Goal: Task Accomplishment & Management: Use online tool/utility

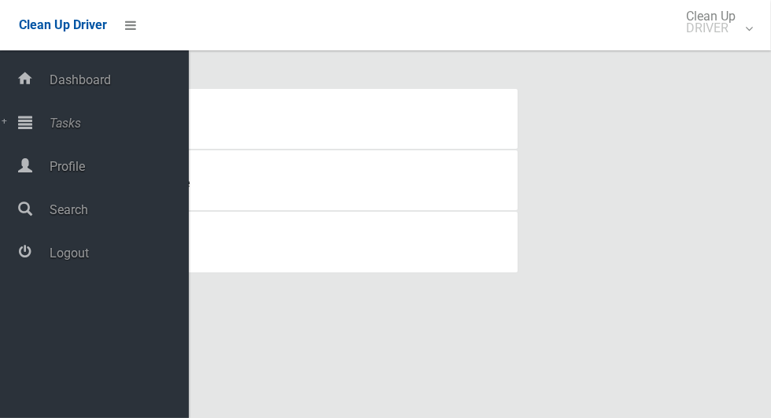
click at [71, 116] on span "Tasks" at bounding box center [117, 123] width 144 height 15
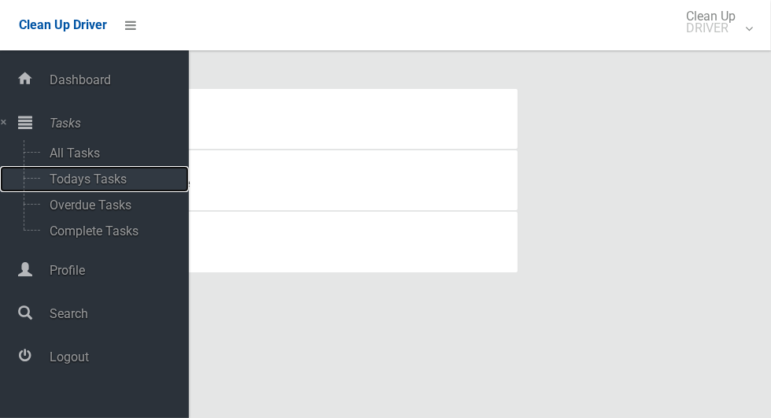
click at [119, 175] on span "Todays Tasks" at bounding box center [110, 178] width 131 height 15
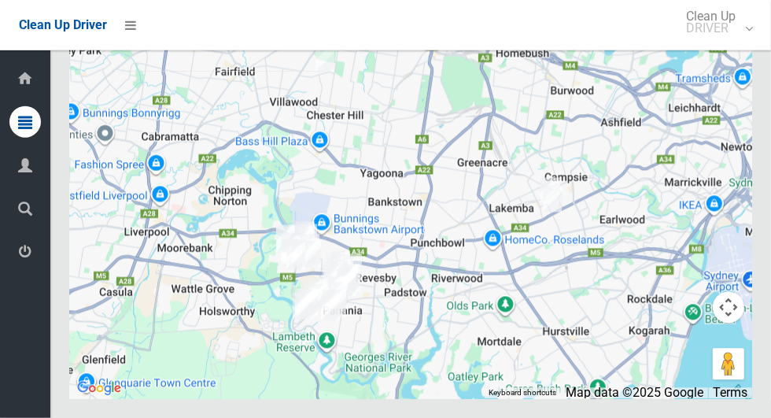
scroll to position [7938, 0]
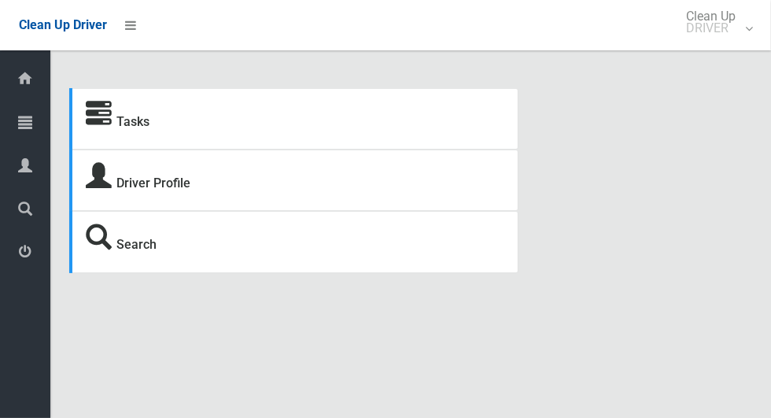
click at [19, 130] on icon at bounding box center [25, 121] width 14 height 31
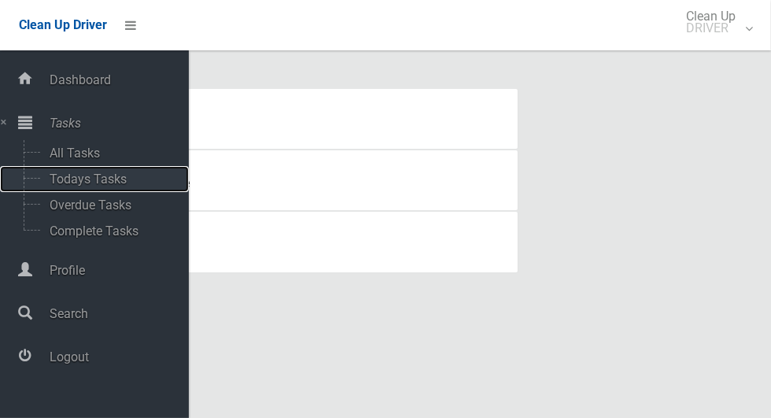
click at [57, 182] on span "Todays Tasks" at bounding box center [110, 178] width 131 height 15
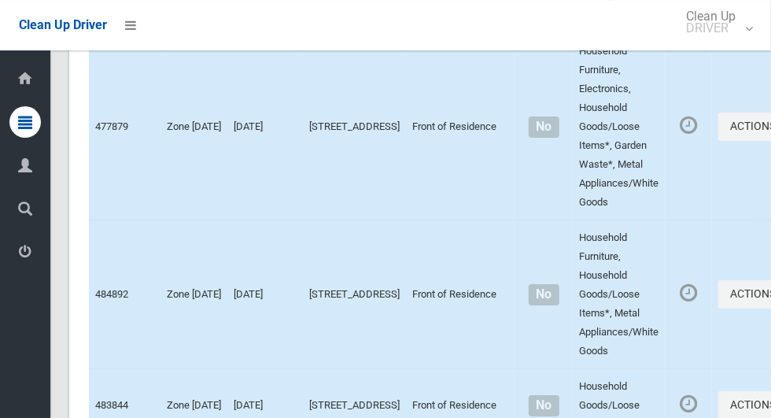
scroll to position [7938, 0]
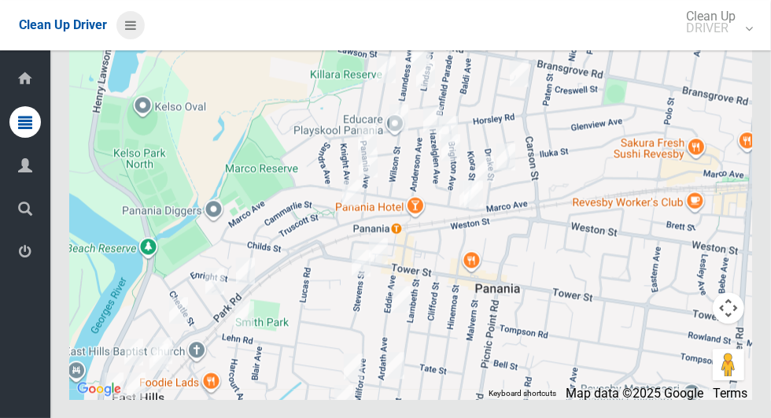
click at [125, 23] on icon at bounding box center [130, 25] width 11 height 27
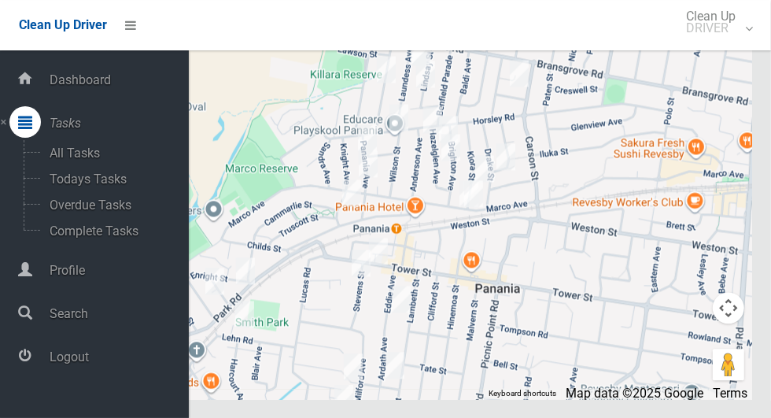
click at [595, 283] on div at bounding box center [410, 202] width 683 height 393
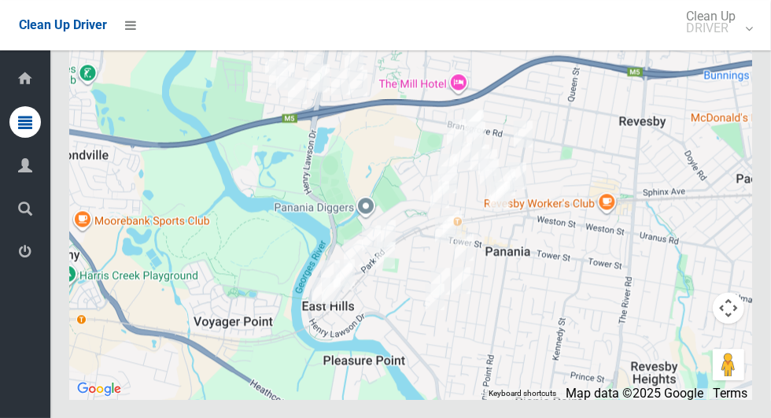
click at [18, 267] on icon at bounding box center [25, 251] width 14 height 31
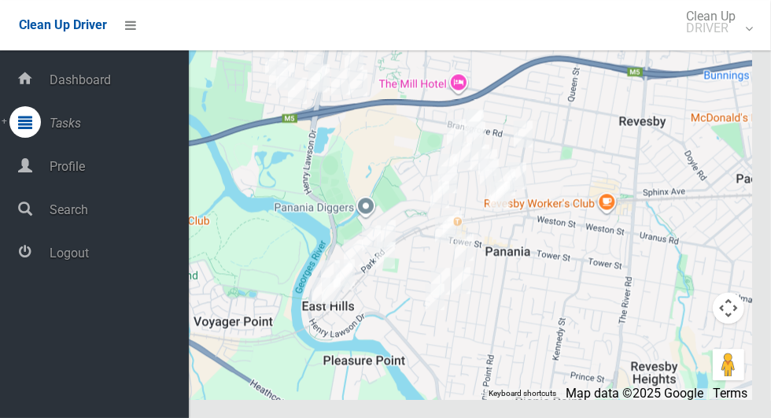
click at [53, 260] on span "Logout" at bounding box center [117, 252] width 144 height 15
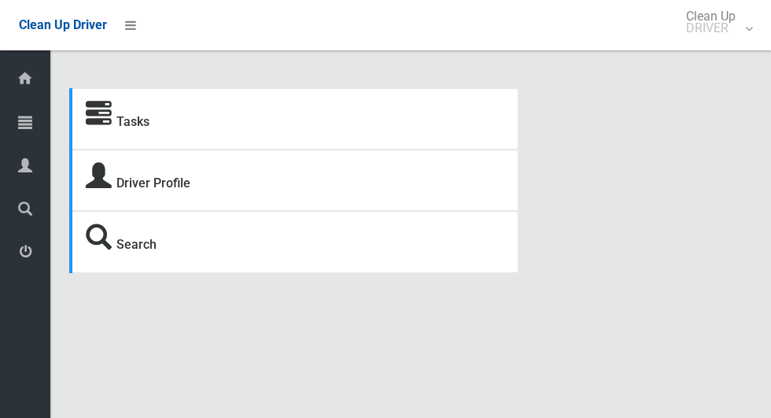
click at [18, 116] on div at bounding box center [24, 121] width 31 height 31
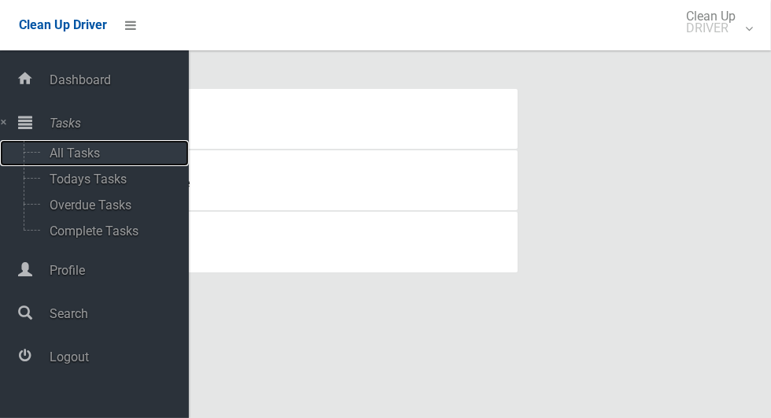
click at [56, 154] on span "All Tasks" at bounding box center [110, 152] width 131 height 15
click at [53, 179] on span "Todays Tasks" at bounding box center [110, 178] width 131 height 15
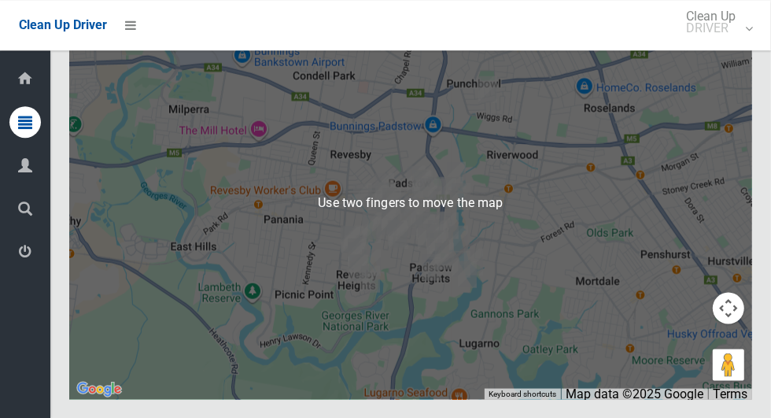
scroll to position [7319, 0]
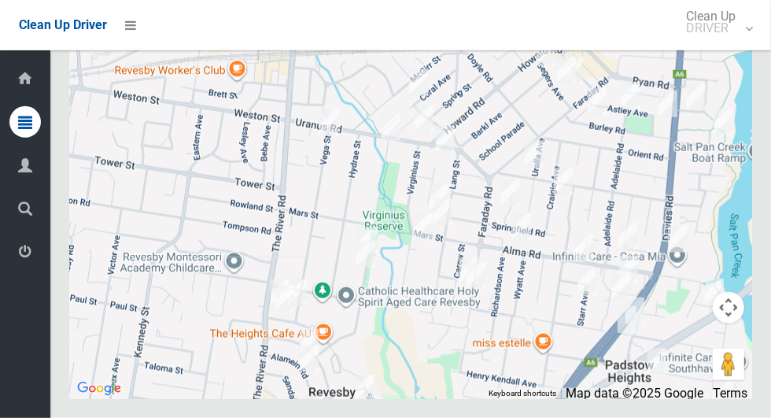
click at [20, 267] on icon at bounding box center [25, 251] width 14 height 31
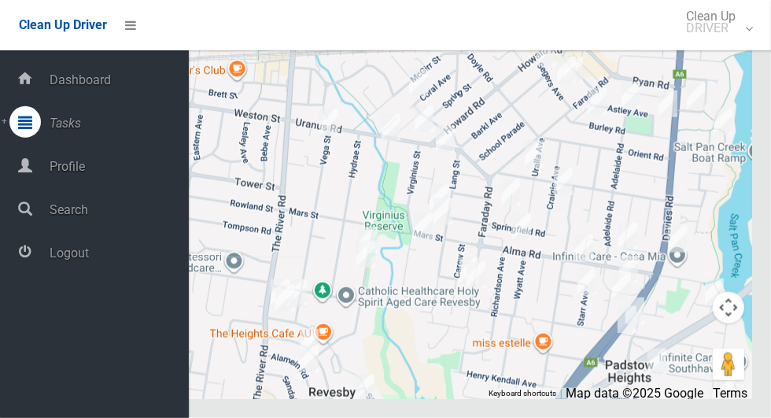
click at [65, 254] on span "Logout" at bounding box center [117, 252] width 144 height 15
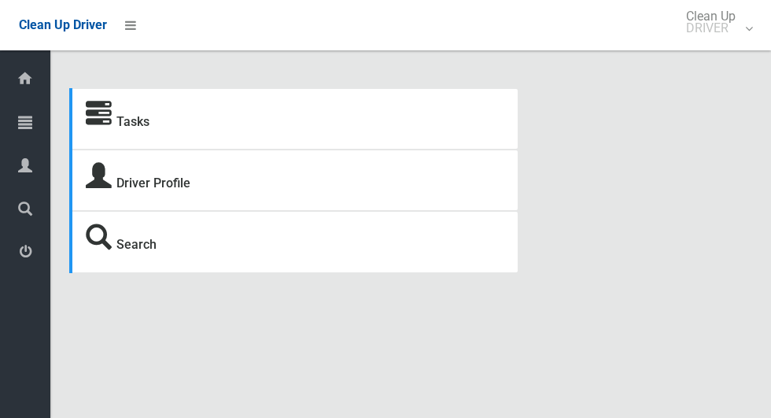
click at [4, 119] on link "Tasks" at bounding box center [25, 123] width 50 height 34
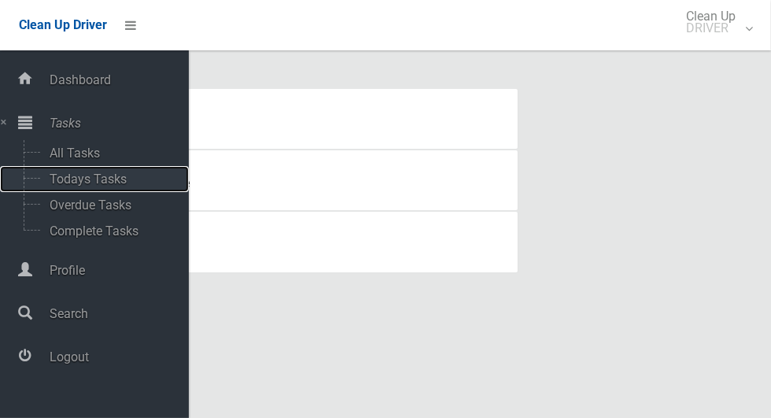
click at [50, 186] on span "Todays Tasks" at bounding box center [110, 178] width 131 height 15
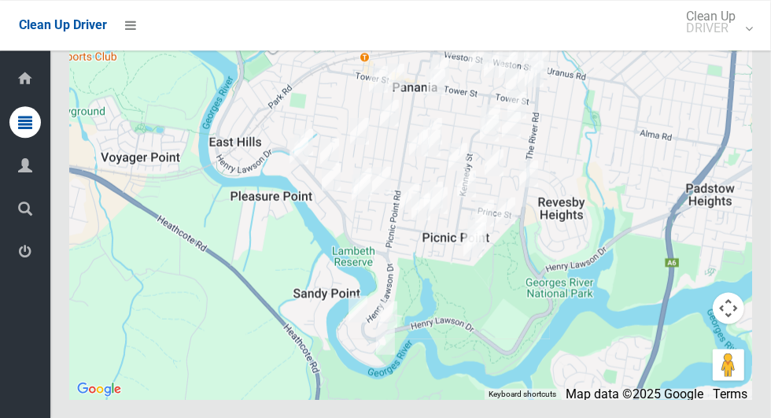
scroll to position [7125, 0]
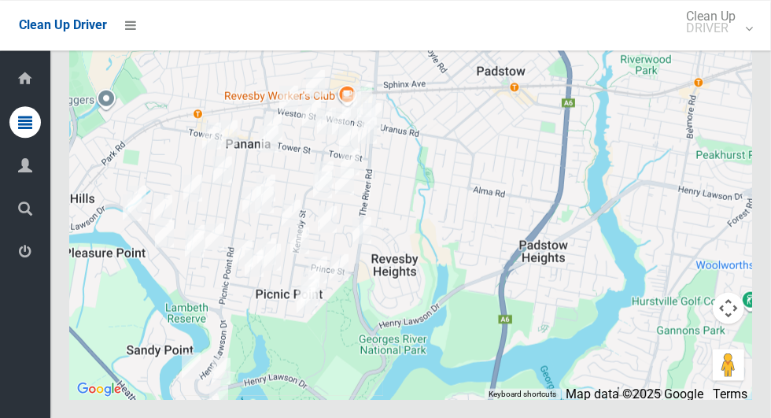
click at [20, 251] on icon at bounding box center [25, 251] width 14 height 31
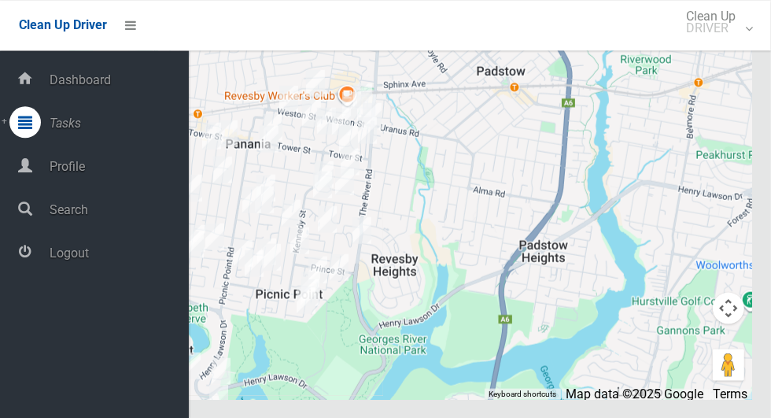
click at [56, 257] on span "Logout" at bounding box center [117, 252] width 144 height 15
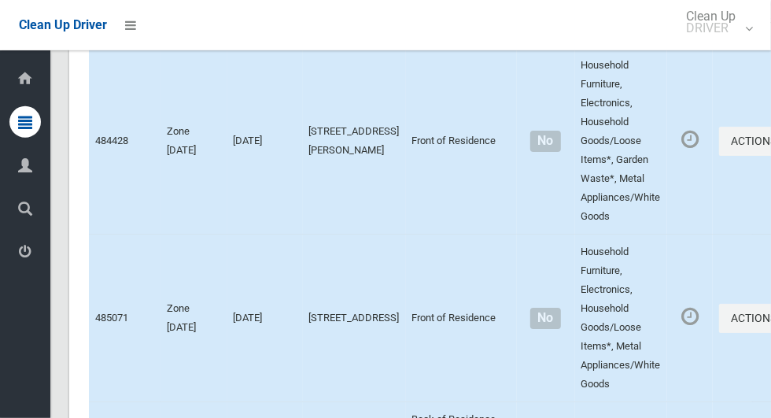
click at [109, 234] on td "484428" at bounding box center [125, 141] width 72 height 186
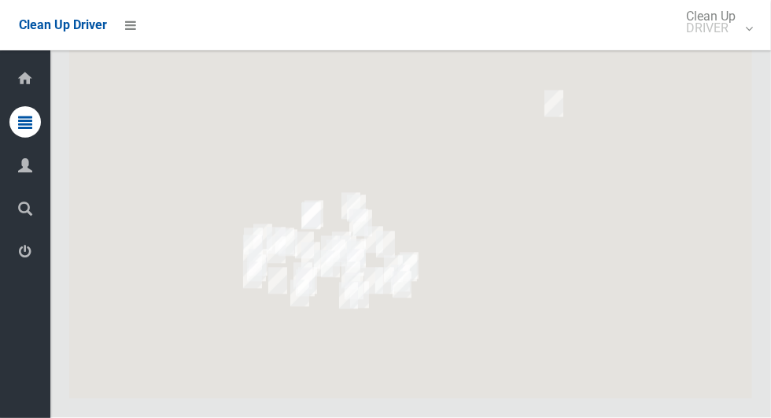
scroll to position [8435, 0]
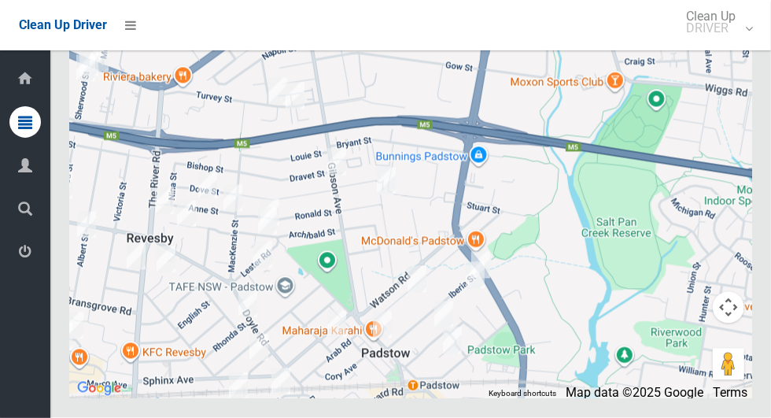
click at [24, 267] on icon at bounding box center [25, 251] width 14 height 31
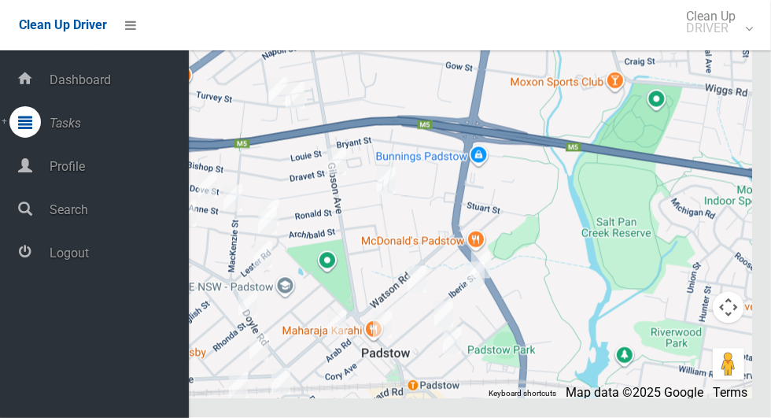
click at [80, 252] on span "Logout" at bounding box center [117, 252] width 144 height 15
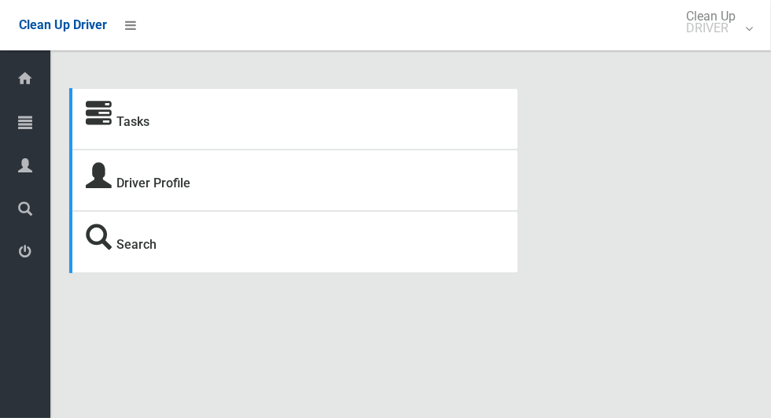
click at [20, 123] on icon at bounding box center [25, 121] width 14 height 31
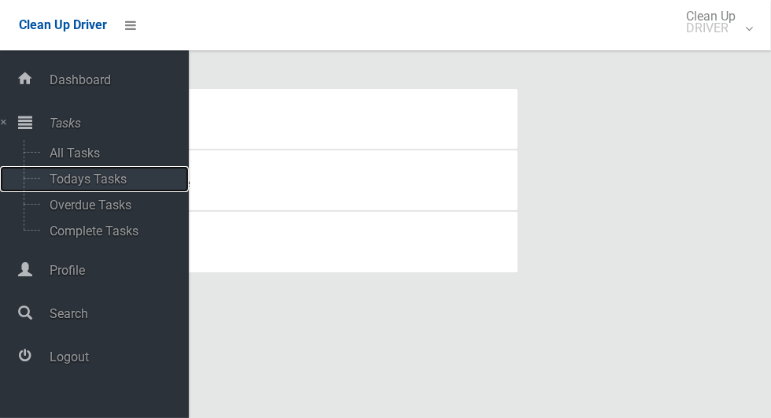
click at [126, 179] on span "Todays Tasks" at bounding box center [110, 178] width 131 height 15
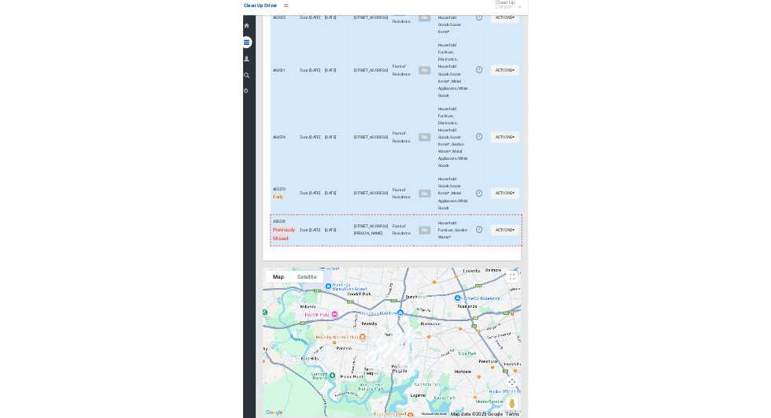
scroll to position [6579, 0]
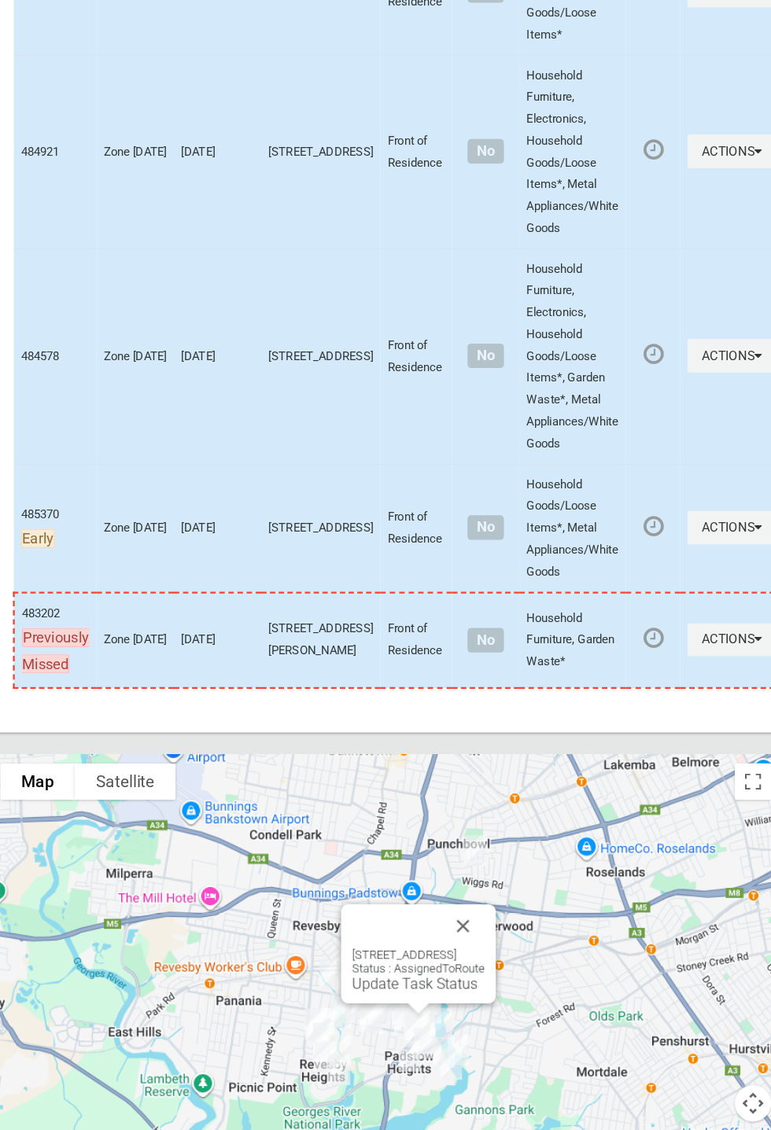
click at [496, 417] on button "Close" at bounding box center [478, 867] width 38 height 38
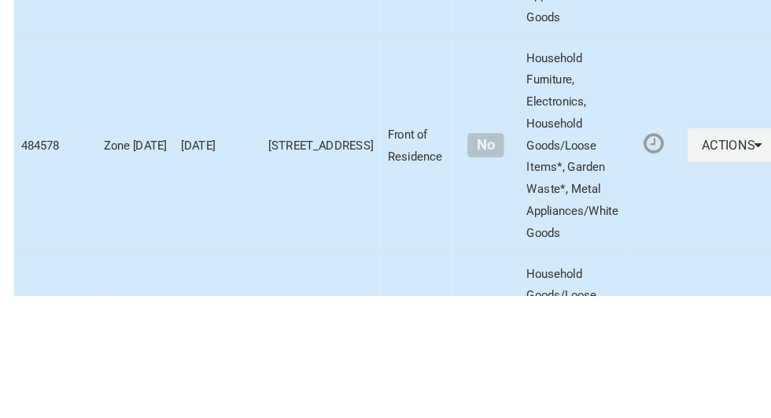
scroll to position [7319, 0]
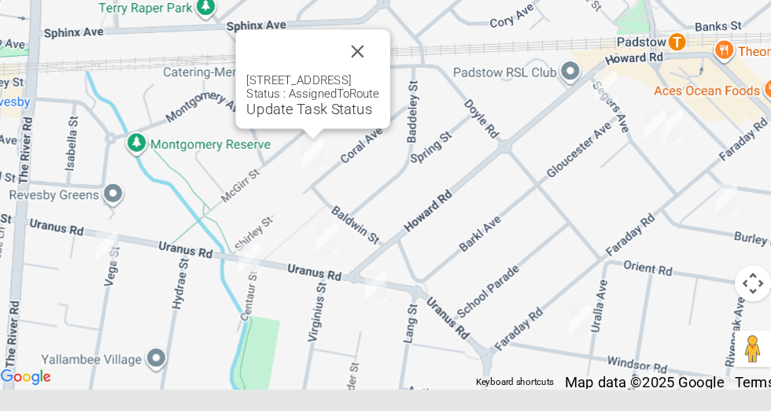
click at [405, 126] on button "Close" at bounding box center [386, 107] width 38 height 38
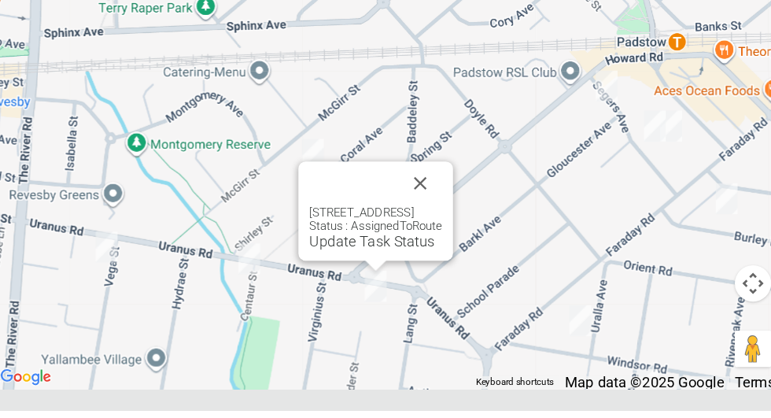
scroll to position [7305, 0]
click at [399, 278] on link "Update Task Status" at bounding box center [398, 270] width 109 height 15
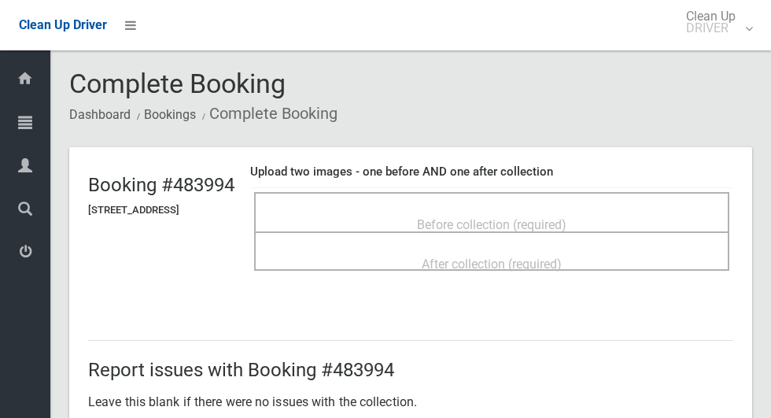
click at [469, 220] on span "Before collection (required)" at bounding box center [491, 224] width 149 height 15
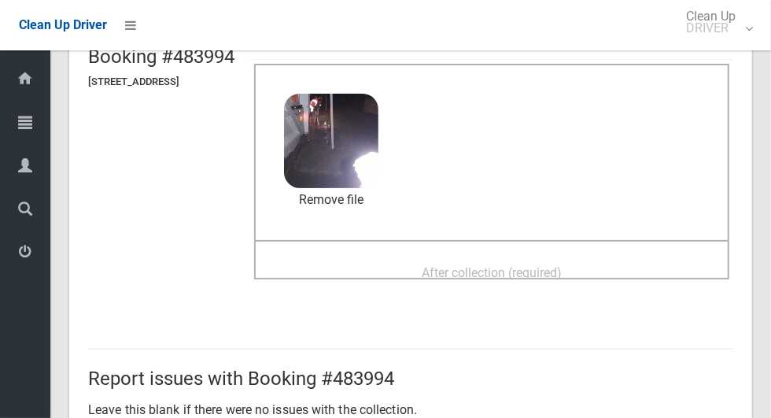
scroll to position [206, 0]
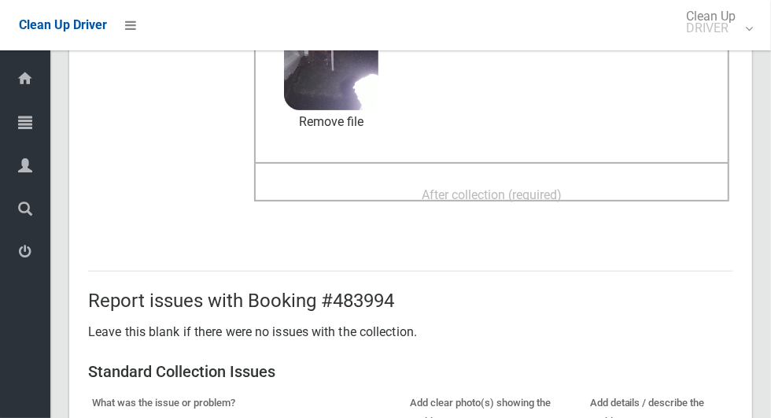
click at [632, 179] on div "After collection (required)" at bounding box center [491, 193] width 440 height 29
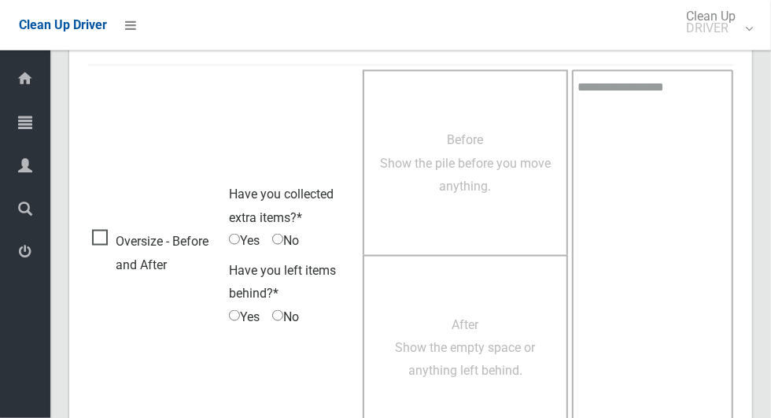
scroll to position [1287, 0]
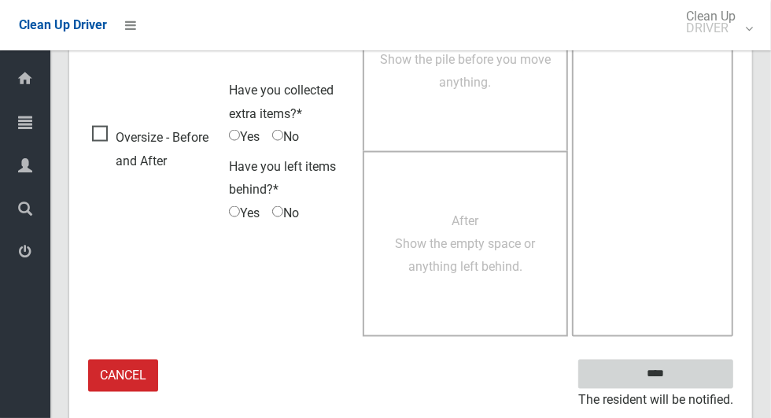
click at [709, 366] on input "****" at bounding box center [655, 373] width 155 height 29
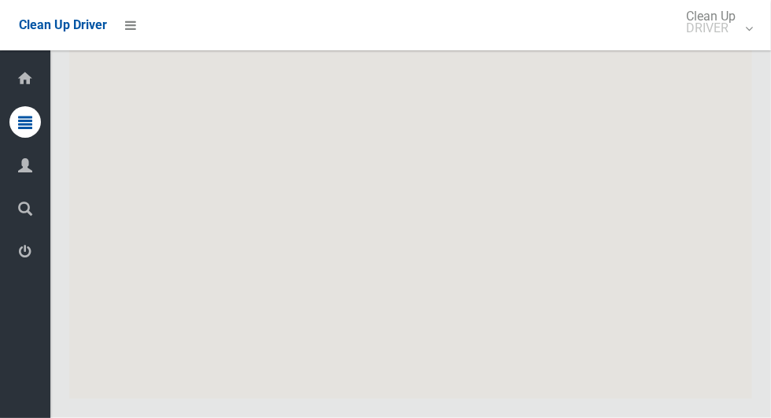
scroll to position [7319, 0]
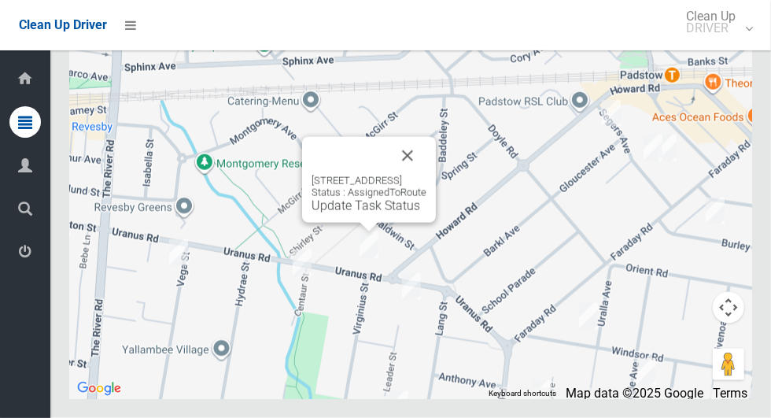
click at [426, 175] on button "Close" at bounding box center [408, 156] width 38 height 38
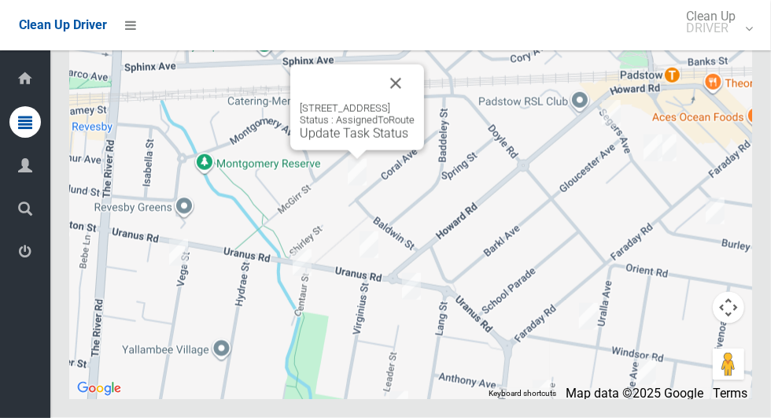
click at [414, 102] on button "Close" at bounding box center [396, 83] width 38 height 38
click at [341, 141] on link "Update Task Status" at bounding box center [354, 133] width 109 height 15
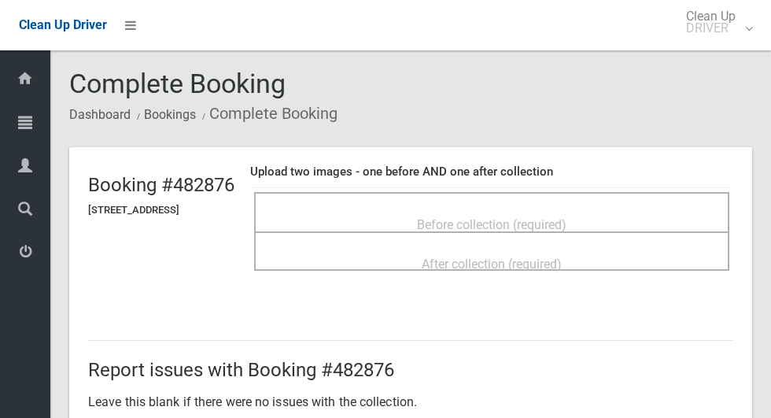
click at [540, 209] on div "Before collection (required)" at bounding box center [491, 223] width 440 height 29
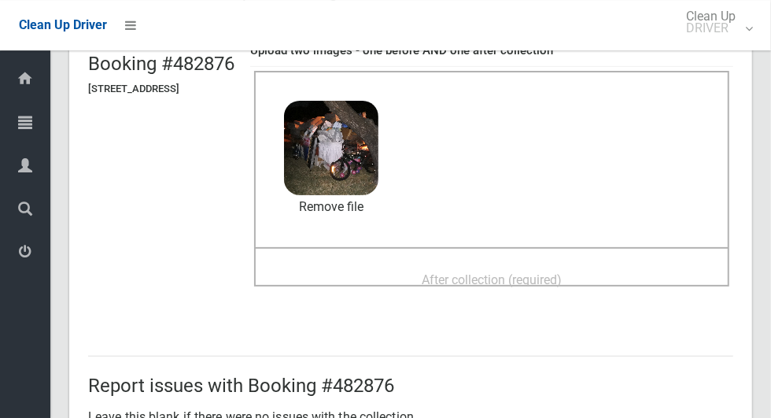
scroll to position [122, 0]
click at [654, 263] on div "After collection (required)" at bounding box center [491, 277] width 440 height 29
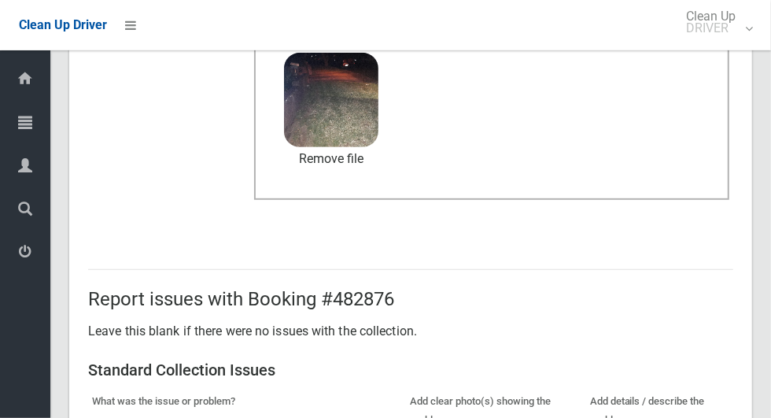
scroll to position [1287, 0]
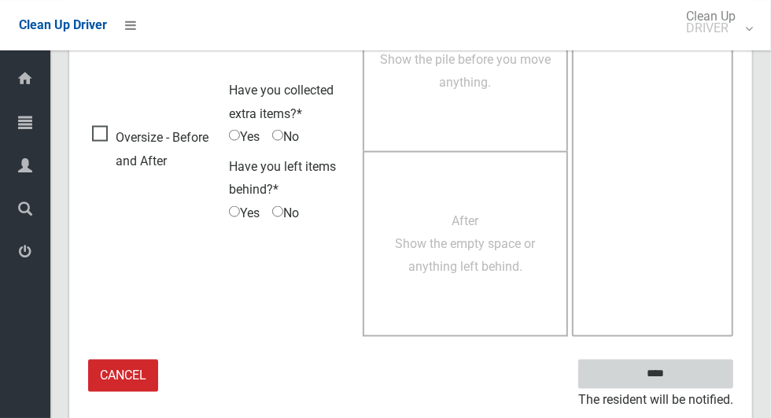
click at [665, 372] on input "****" at bounding box center [655, 373] width 155 height 29
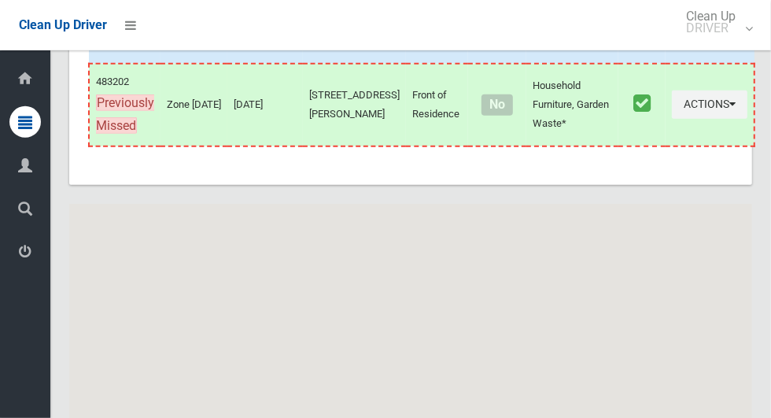
scroll to position [7319, 0]
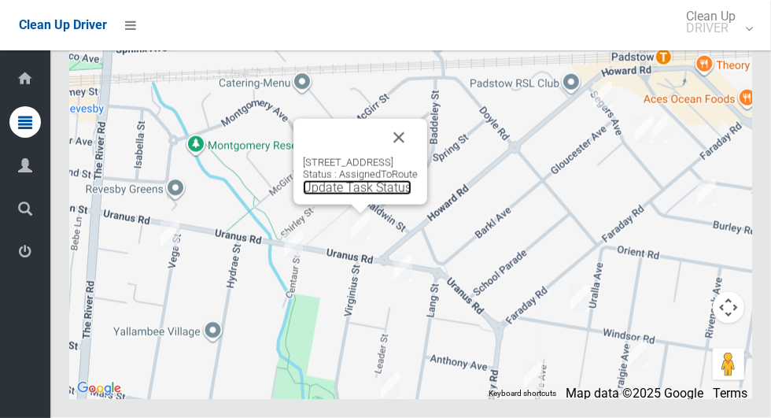
click at [356, 195] on link "Update Task Status" at bounding box center [357, 187] width 109 height 15
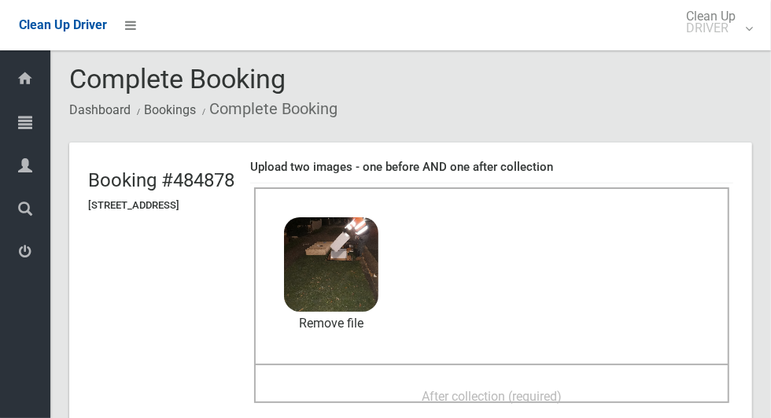
scroll to position [70, 0]
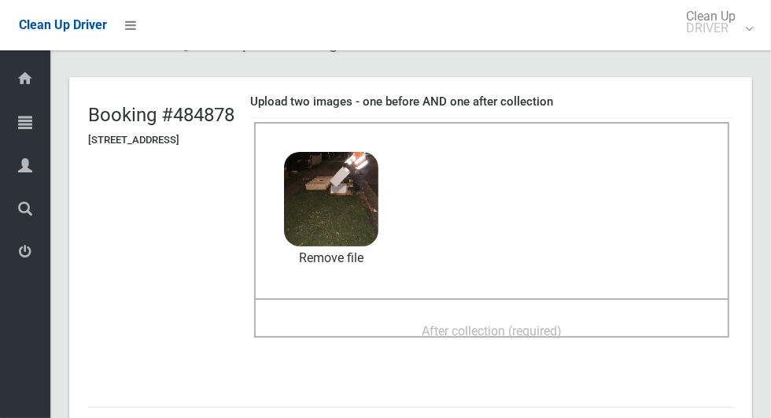
click at [639, 320] on div "After collection (required)" at bounding box center [491, 329] width 440 height 29
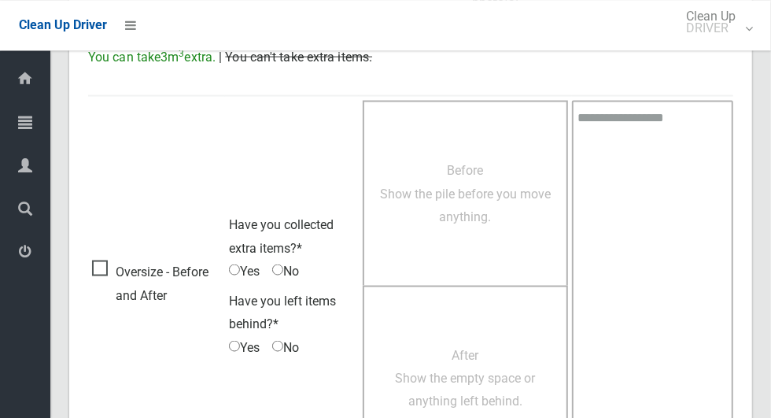
scroll to position [1287, 0]
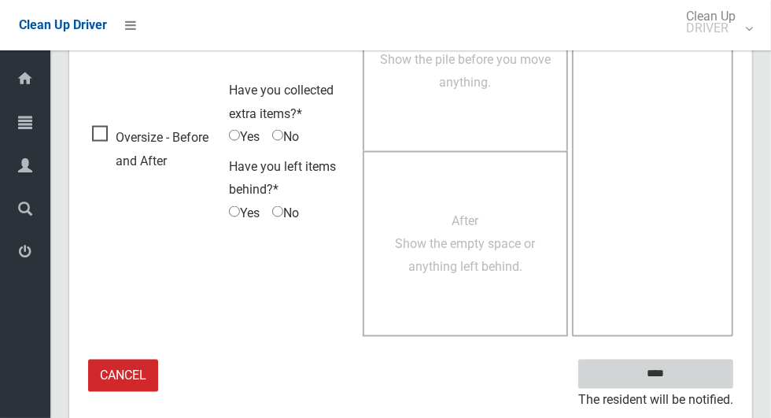
click at [691, 369] on input "****" at bounding box center [655, 373] width 155 height 29
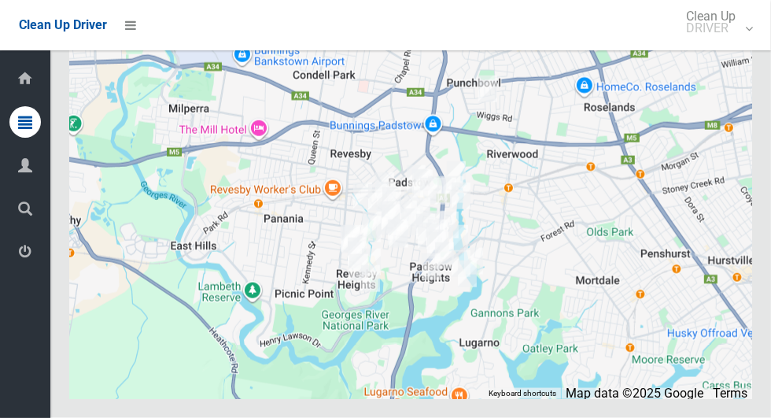
scroll to position [7319, 0]
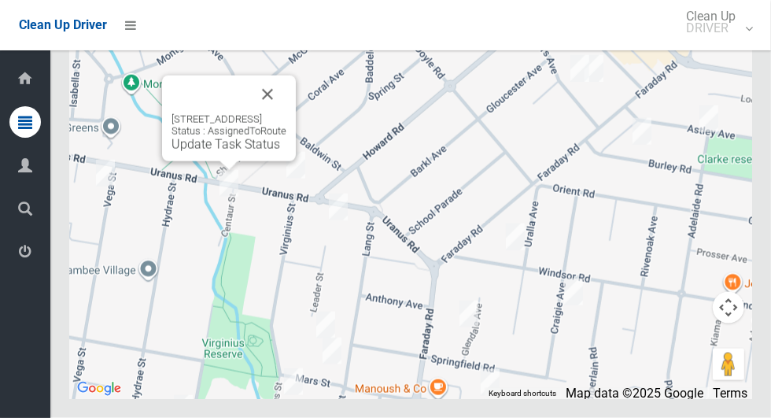
click at [230, 152] on div "6 Centaur Street, PADSTOW NSW 2211 Status : AssignedToRoute Update Task Status" at bounding box center [228, 132] width 115 height 39
click at [232, 161] on div "6 Centaur Street, PADSTOW NSW 2211 Status : AssignedToRoute Update Task Status" at bounding box center [229, 119] width 134 height 86
click at [229, 152] on link "Update Task Status" at bounding box center [225, 144] width 109 height 15
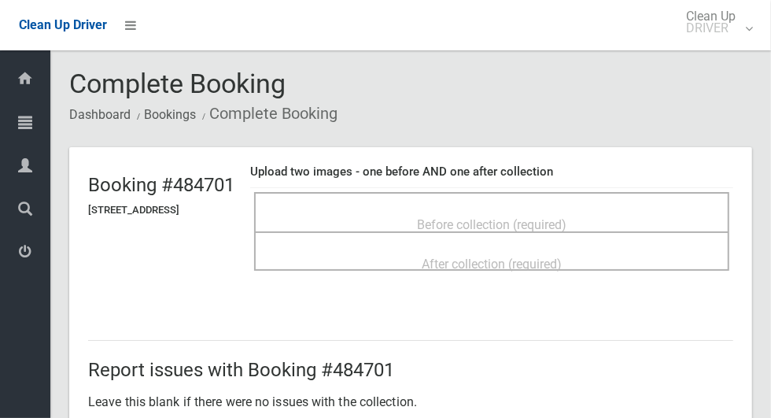
click at [566, 217] on span "Before collection (required)" at bounding box center [491, 224] width 149 height 15
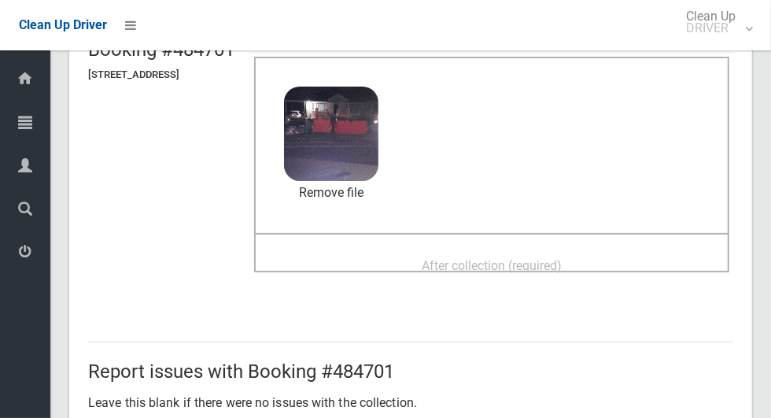
scroll to position [138, 0]
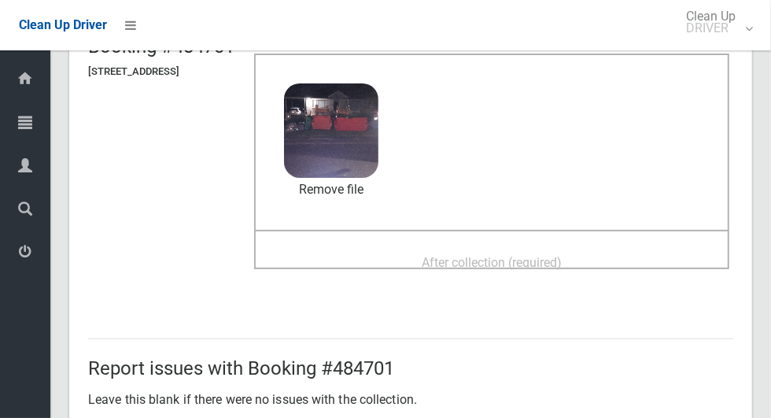
click at [621, 234] on div "After collection (required)" at bounding box center [491, 249] width 475 height 39
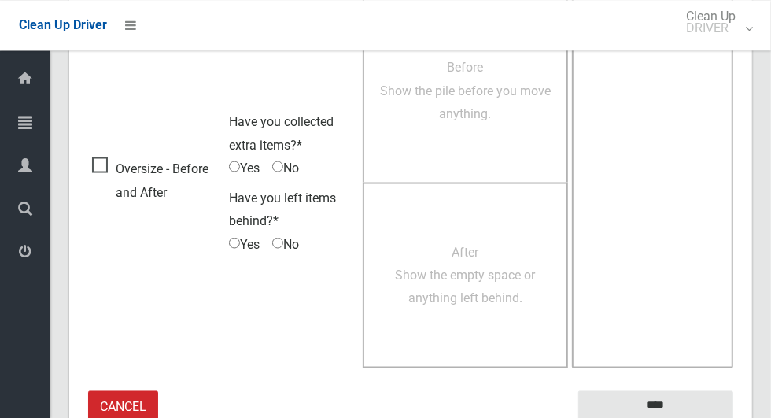
scroll to position [1287, 0]
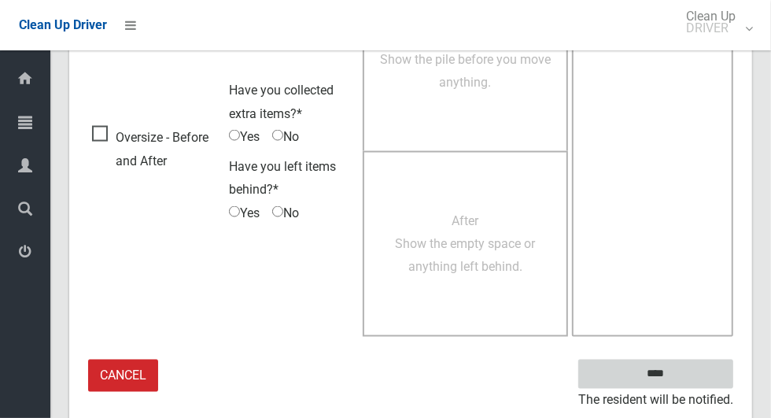
click at [683, 374] on input "****" at bounding box center [655, 373] width 155 height 29
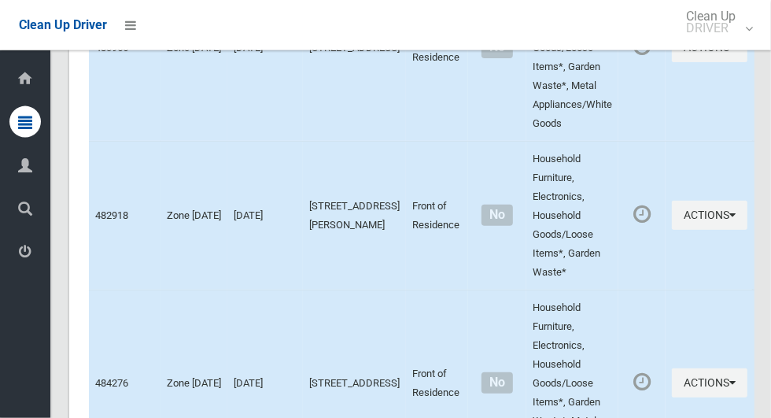
scroll to position [7319, 0]
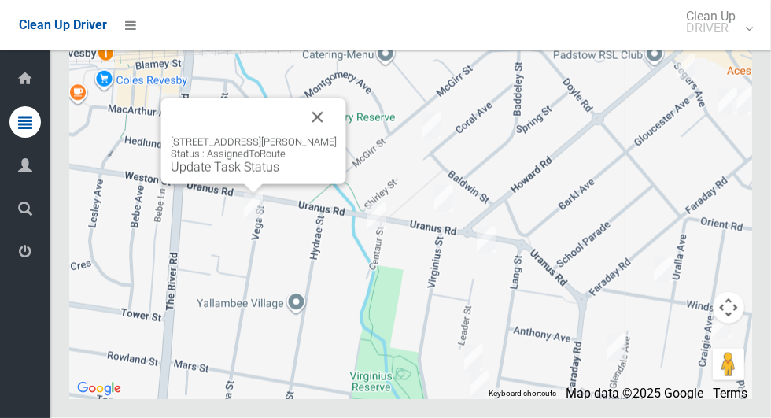
click at [261, 184] on div "8 Vega Street, REVESBY NSW 2212 Status : AssignedToRoute Update Task Status" at bounding box center [253, 141] width 185 height 86
click at [249, 175] on link "Update Task Status" at bounding box center [225, 167] width 109 height 15
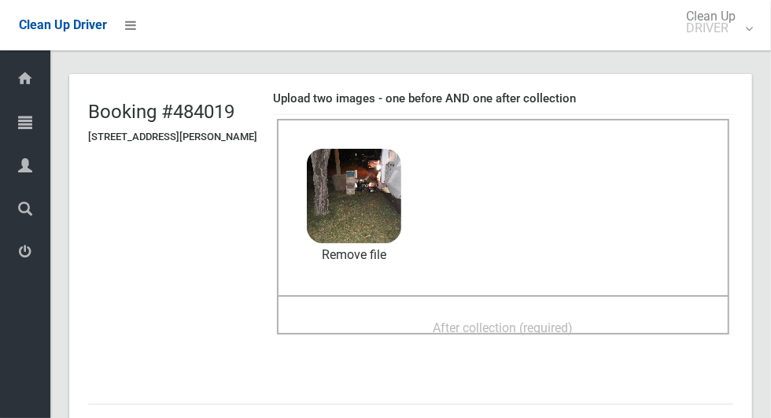
scroll to position [77, 0]
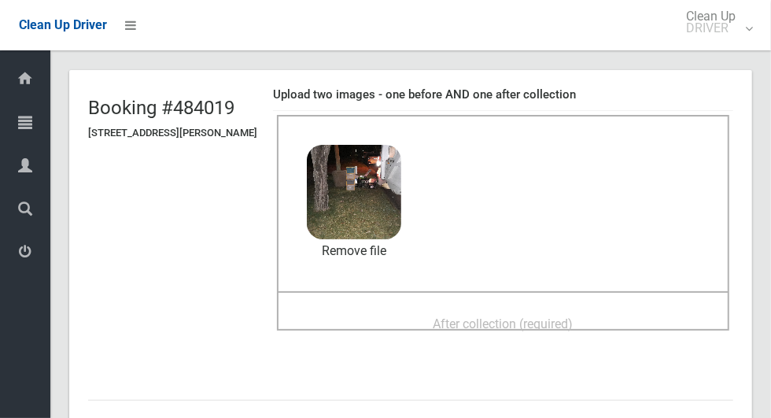
click at [595, 308] on div "After collection (required)" at bounding box center [503, 322] width 418 height 29
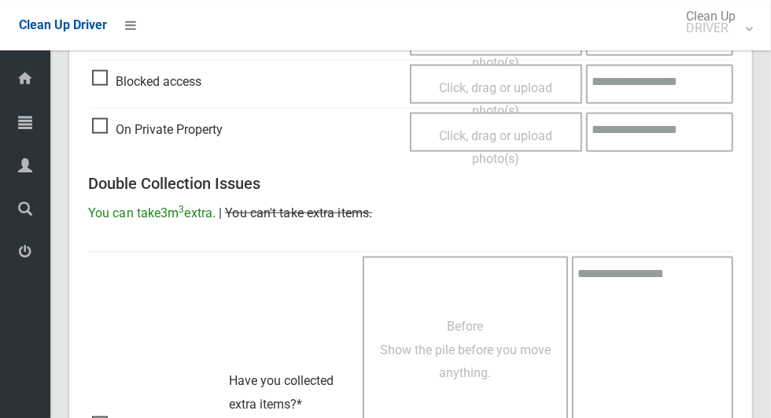
scroll to position [1287, 0]
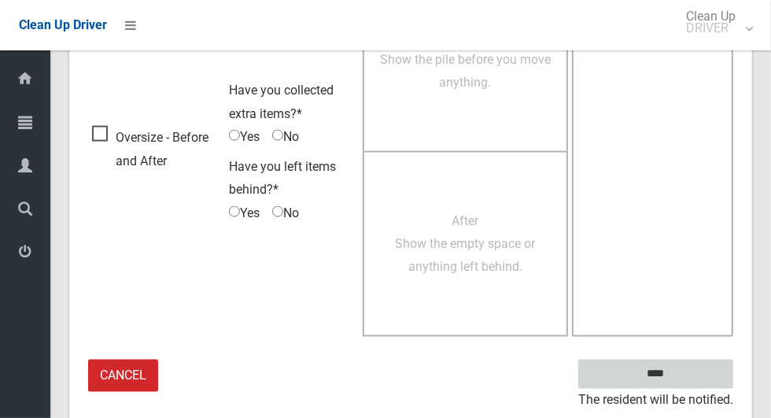
click at [683, 377] on input "****" at bounding box center [655, 373] width 155 height 29
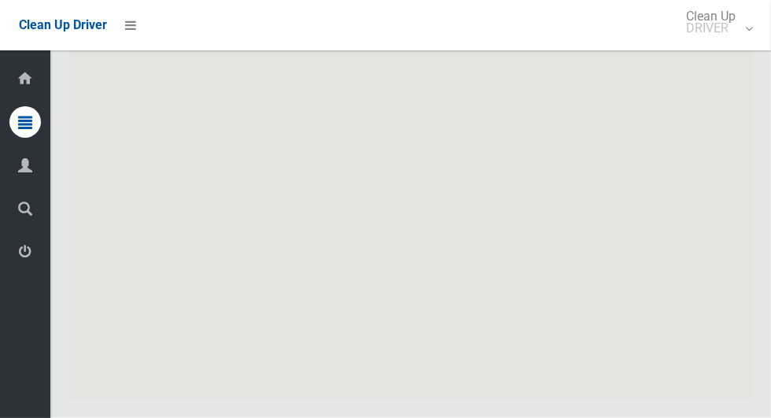
scroll to position [7319, 0]
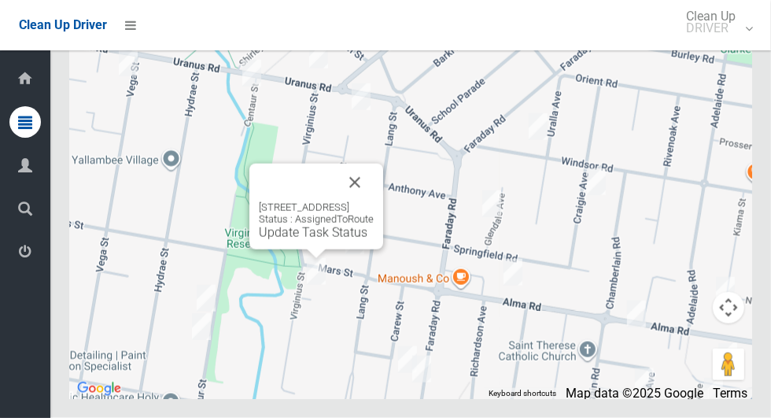
click at [374, 201] on button "Close" at bounding box center [355, 183] width 38 height 38
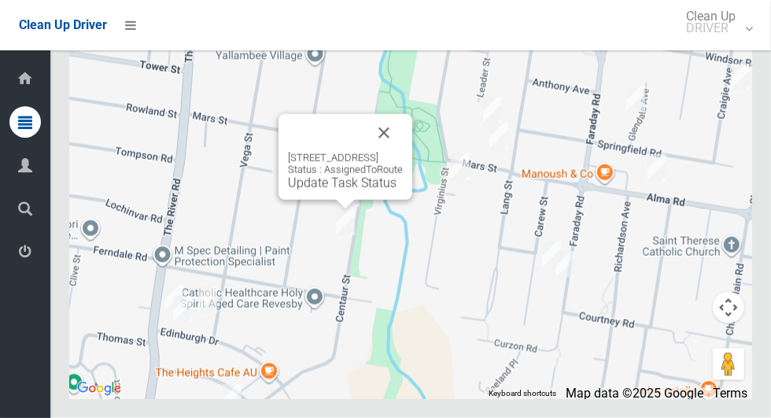
click at [403, 152] on button "Close" at bounding box center [384, 133] width 38 height 38
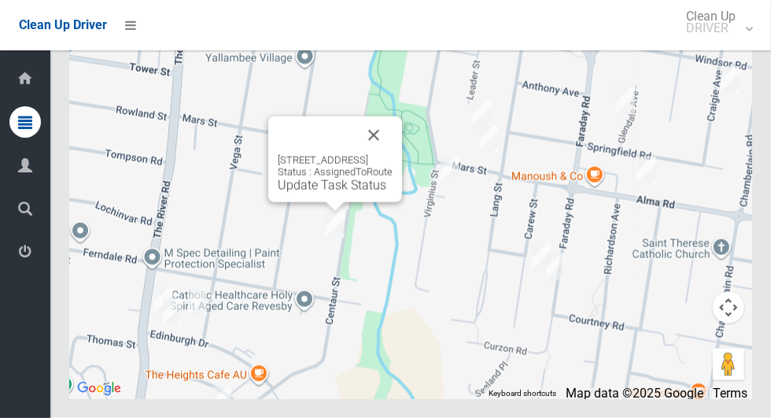
click at [392, 154] on button "Close" at bounding box center [374, 135] width 38 height 38
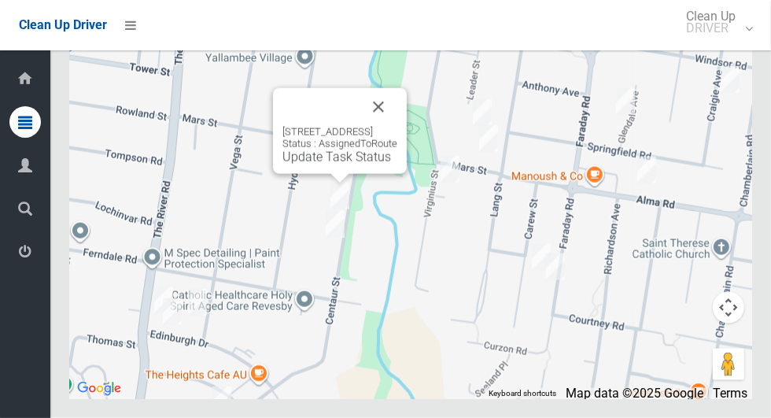
click at [397, 126] on button "Close" at bounding box center [378, 107] width 38 height 38
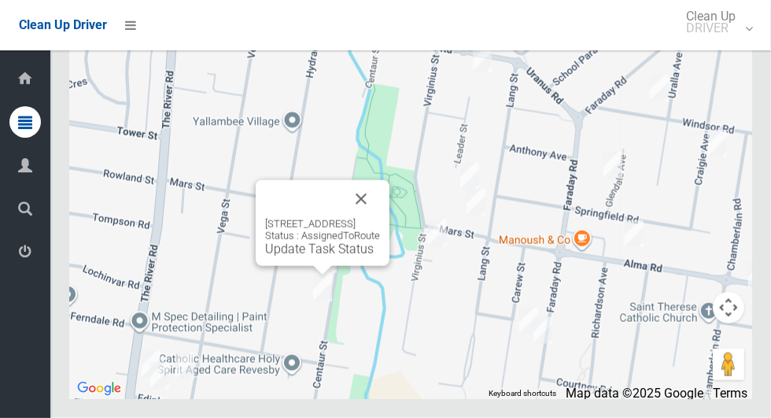
click at [380, 218] on button "Close" at bounding box center [361, 199] width 38 height 38
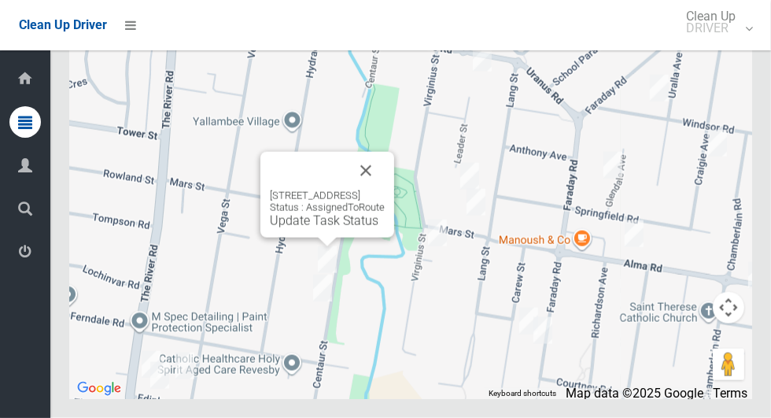
click at [330, 228] on link "Update Task Status" at bounding box center [324, 220] width 109 height 15
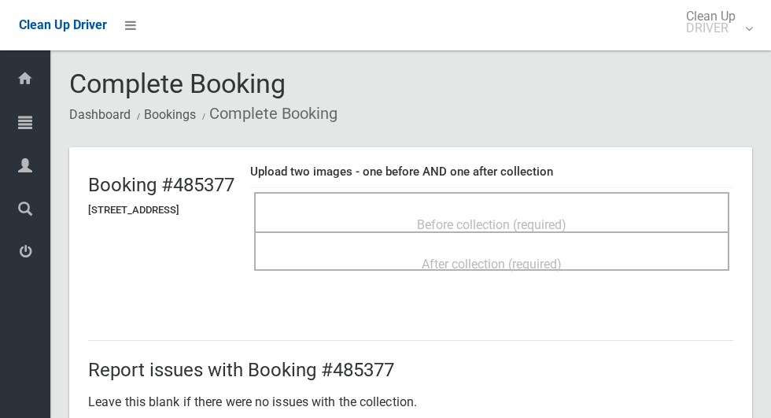
click at [605, 217] on div "Before collection (required)" at bounding box center [491, 223] width 440 height 29
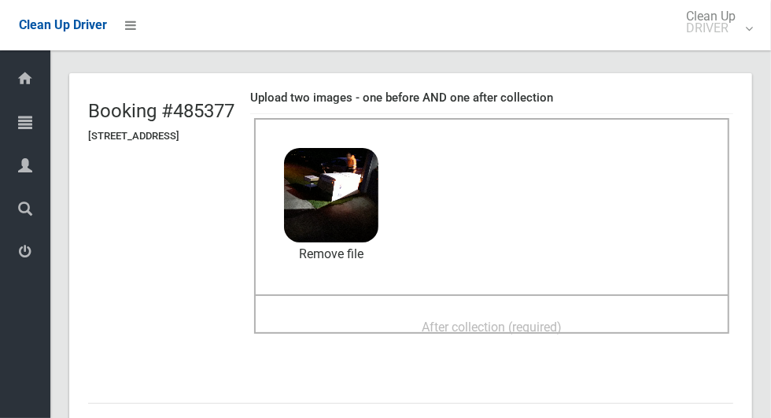
scroll to position [76, 0]
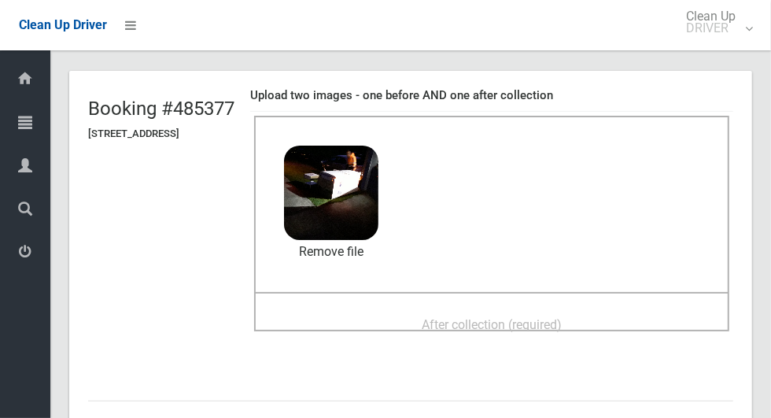
click at [630, 309] on div "After collection (required)" at bounding box center [491, 323] width 440 height 29
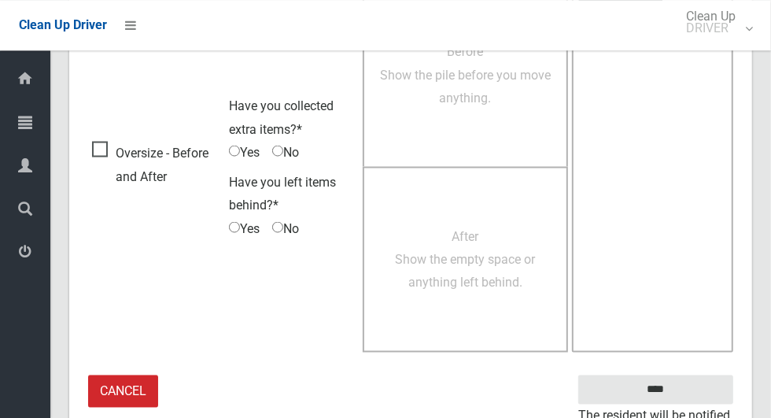
scroll to position [1287, 0]
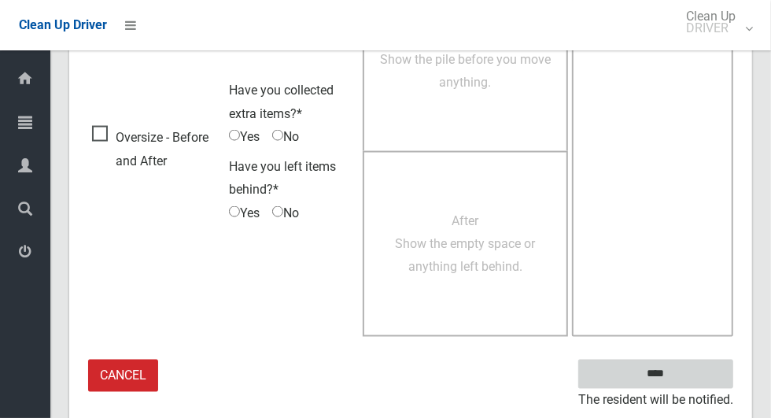
click at [698, 370] on input "****" at bounding box center [655, 373] width 155 height 29
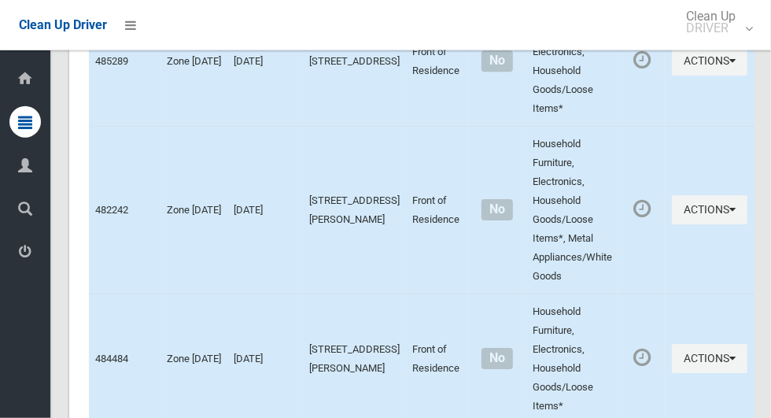
scroll to position [7319, 0]
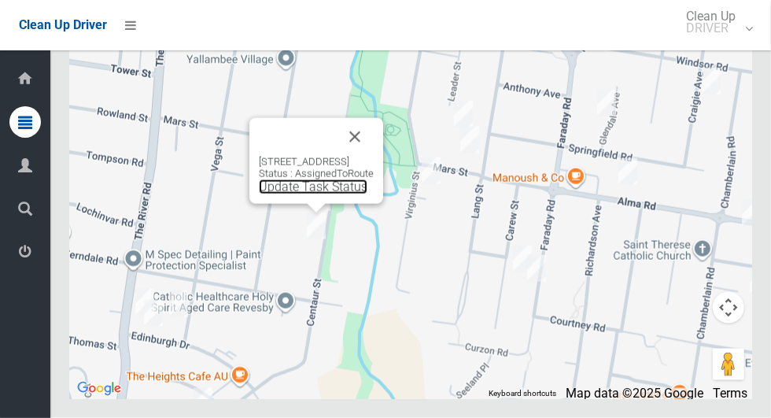
click at [309, 194] on link "Update Task Status" at bounding box center [313, 186] width 109 height 15
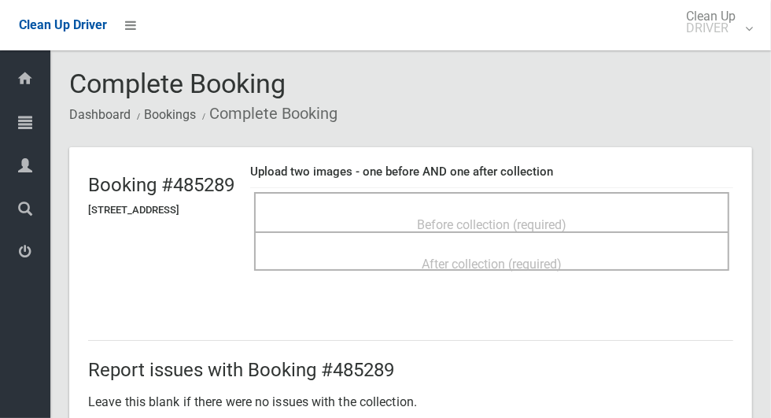
click at [583, 209] on div "Before collection (required)" at bounding box center [491, 223] width 440 height 29
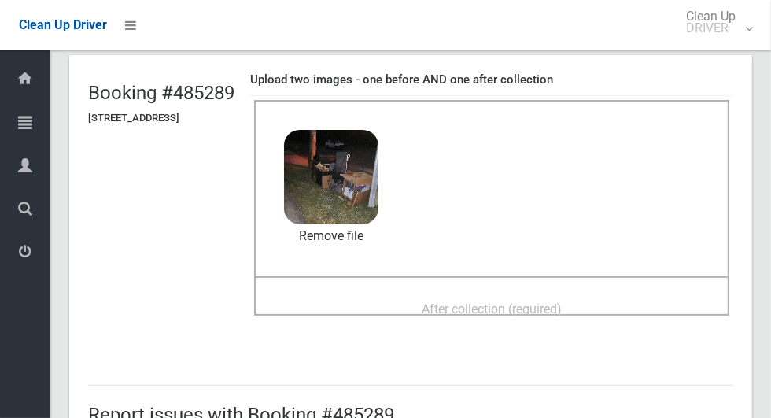
scroll to position [114, 0]
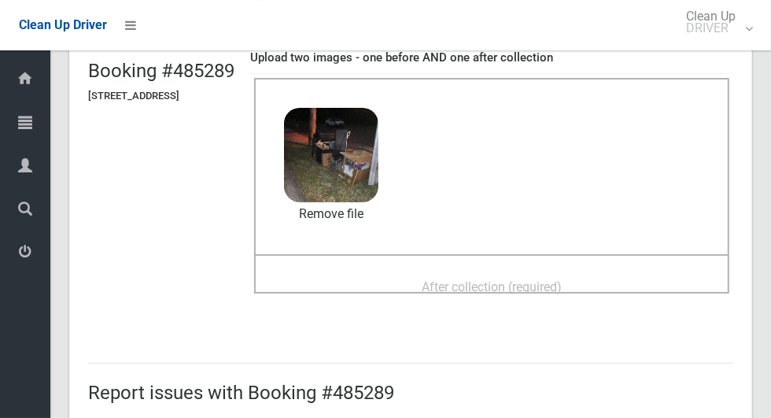
click at [593, 271] on div "After collection (required)" at bounding box center [491, 285] width 440 height 29
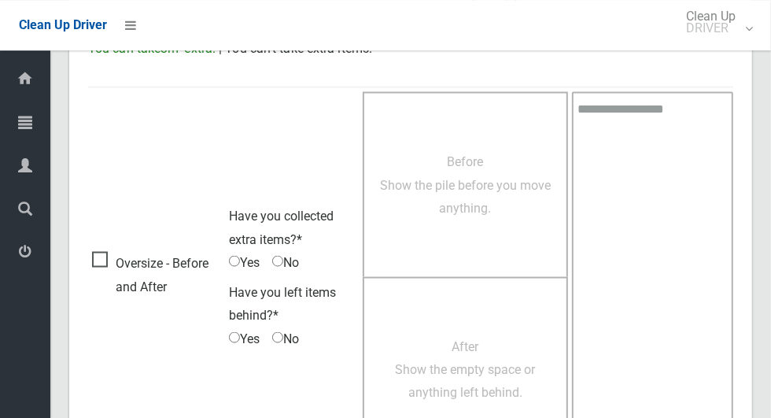
scroll to position [1287, 0]
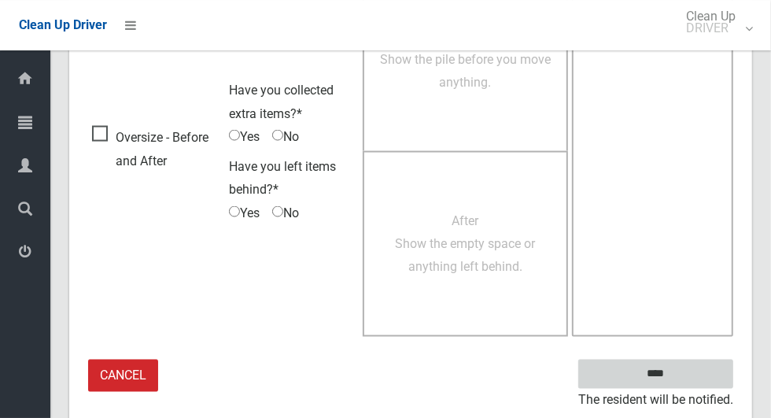
click at [683, 373] on input "****" at bounding box center [655, 373] width 155 height 29
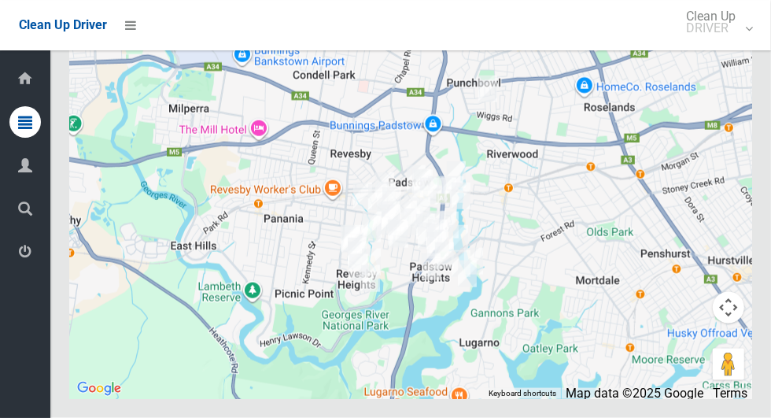
scroll to position [7318, 0]
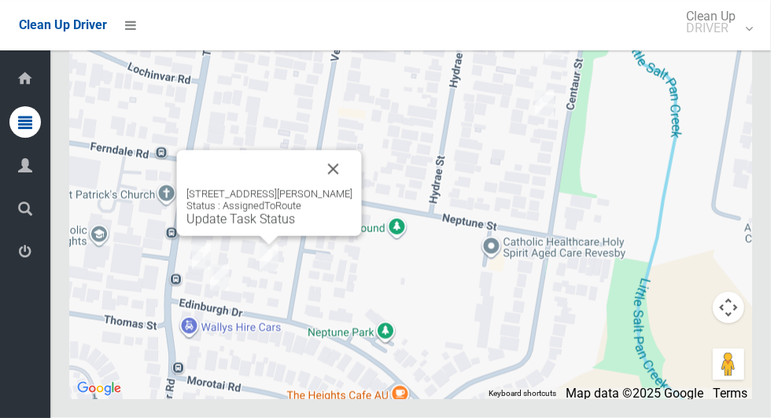
click at [322, 188] on button "Close" at bounding box center [334, 169] width 38 height 38
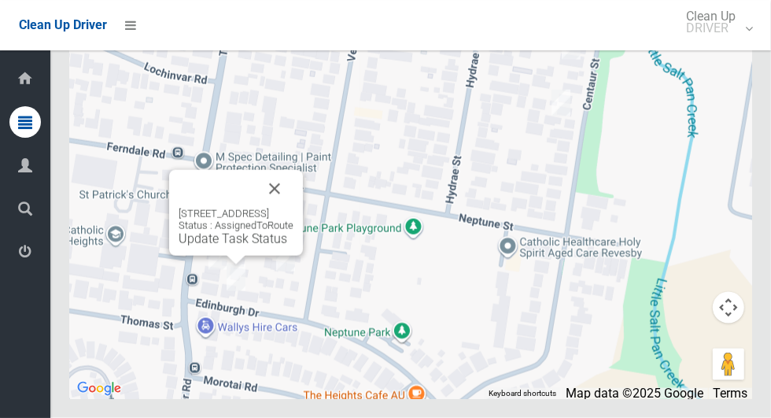
click at [293, 208] on button "Close" at bounding box center [275, 189] width 38 height 38
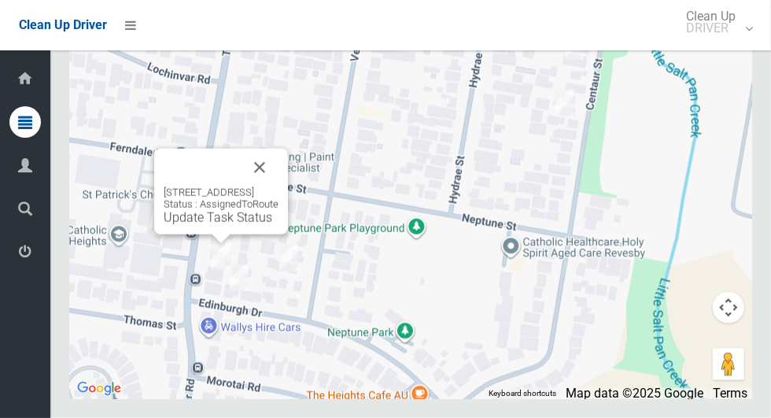
click at [278, 186] on button "Close" at bounding box center [260, 168] width 38 height 38
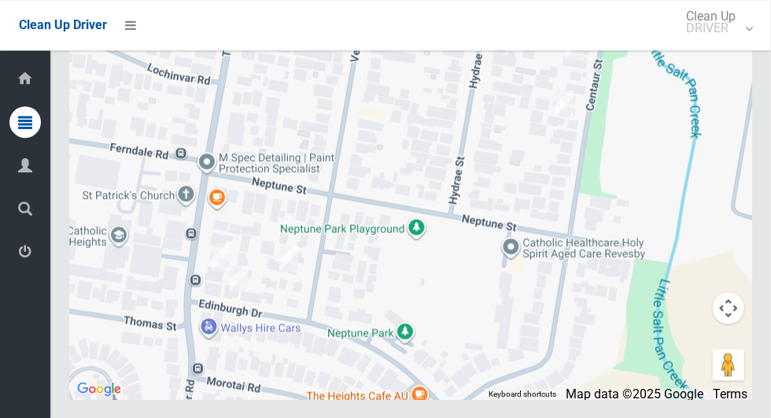
scroll to position [7319, 0]
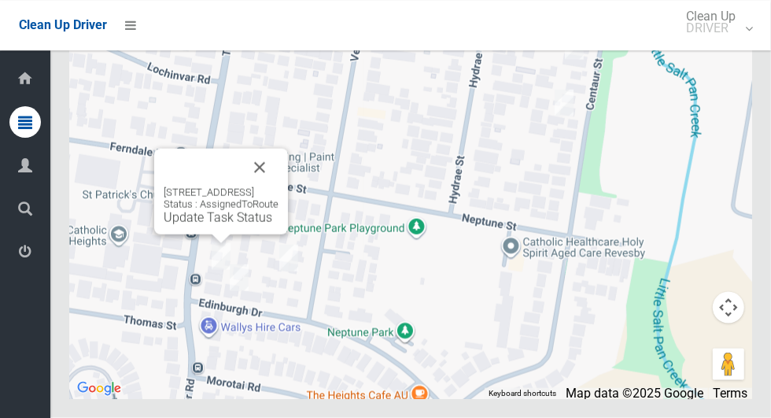
click at [278, 186] on button "Close" at bounding box center [260, 168] width 38 height 38
click at [220, 225] on link "Update Task Status" at bounding box center [218, 217] width 109 height 15
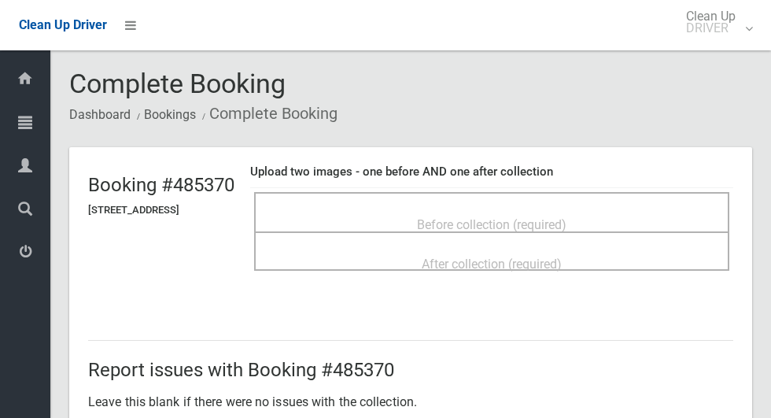
click at [476, 217] on span "Before collection (required)" at bounding box center [491, 224] width 149 height 15
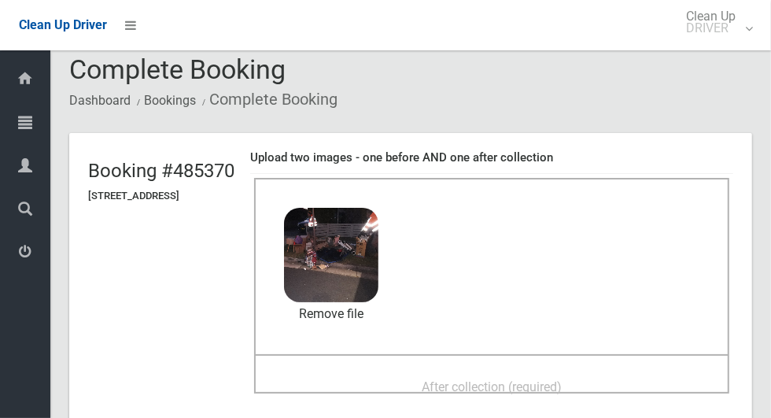
scroll to position [98, 0]
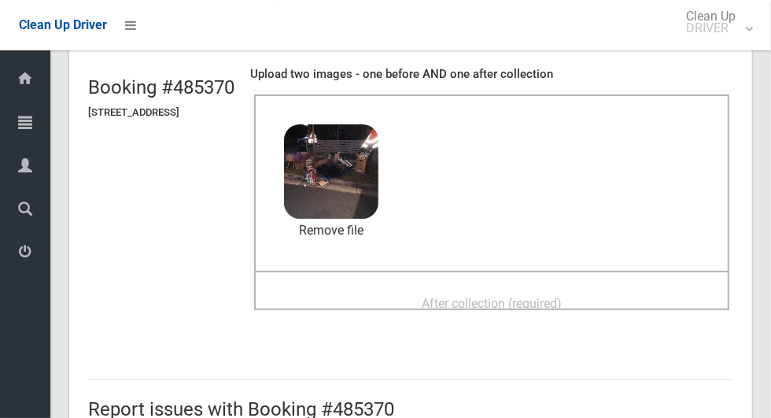
click at [562, 296] on span "After collection (required)" at bounding box center [492, 303] width 140 height 15
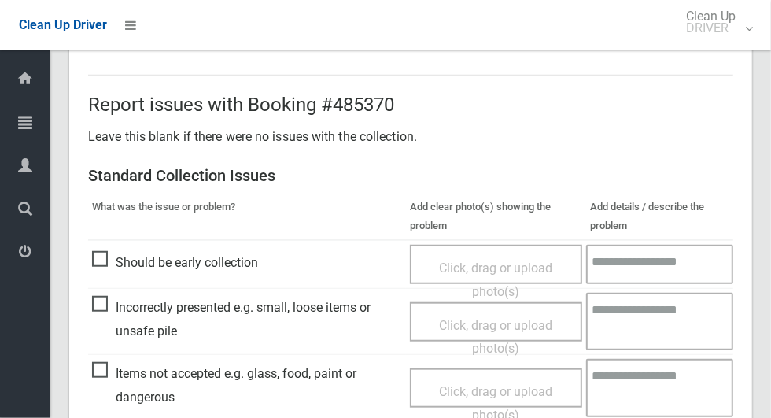
scroll to position [1287, 0]
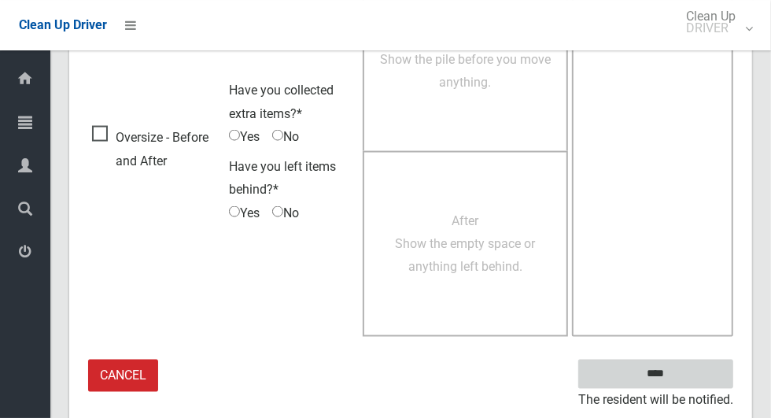
click at [696, 369] on input "****" at bounding box center [655, 373] width 155 height 29
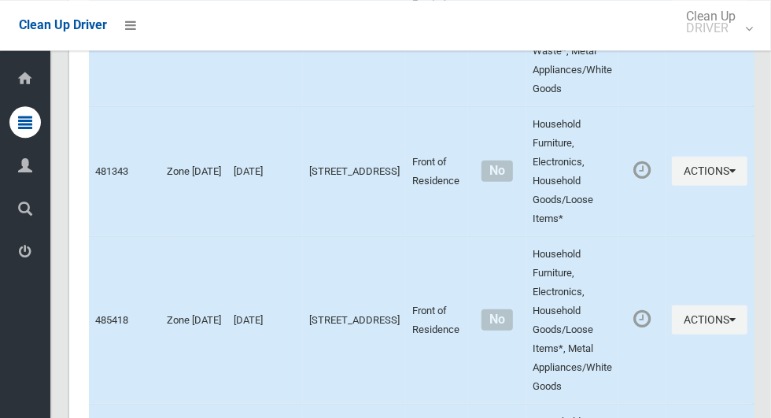
scroll to position [7319, 0]
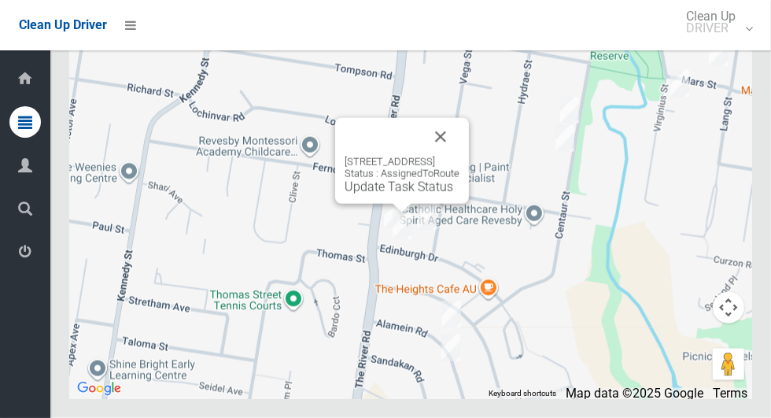
click at [364, 194] on link "Update Task Status" at bounding box center [398, 186] width 109 height 15
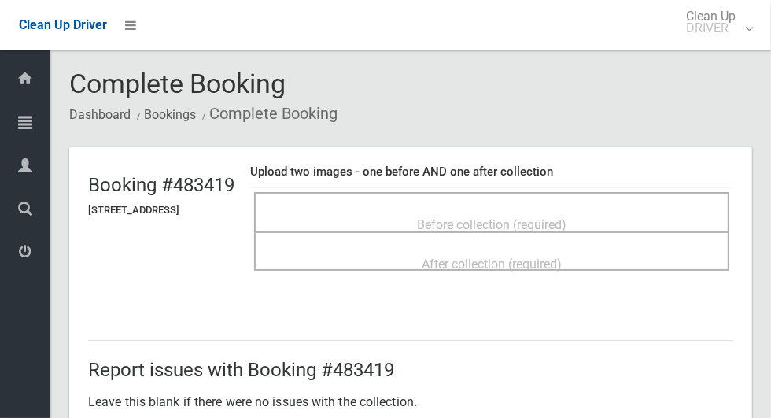
click at [566, 217] on span "Before collection (required)" at bounding box center [491, 224] width 149 height 15
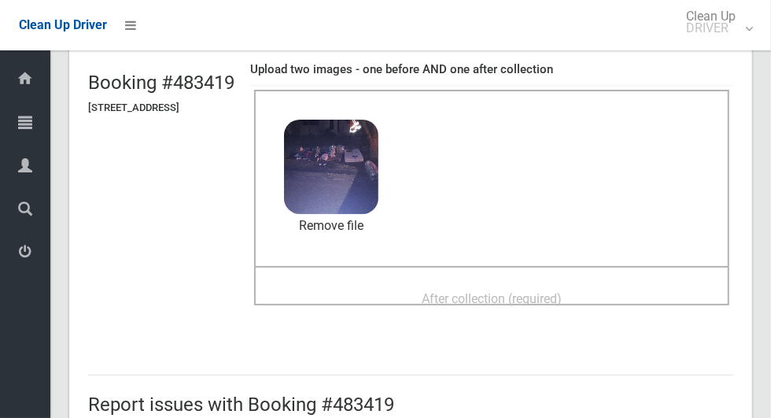
scroll to position [105, 0]
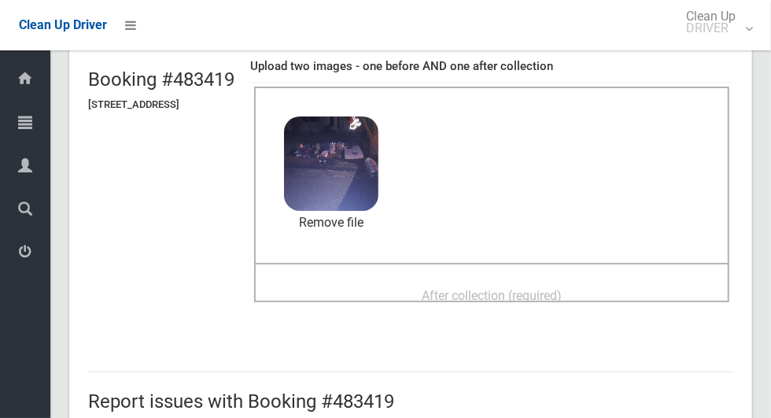
click at [562, 288] on span "After collection (required)" at bounding box center [492, 295] width 140 height 15
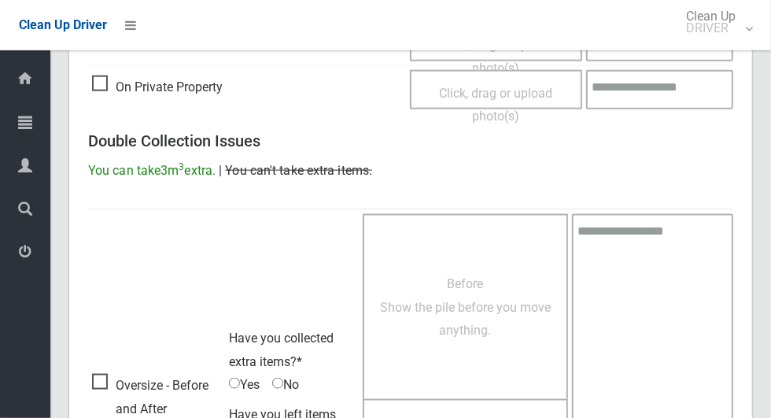
scroll to position [1287, 0]
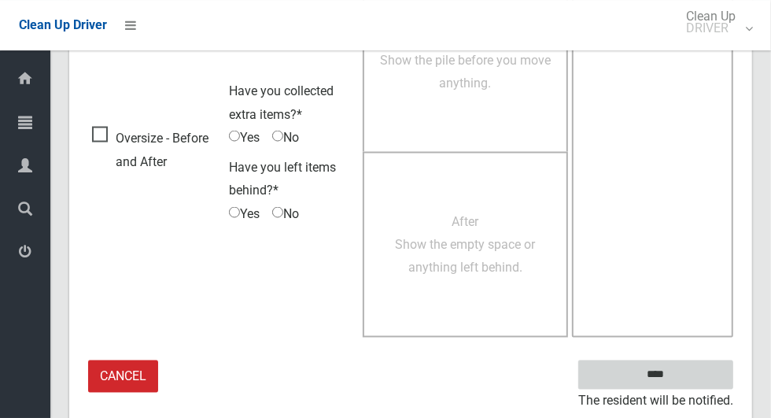
click at [692, 361] on input "****" at bounding box center [655, 373] width 155 height 29
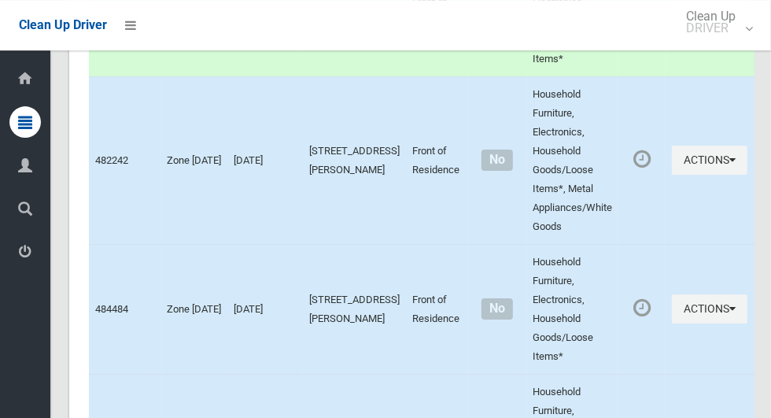
scroll to position [7319, 0]
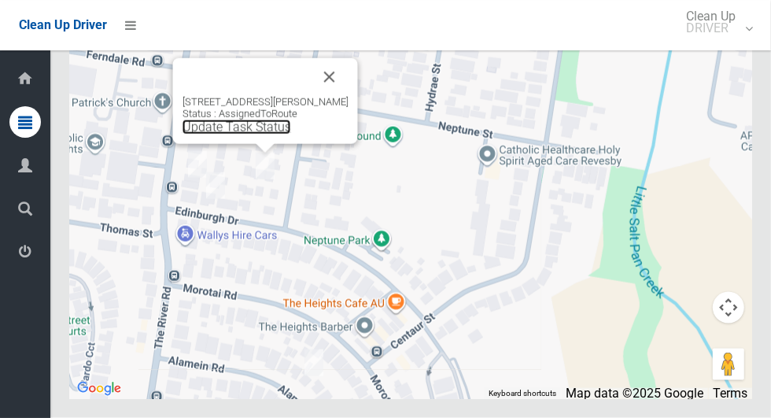
click at [251, 134] on link "Update Task Status" at bounding box center [236, 127] width 109 height 15
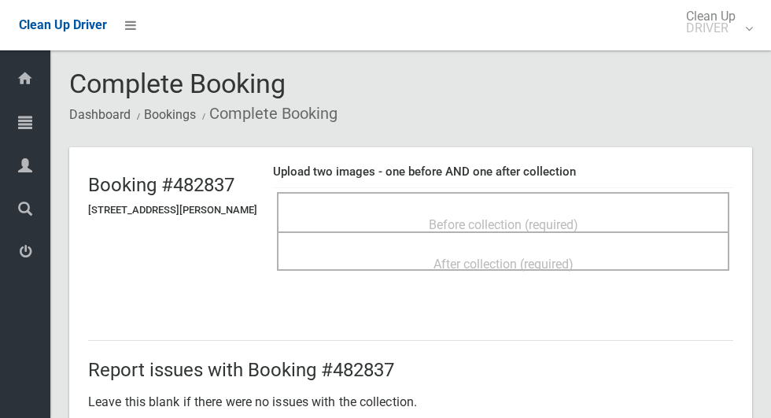
click at [491, 217] on span "Before collection (required)" at bounding box center [503, 224] width 149 height 15
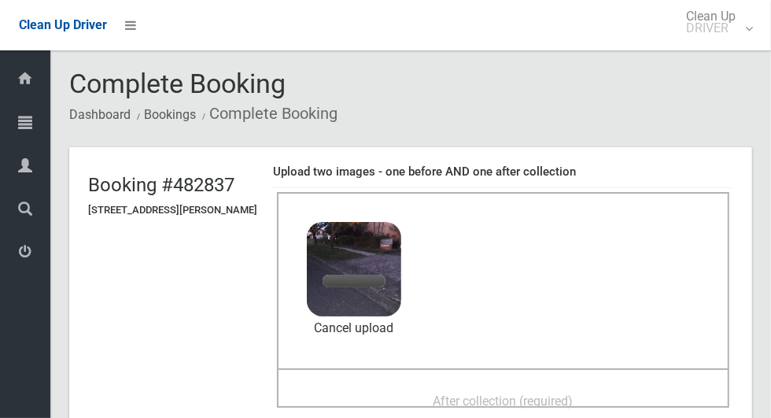
click at [499, 393] on span "After collection (required)" at bounding box center [503, 400] width 140 height 15
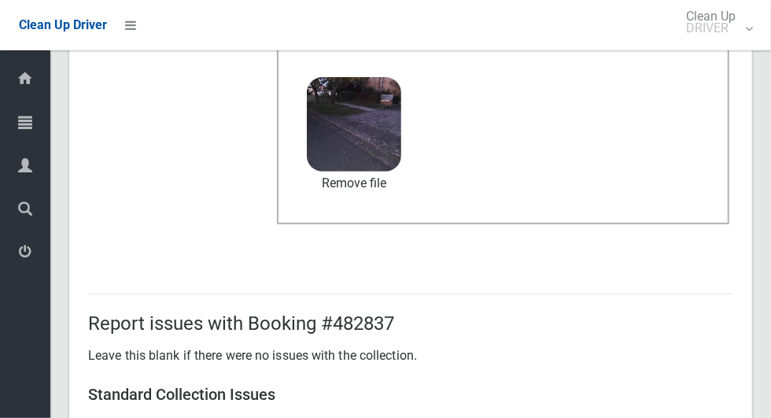
scroll to position [812, 0]
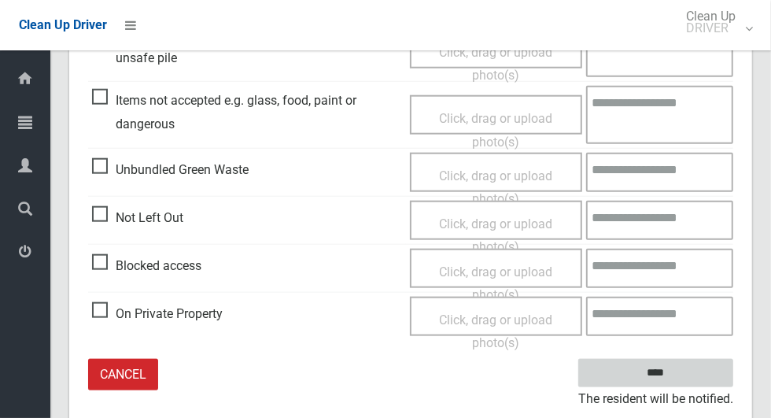
click at [687, 374] on input "****" at bounding box center [655, 373] width 155 height 29
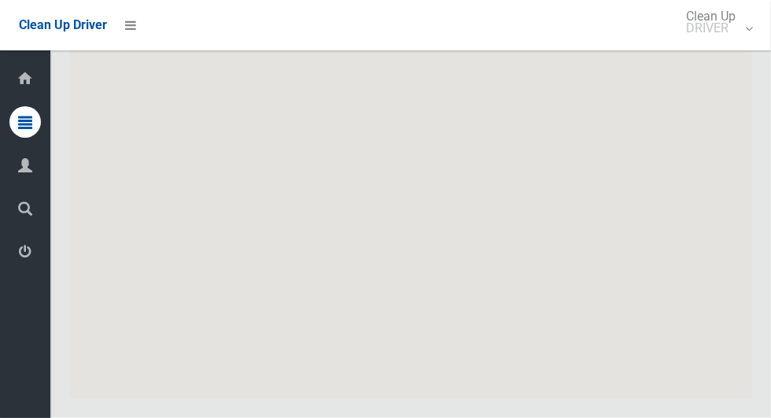
scroll to position [7319, 0]
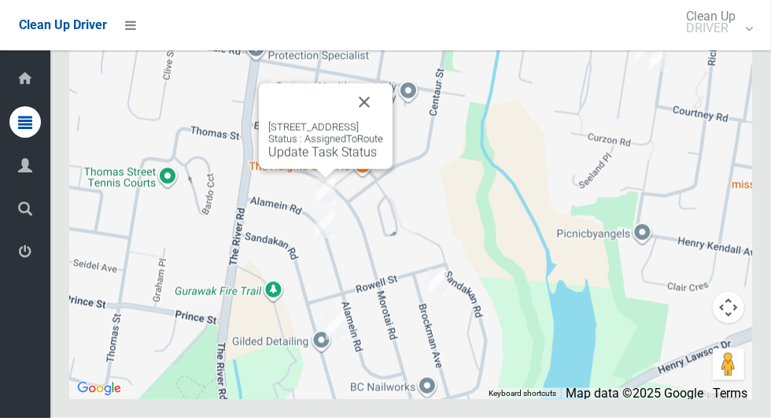
click at [383, 121] on button "Close" at bounding box center [364, 102] width 38 height 38
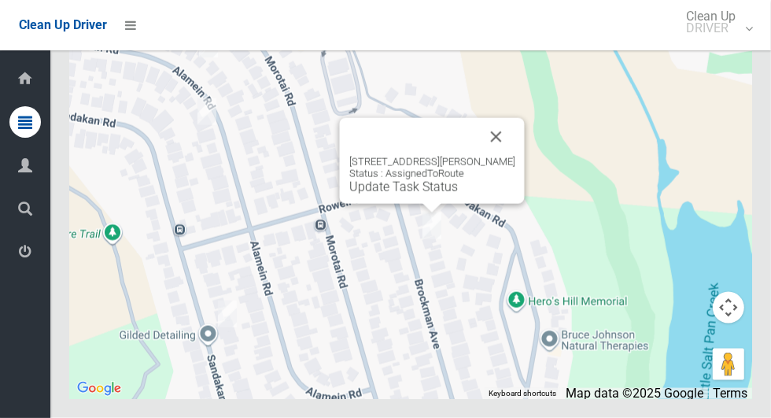
click at [515, 156] on button "Close" at bounding box center [496, 137] width 38 height 38
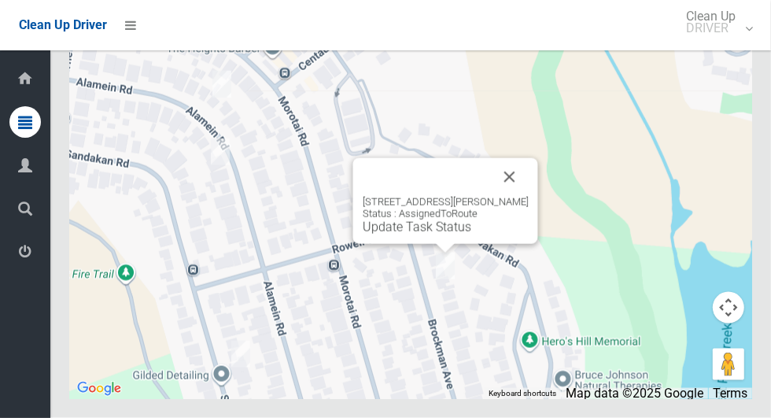
click at [529, 196] on button "Close" at bounding box center [510, 177] width 38 height 38
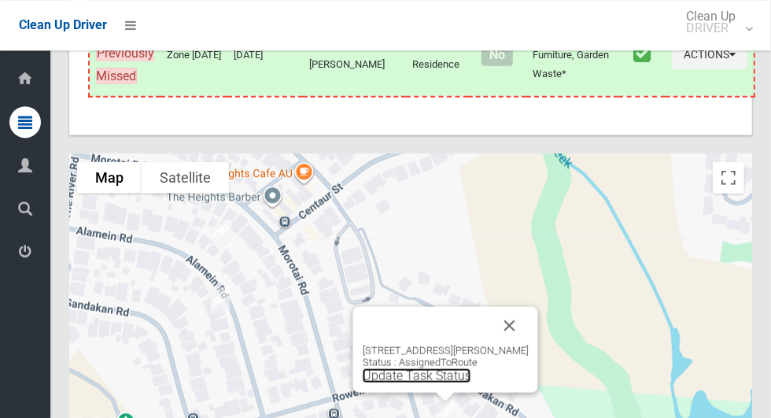
scroll to position [7213, 0]
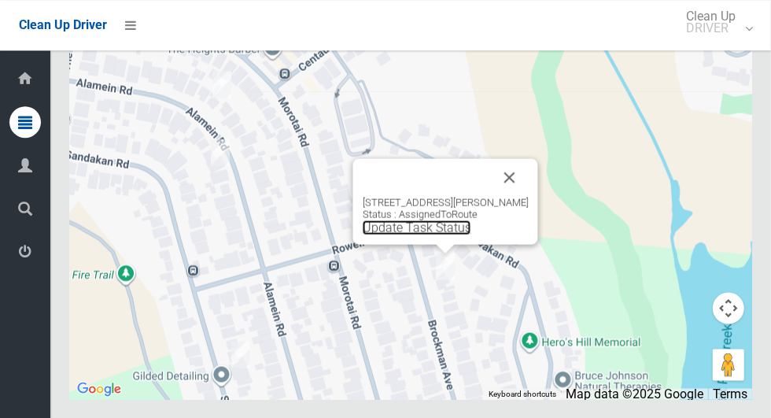
click at [407, 234] on link "Update Task Status" at bounding box center [417, 226] width 109 height 15
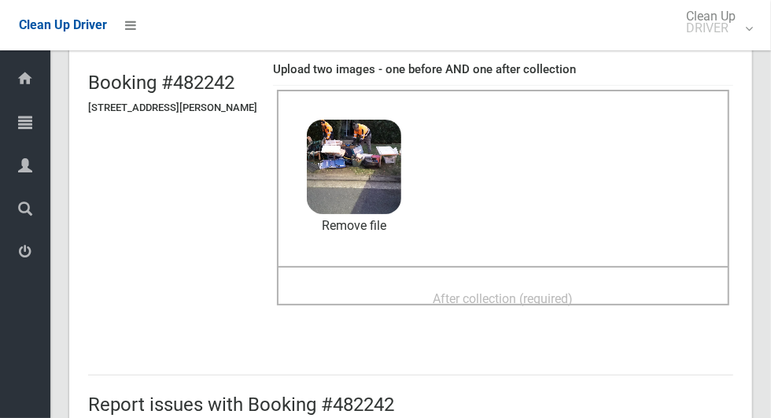
scroll to position [112, 0]
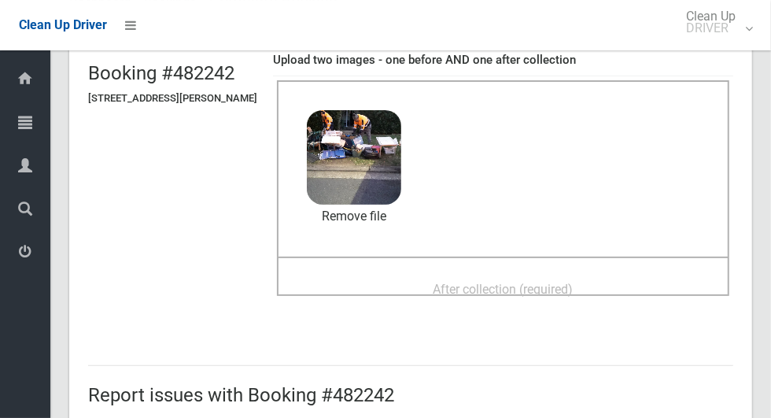
click at [623, 274] on div "After collection (required)" at bounding box center [503, 288] width 418 height 29
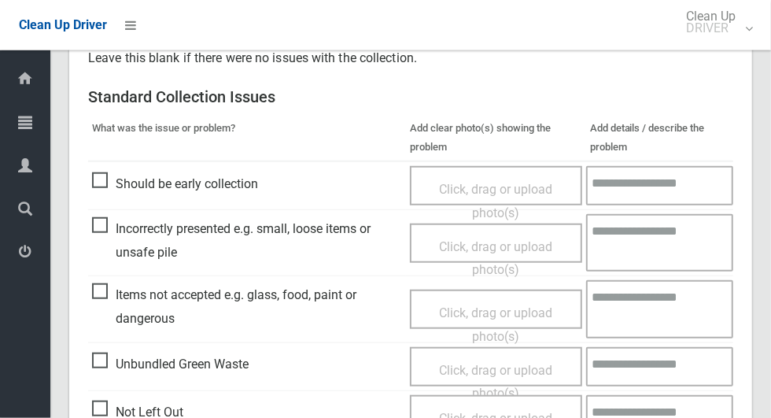
scroll to position [1287, 0]
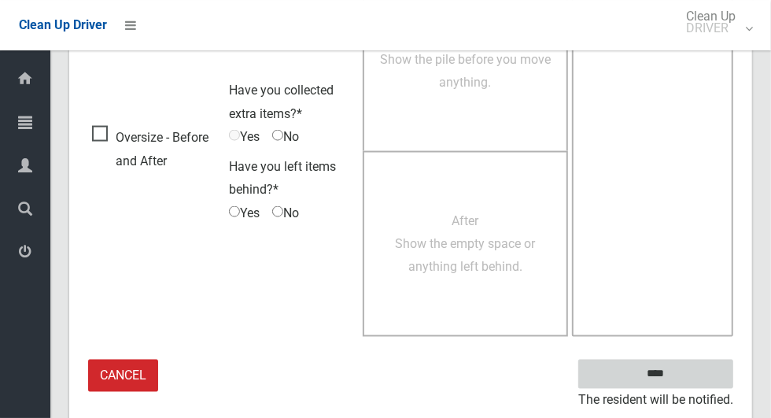
click at [696, 359] on input "****" at bounding box center [655, 373] width 155 height 29
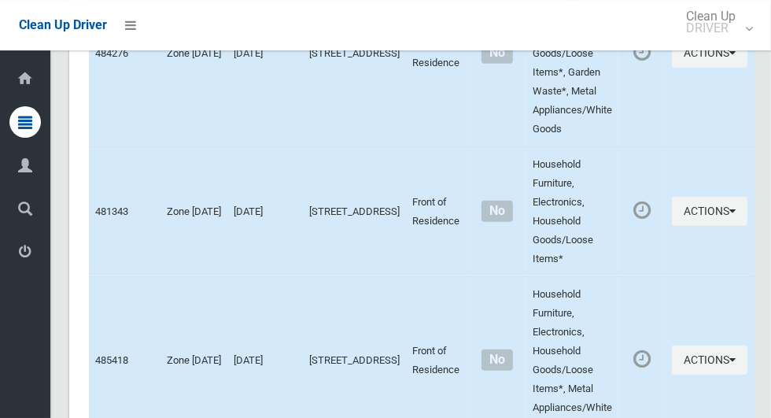
scroll to position [7319, 0]
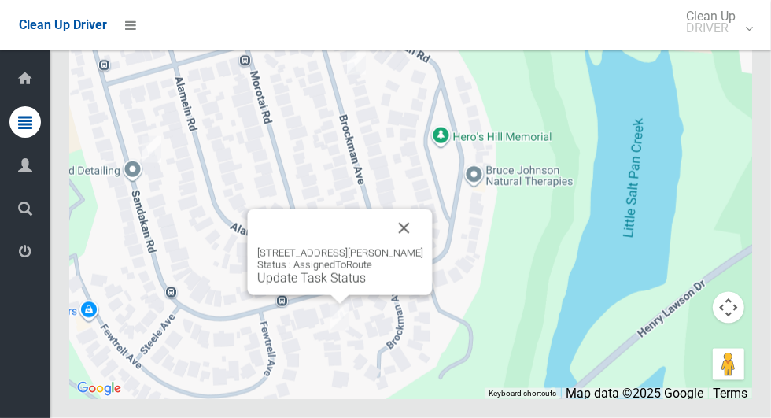
click at [423, 247] on button "Close" at bounding box center [404, 228] width 38 height 38
click at [305, 285] on link "Update Task Status" at bounding box center [311, 278] width 109 height 15
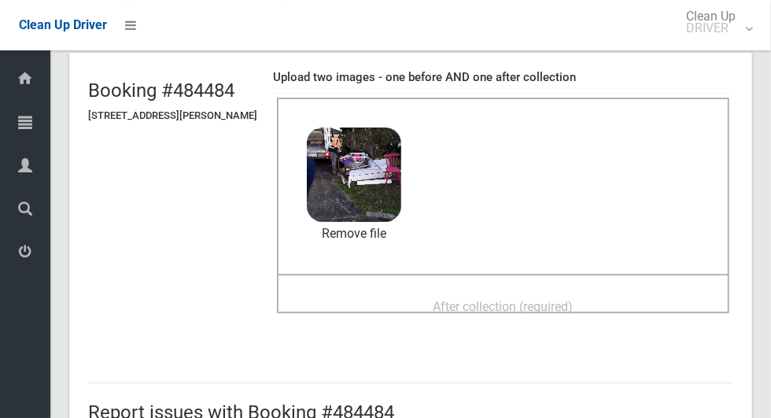
scroll to position [97, 0]
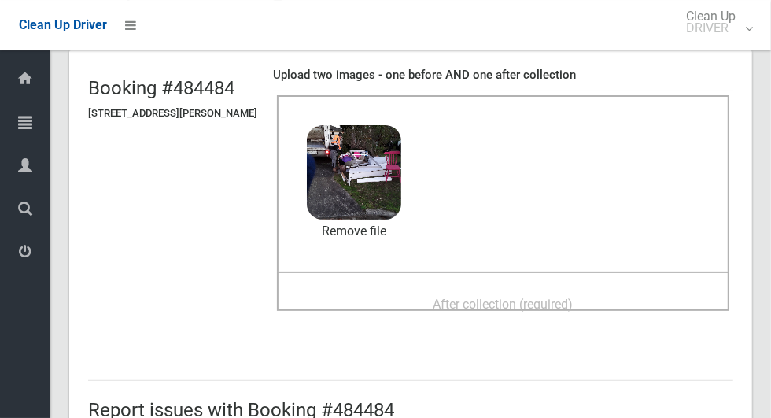
click at [573, 296] on span "After collection (required)" at bounding box center [503, 303] width 140 height 15
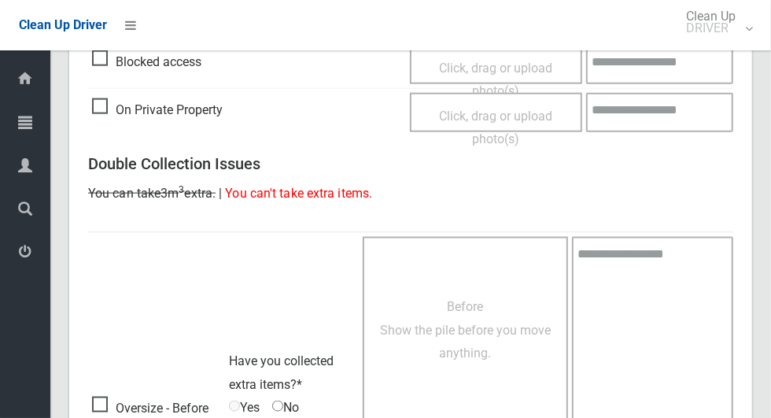
scroll to position [1287, 0]
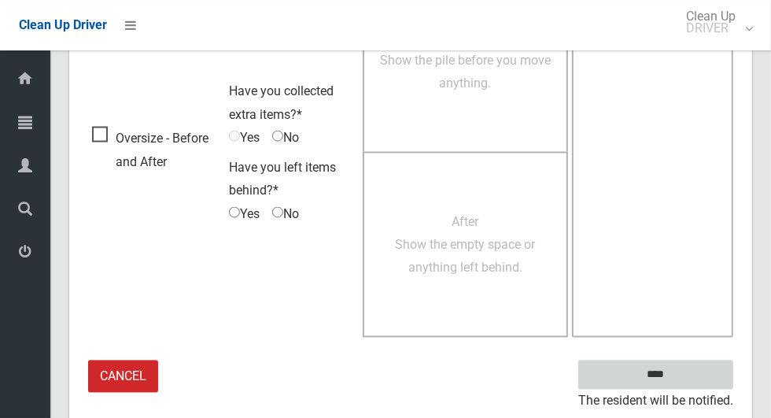
click at [683, 370] on input "****" at bounding box center [655, 373] width 155 height 29
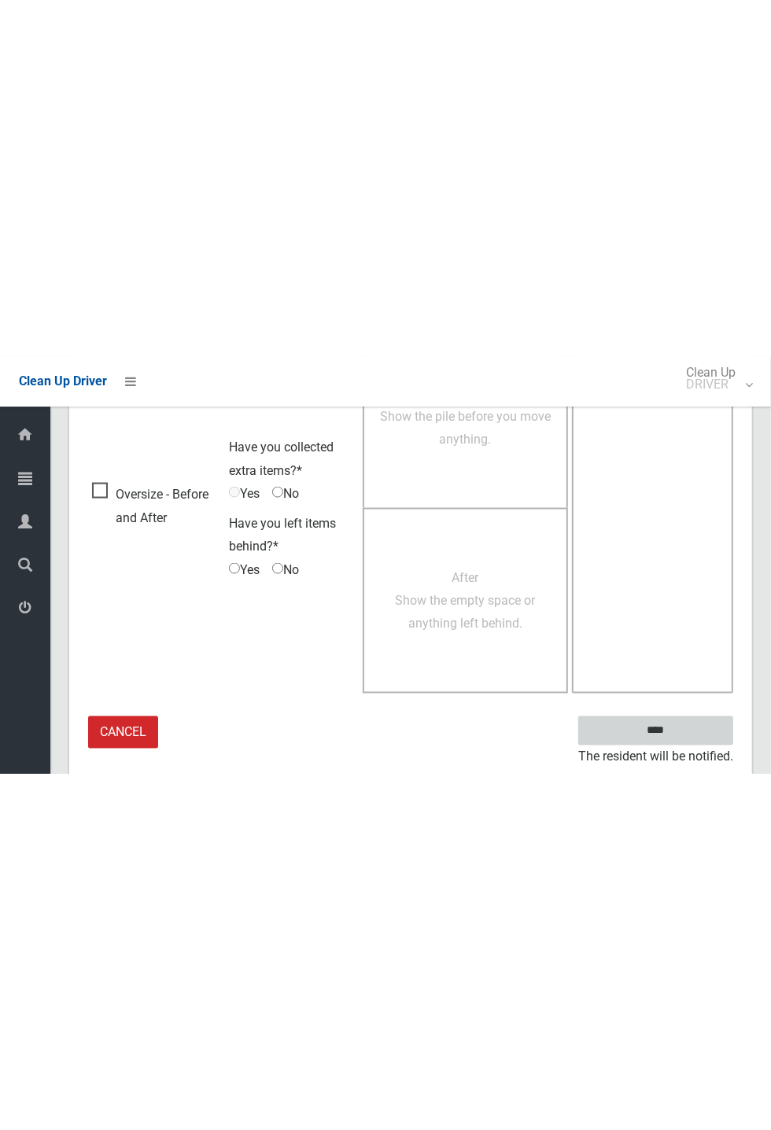
scroll to position [619, 0]
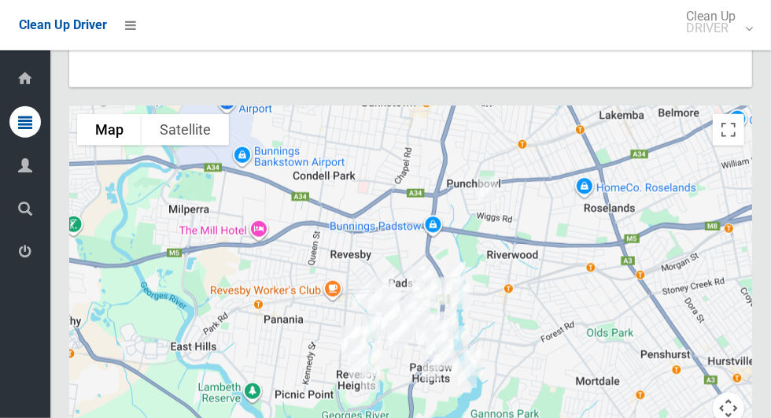
scroll to position [7319, 0]
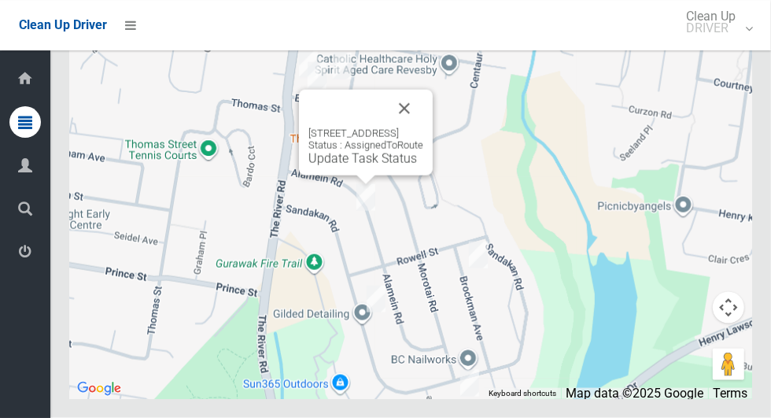
click at [423, 127] on button "Close" at bounding box center [404, 109] width 38 height 38
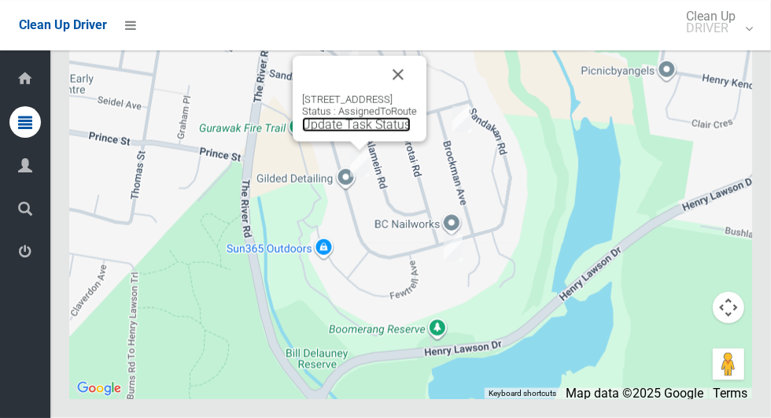
click at [326, 132] on link "Update Task Status" at bounding box center [356, 124] width 109 height 15
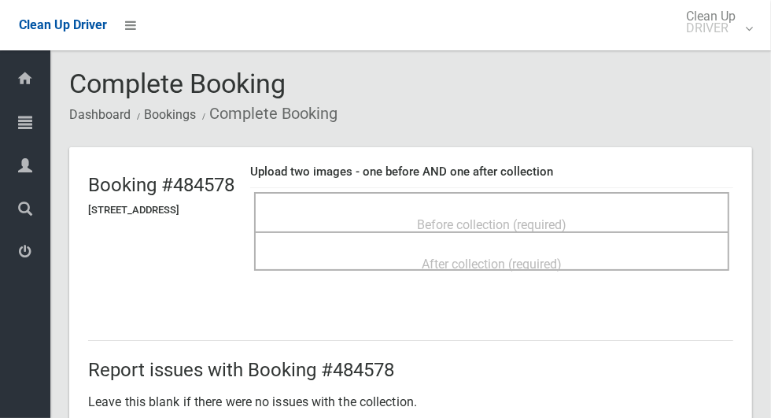
click at [529, 217] on span "Before collection (required)" at bounding box center [491, 224] width 149 height 15
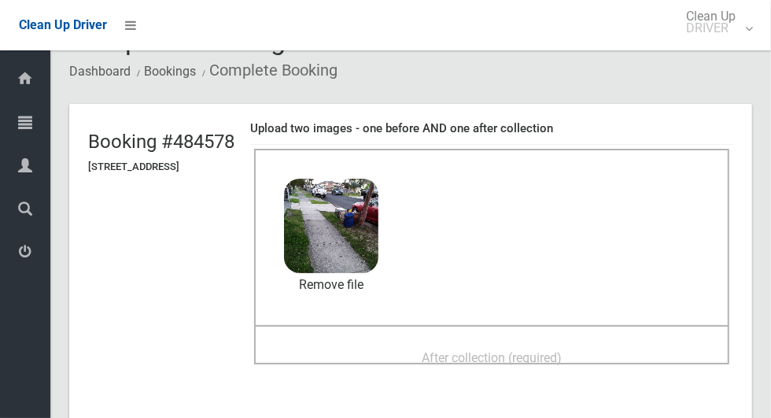
scroll to position [76, 0]
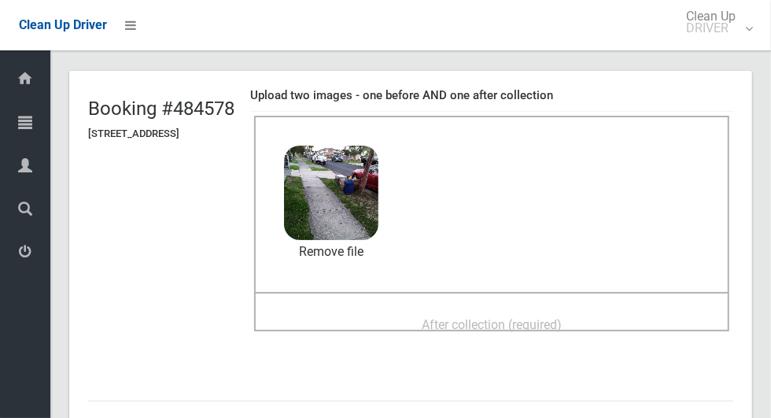
click at [562, 317] on span "After collection (required)" at bounding box center [492, 324] width 140 height 15
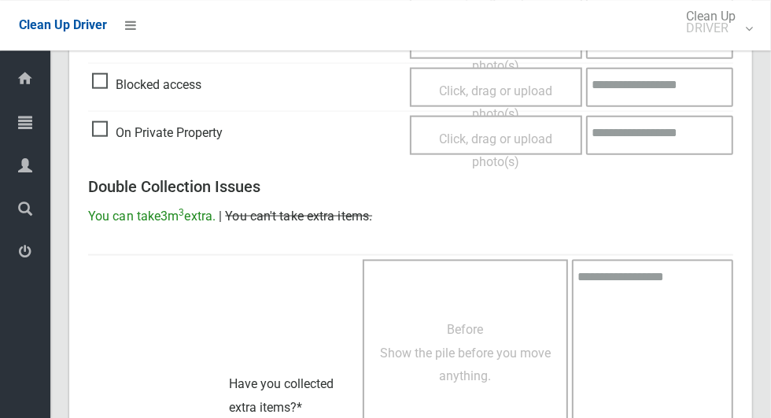
scroll to position [1287, 0]
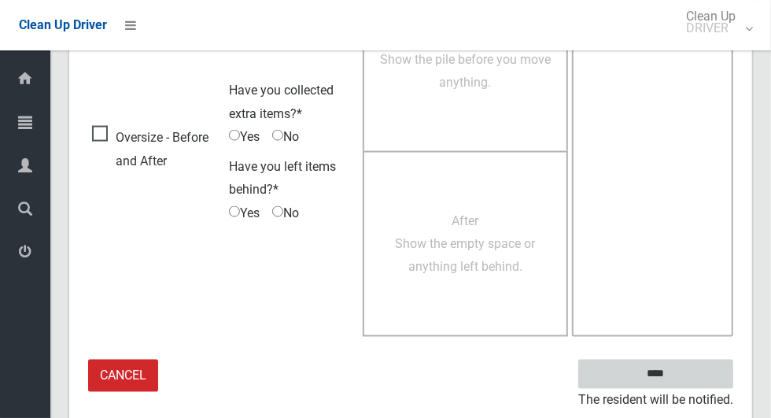
click at [683, 371] on input "****" at bounding box center [655, 373] width 155 height 29
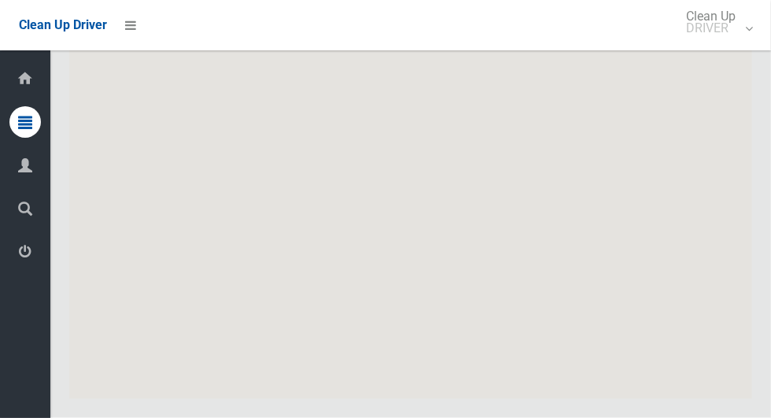
scroll to position [7319, 0]
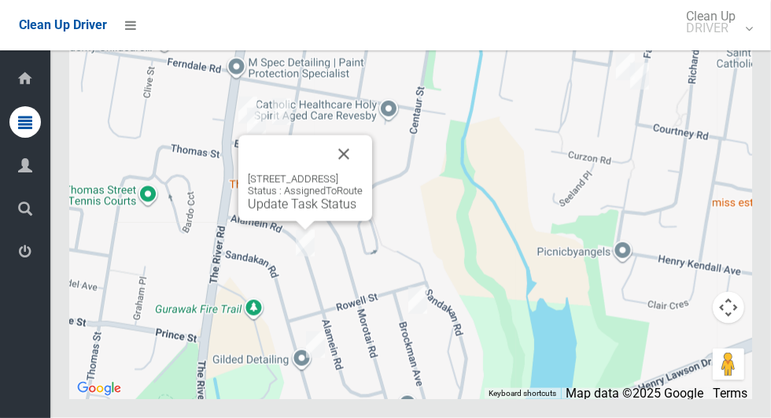
click at [363, 173] on button "Close" at bounding box center [344, 154] width 38 height 38
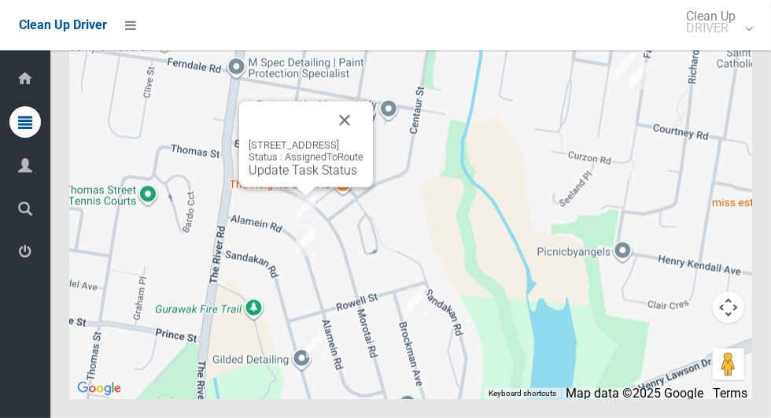
click at [363, 139] on button "Close" at bounding box center [345, 120] width 38 height 38
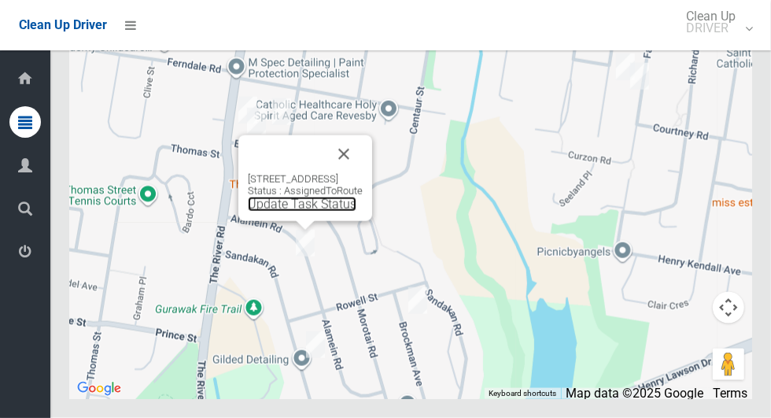
click at [271, 212] on link "Update Task Status" at bounding box center [302, 204] width 109 height 15
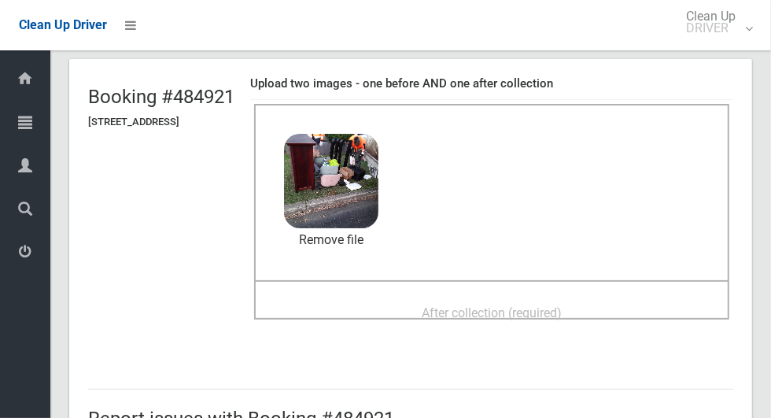
scroll to position [109, 0]
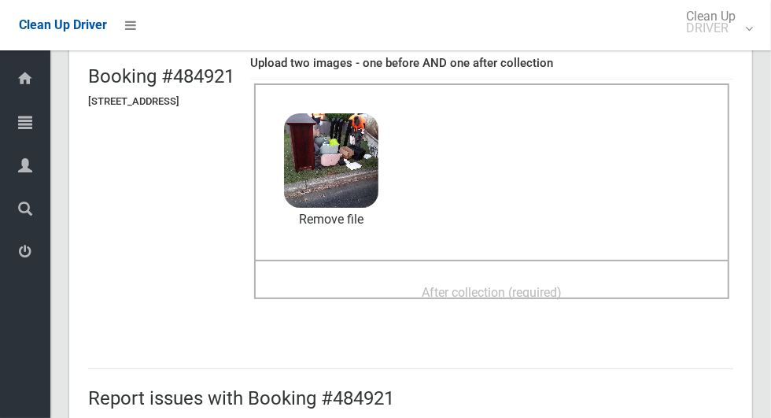
click at [621, 278] on div "After collection (required)" at bounding box center [491, 291] width 440 height 29
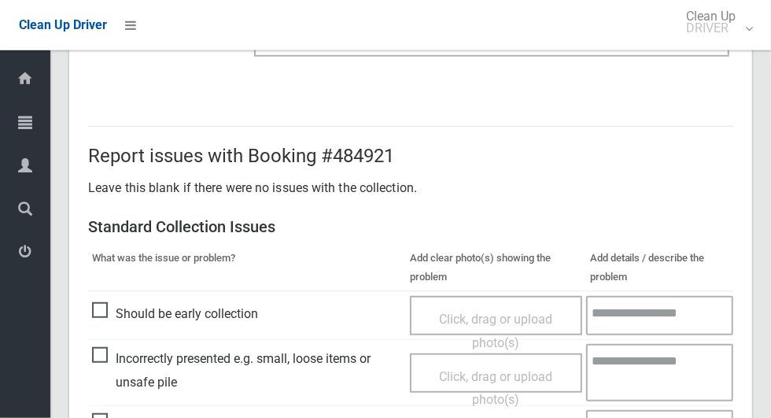
scroll to position [1287, 0]
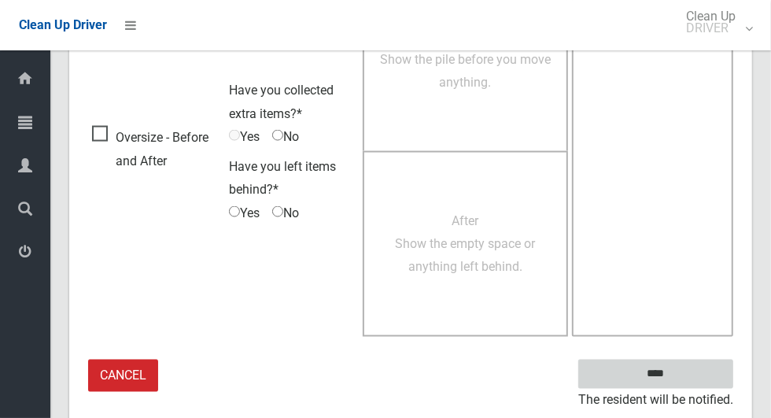
click at [694, 375] on input "****" at bounding box center [655, 373] width 155 height 29
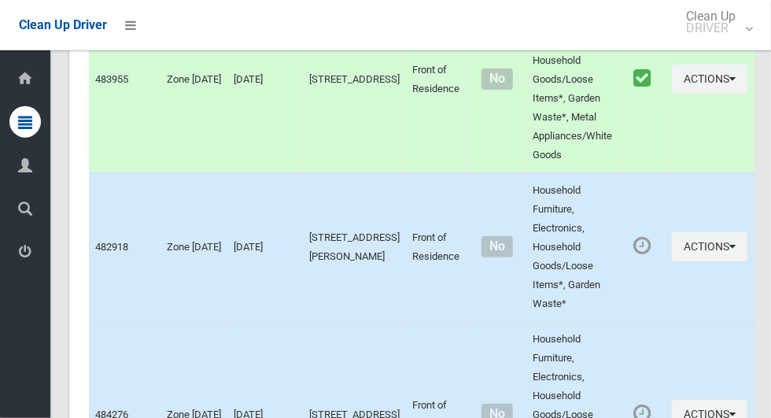
scroll to position [7319, 0]
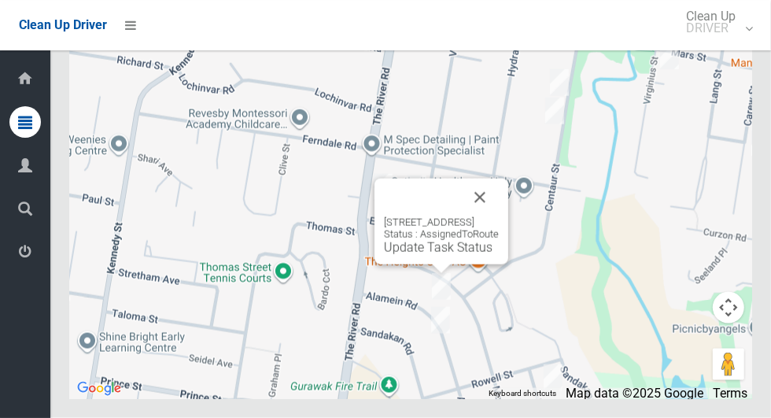
click at [384, 255] on link "Update Task Status" at bounding box center [438, 247] width 109 height 15
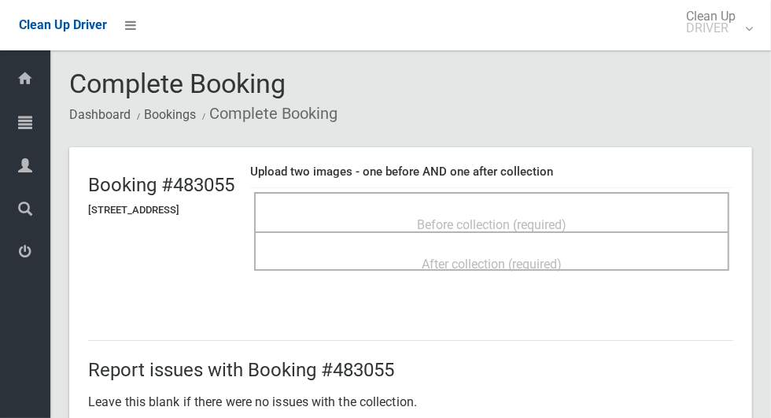
click at [566, 217] on span "Before collection (required)" at bounding box center [491, 224] width 149 height 15
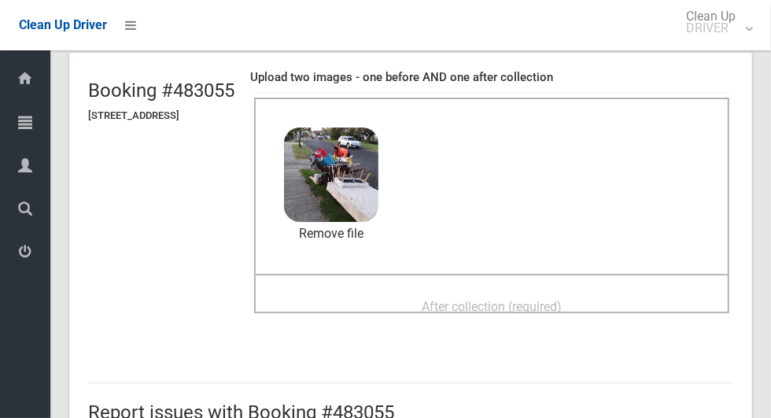
scroll to position [126, 0]
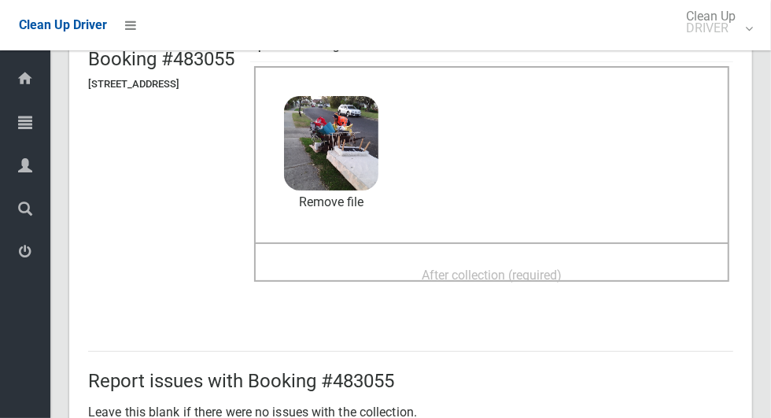
click at [625, 266] on div "After collection (required)" at bounding box center [491, 274] width 440 height 29
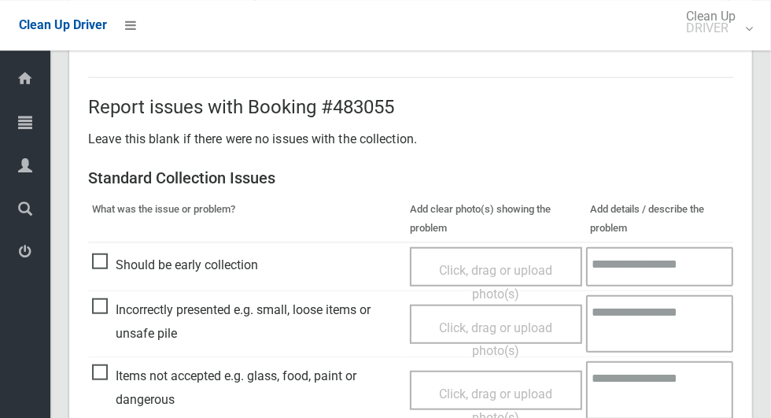
scroll to position [1287, 0]
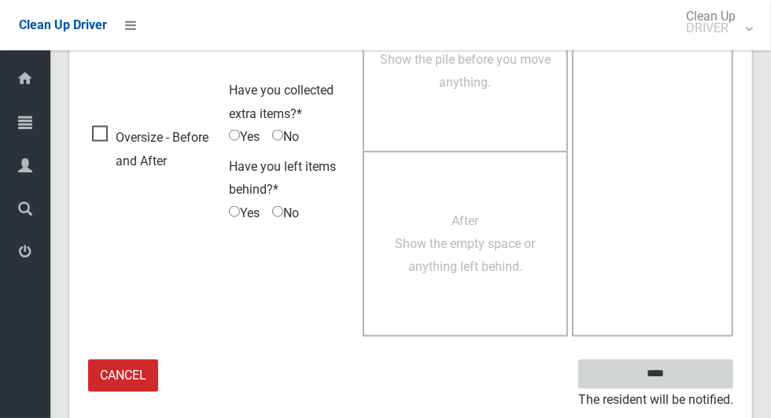
click at [696, 363] on input "****" at bounding box center [655, 373] width 155 height 29
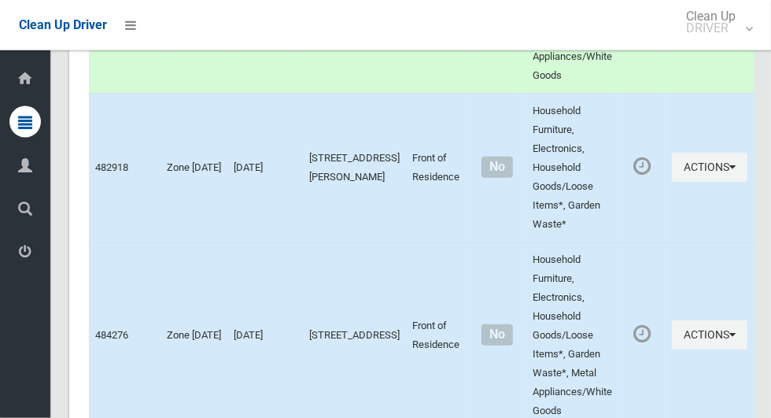
scroll to position [7319, 0]
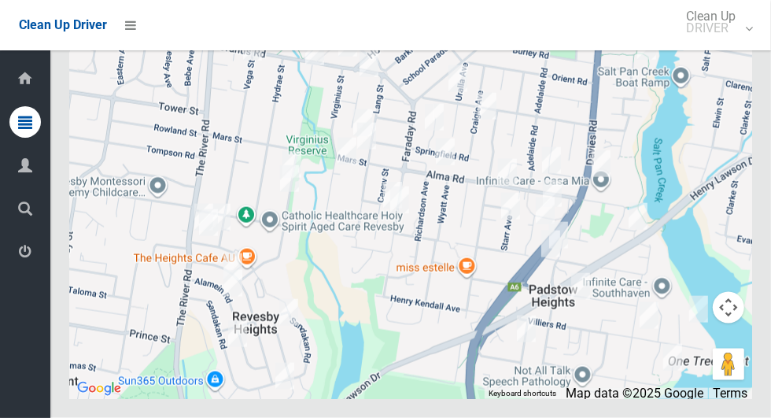
click at [24, 252] on icon at bounding box center [25, 251] width 14 height 31
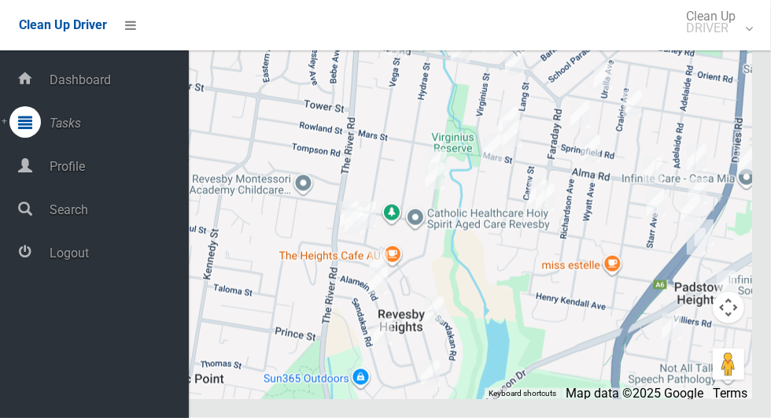
click at [89, 254] on span "Logout" at bounding box center [117, 252] width 144 height 15
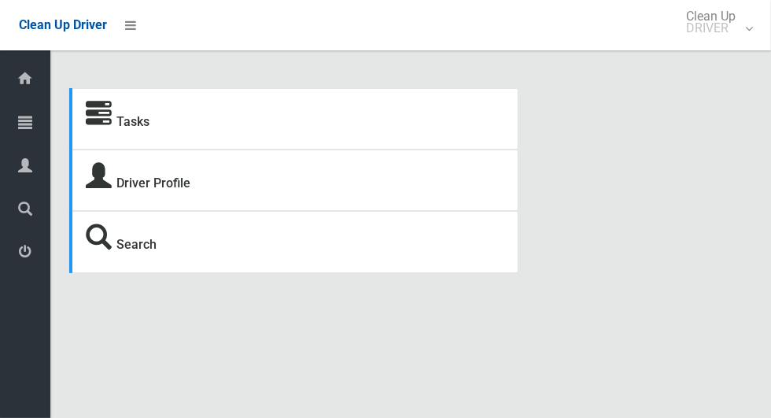
click at [42, 116] on span "Tasks" at bounding box center [40, 123] width 6 height 15
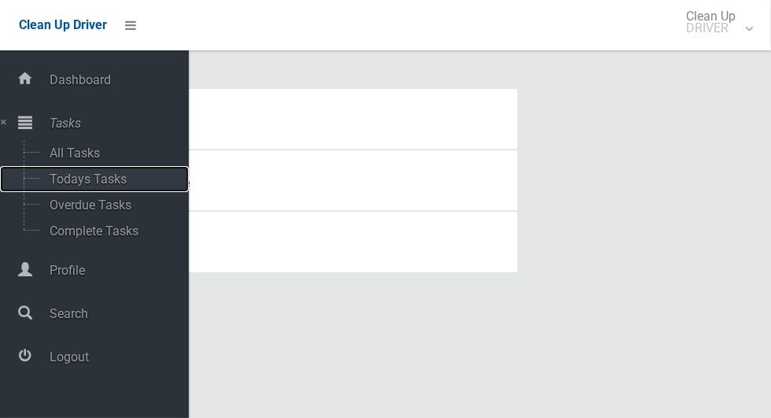
click at [126, 179] on span "Todays Tasks" at bounding box center [110, 178] width 131 height 15
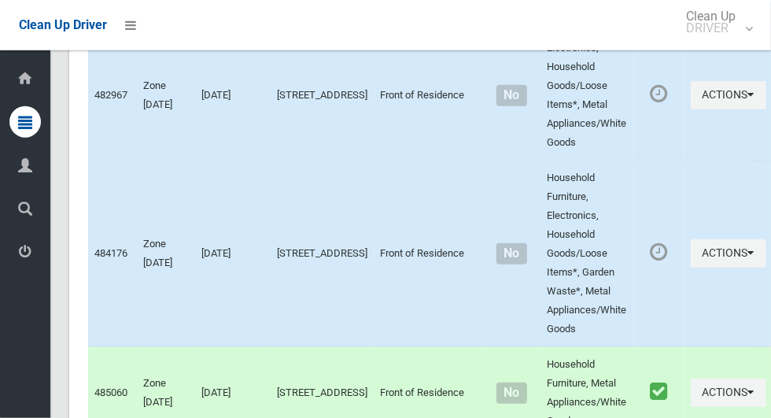
scroll to position [7150, 0]
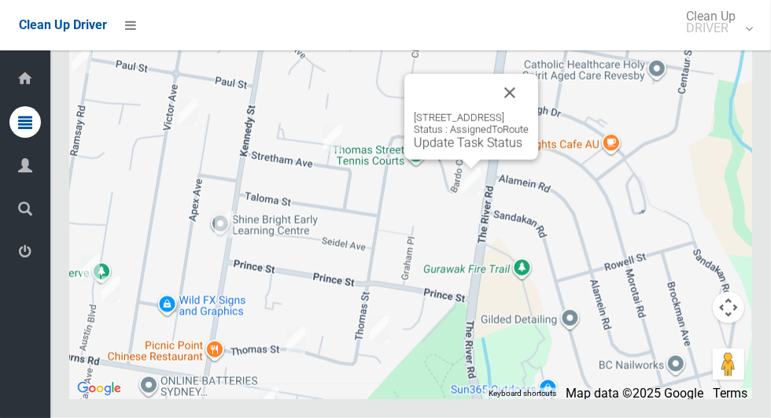
click at [529, 112] on button "Close" at bounding box center [510, 93] width 38 height 38
click at [449, 150] on link "Update Task Status" at bounding box center [468, 142] width 109 height 15
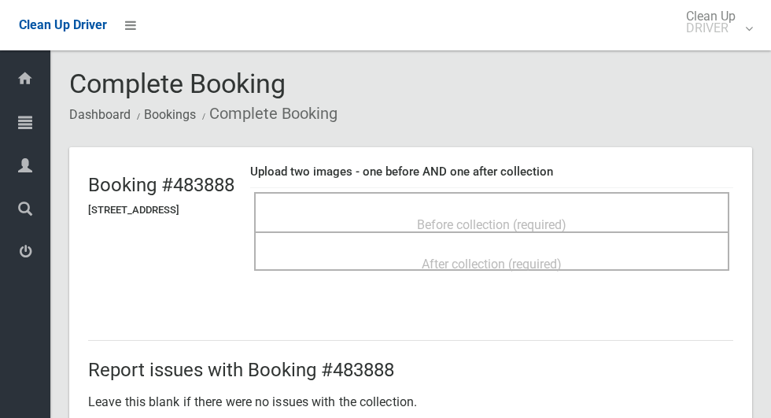
click at [566, 217] on span "Before collection (required)" at bounding box center [491, 224] width 149 height 15
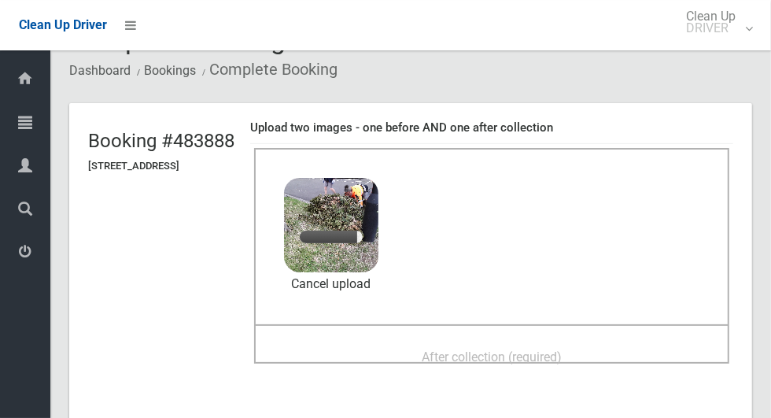
scroll to position [46, 0]
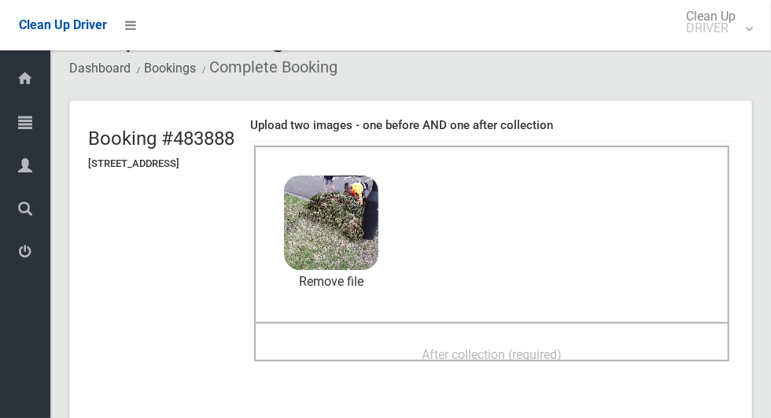
click at [513, 339] on div "After collection (required)" at bounding box center [491, 353] width 440 height 29
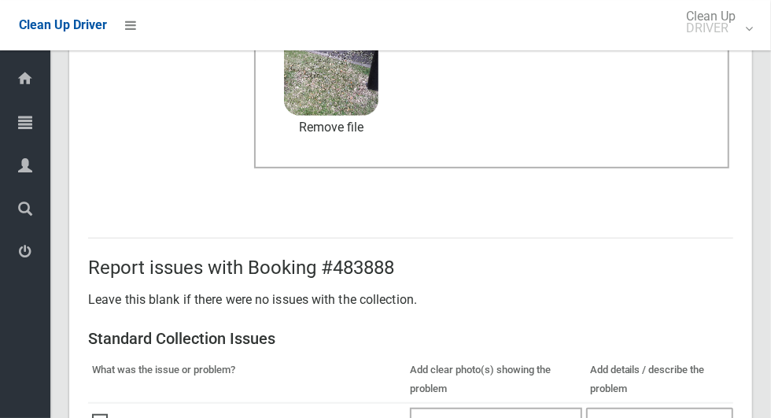
scroll to position [1287, 0]
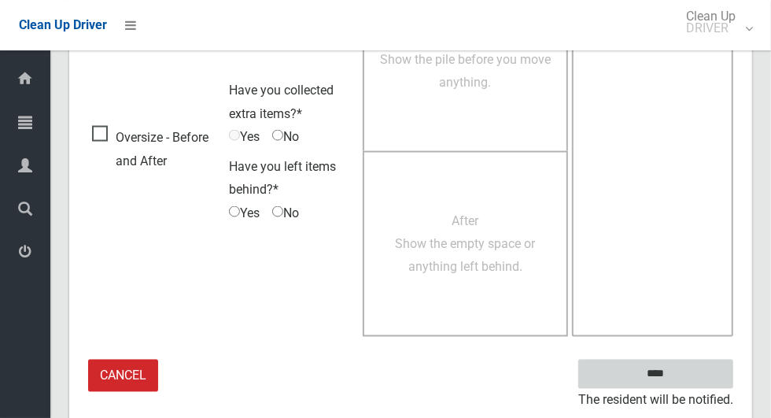
click at [686, 366] on input "****" at bounding box center [655, 373] width 155 height 29
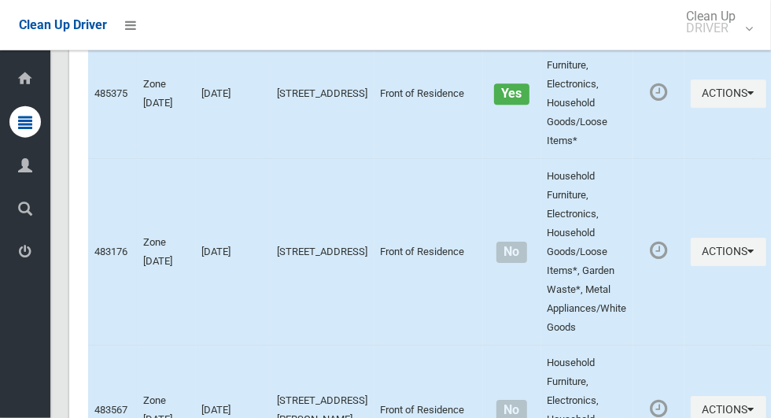
scroll to position [7150, 0]
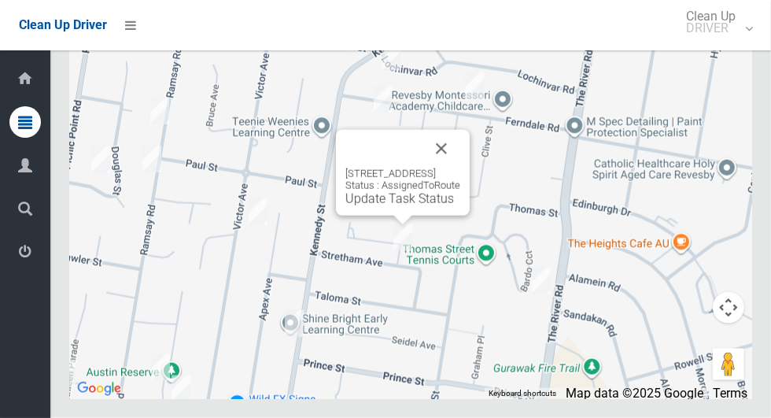
click at [460, 168] on button "Close" at bounding box center [441, 149] width 38 height 38
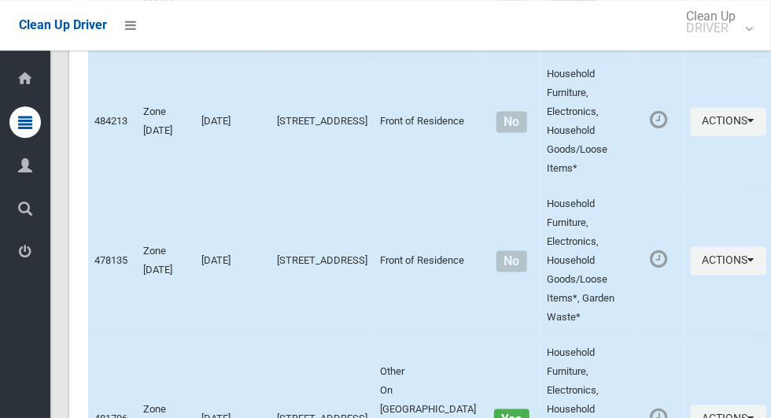
scroll to position [0, 0]
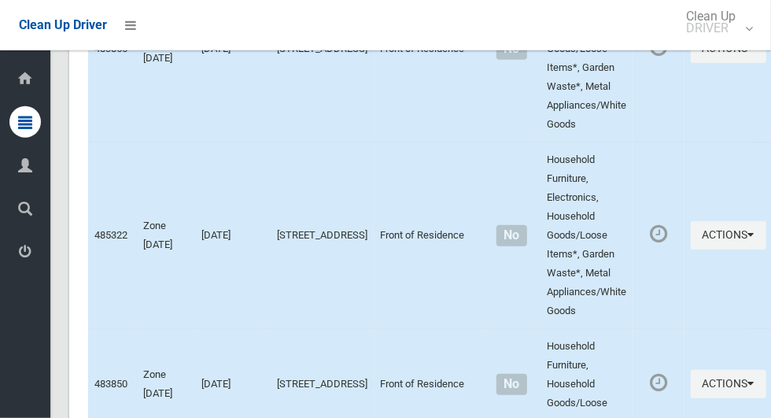
scroll to position [7150, 0]
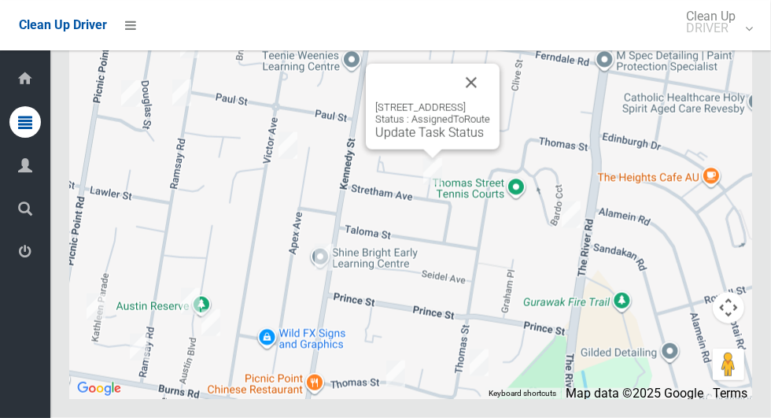
click at [421, 140] on div "21 Stretham Avenue, PICNIC POINT NSW 2213 Status : AssignedToRoute Update Task …" at bounding box center [432, 120] width 115 height 39
click at [406, 140] on link "Update Task Status" at bounding box center [429, 132] width 109 height 15
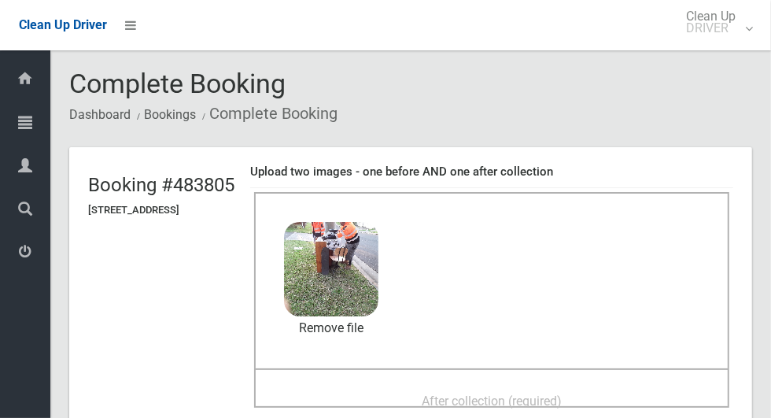
click at [587, 385] on div "After collection (required)" at bounding box center [491, 399] width 440 height 29
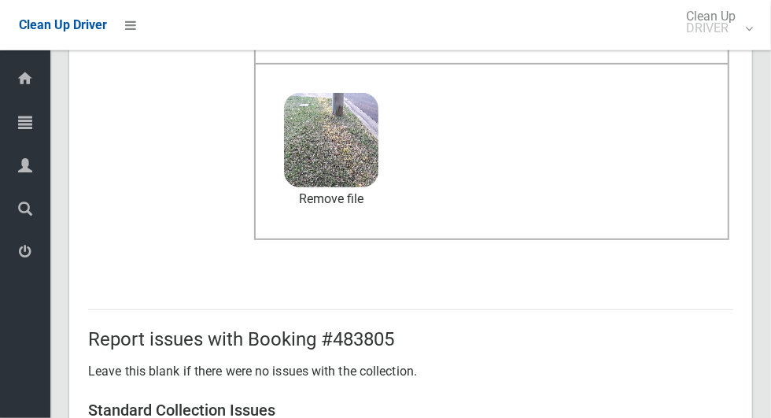
scroll to position [1287, 0]
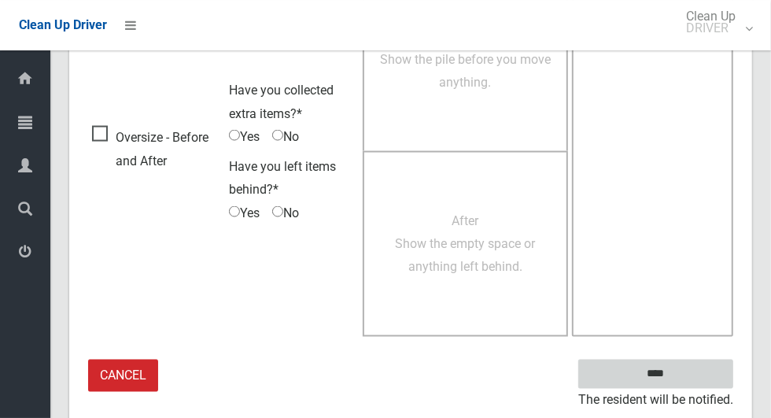
click at [683, 376] on input "****" at bounding box center [655, 373] width 155 height 29
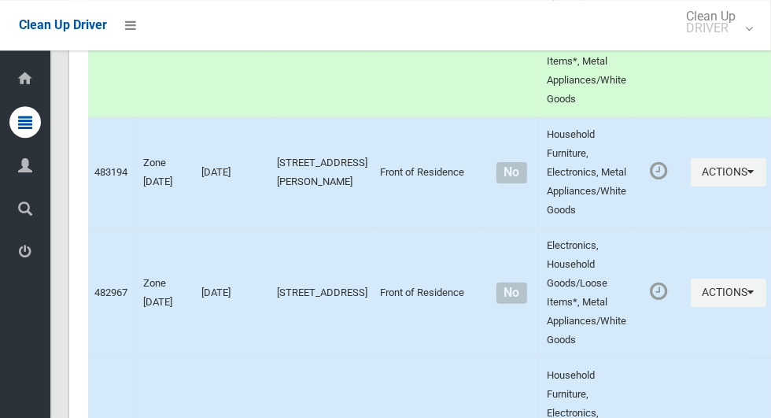
scroll to position [7150, 0]
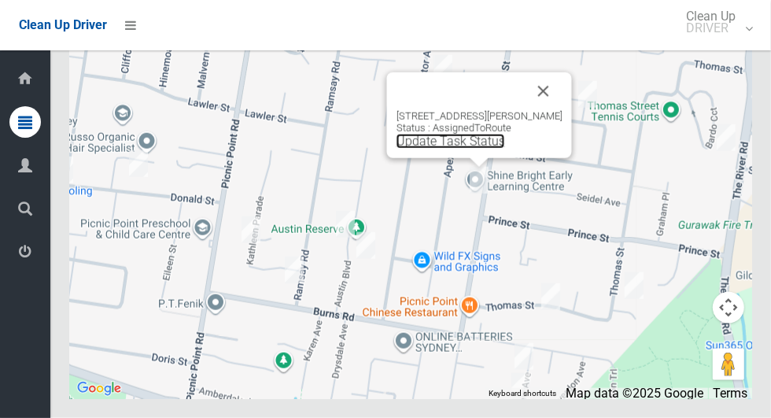
click at [453, 149] on link "Update Task Status" at bounding box center [450, 141] width 109 height 15
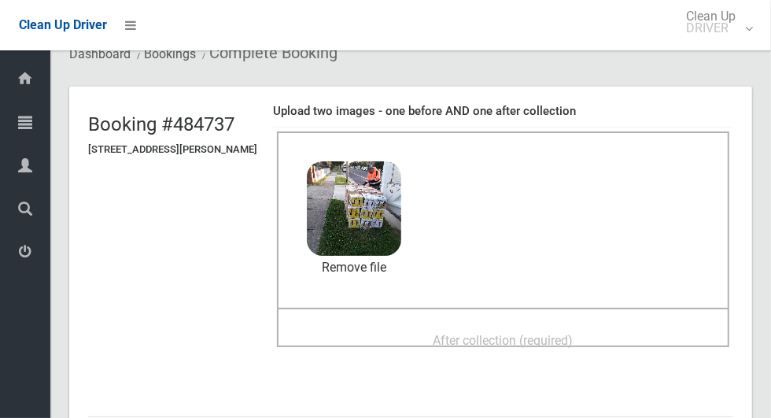
scroll to position [98, 0]
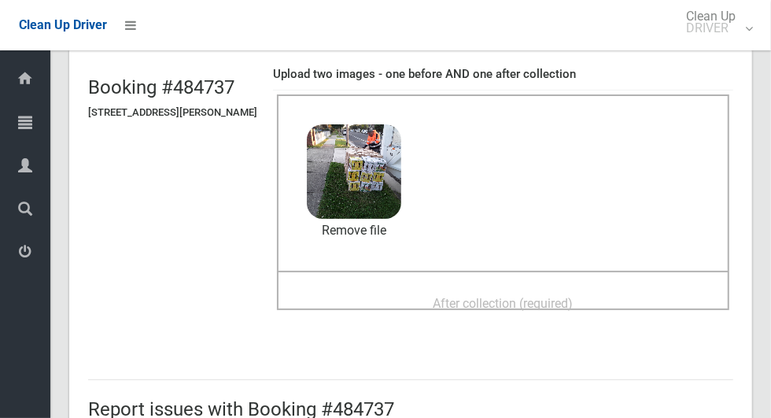
click at [610, 297] on div "After collection (required)" at bounding box center [503, 302] width 418 height 29
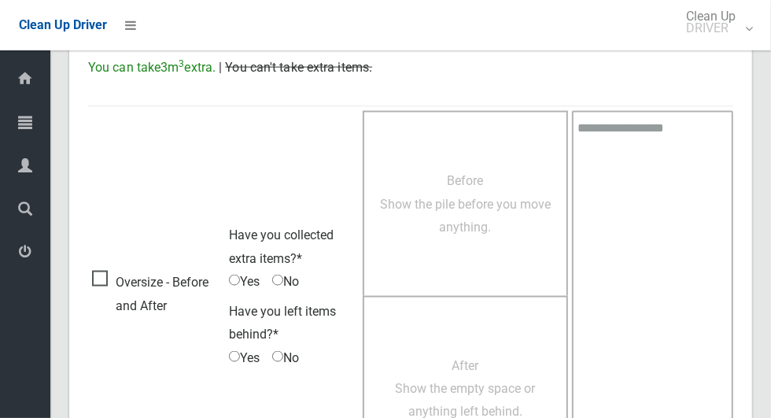
scroll to position [1287, 0]
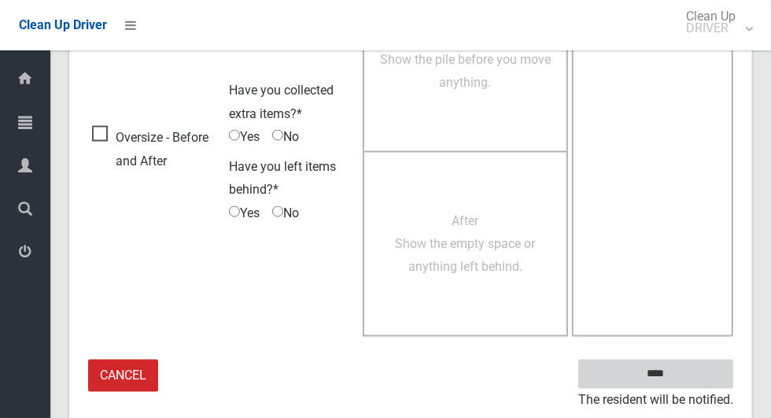
click at [686, 371] on input "****" at bounding box center [655, 373] width 155 height 29
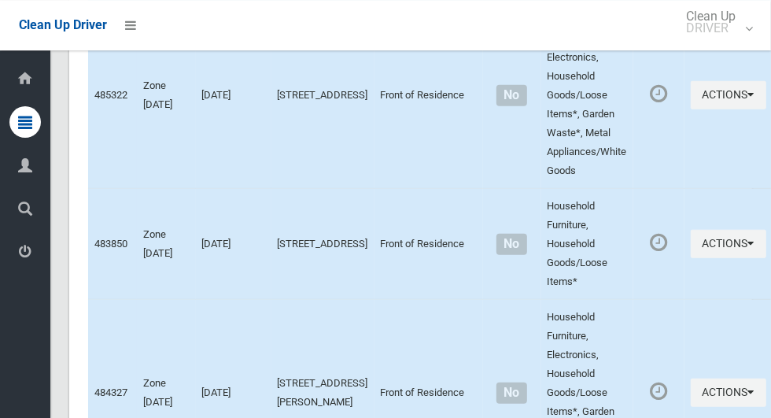
scroll to position [7150, 0]
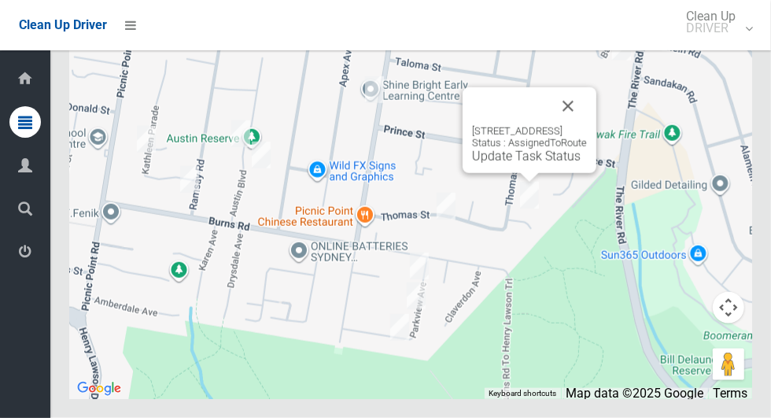
click at [587, 125] on button "Close" at bounding box center [568, 106] width 38 height 38
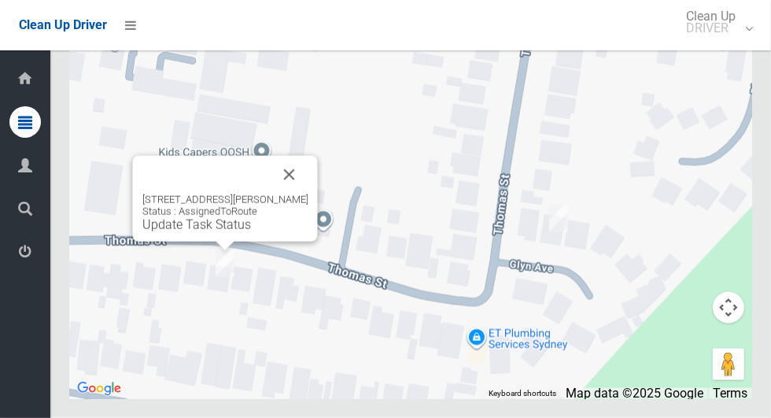
click at [308, 193] on button "Close" at bounding box center [290, 175] width 38 height 38
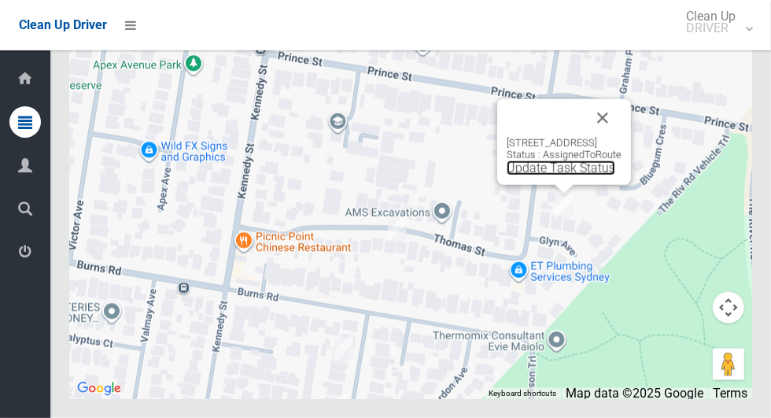
click at [552, 175] on link "Update Task Status" at bounding box center [560, 167] width 109 height 15
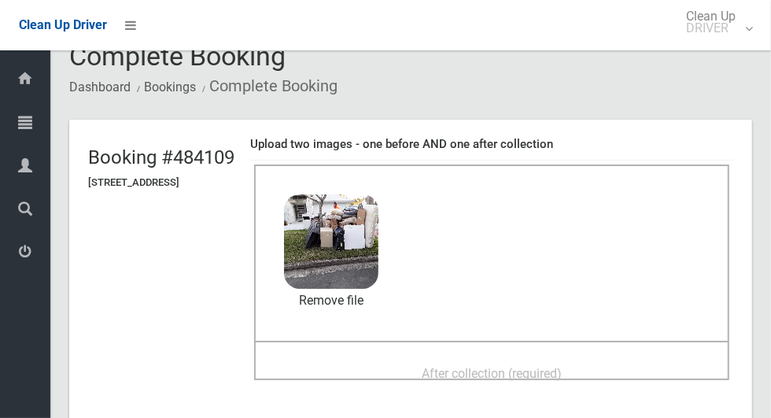
scroll to position [114, 0]
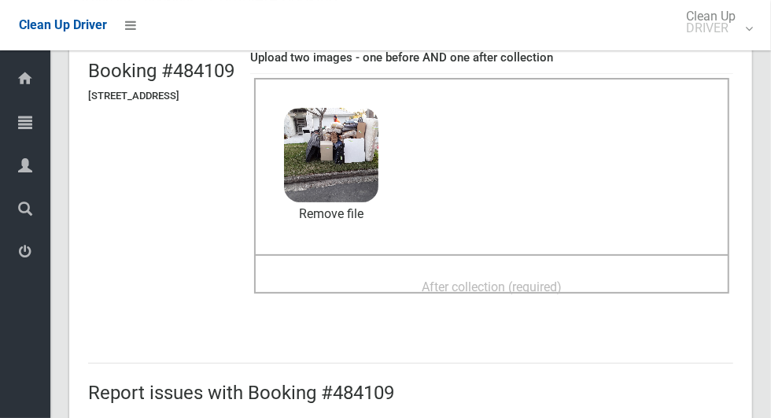
click at [624, 271] on div "After collection (required)" at bounding box center [491, 285] width 440 height 29
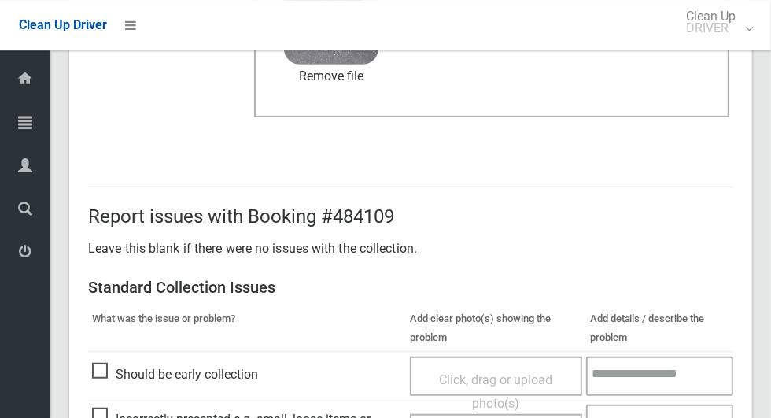
scroll to position [1287, 0]
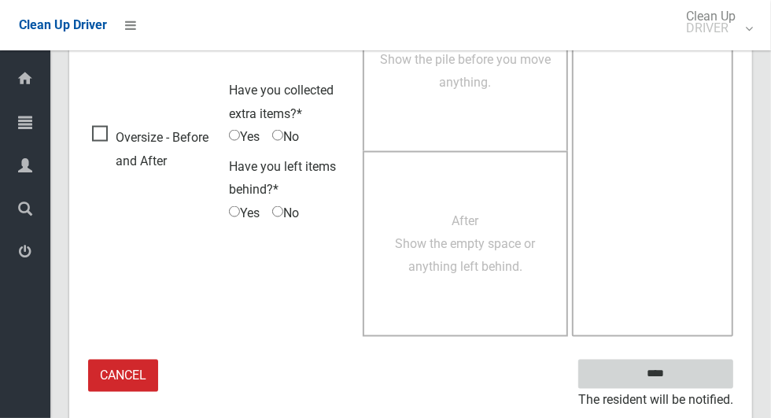
click at [665, 369] on input "****" at bounding box center [655, 373] width 155 height 29
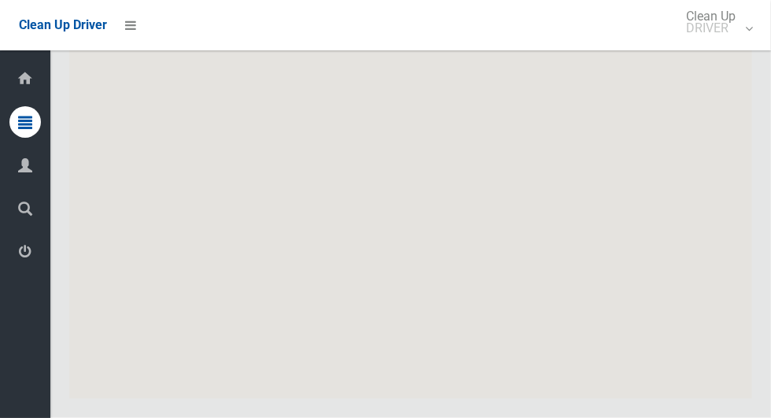
scroll to position [7150, 0]
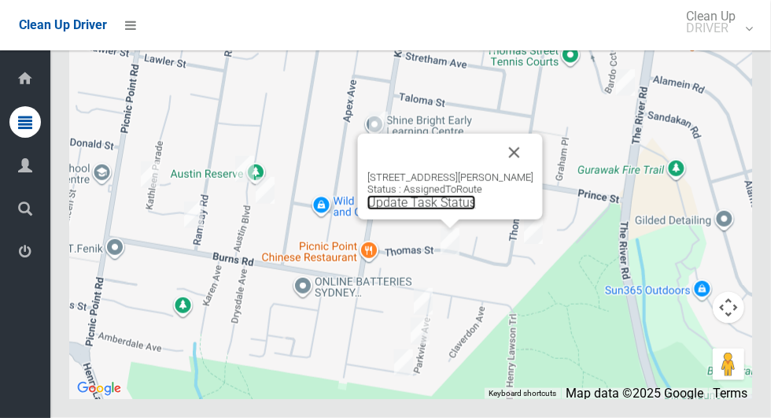
click at [429, 210] on link "Update Task Status" at bounding box center [421, 202] width 109 height 15
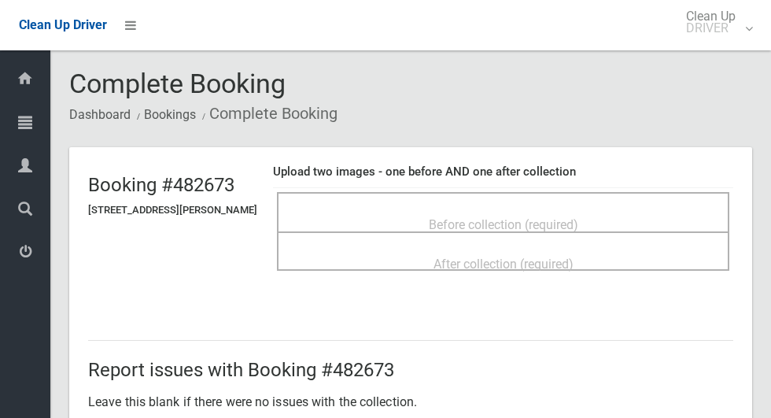
click at [613, 209] on div "Before collection (required)" at bounding box center [503, 223] width 418 height 29
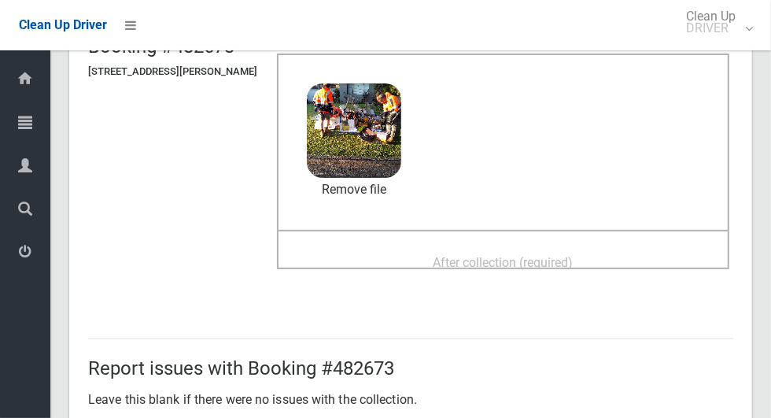
scroll to position [144, 0]
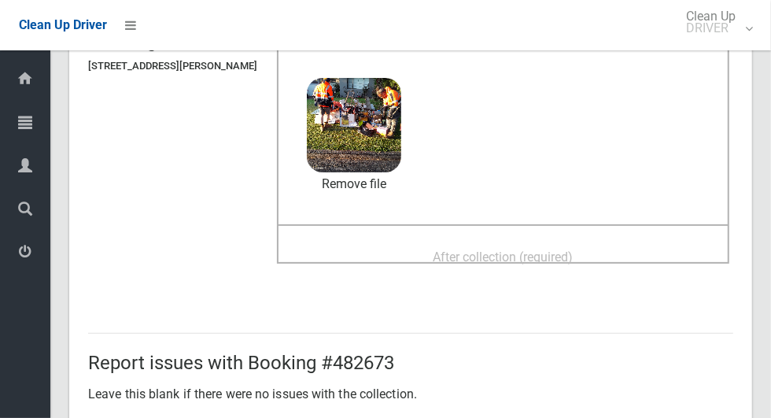
click at [629, 241] on div "After collection (required)" at bounding box center [503, 255] width 418 height 29
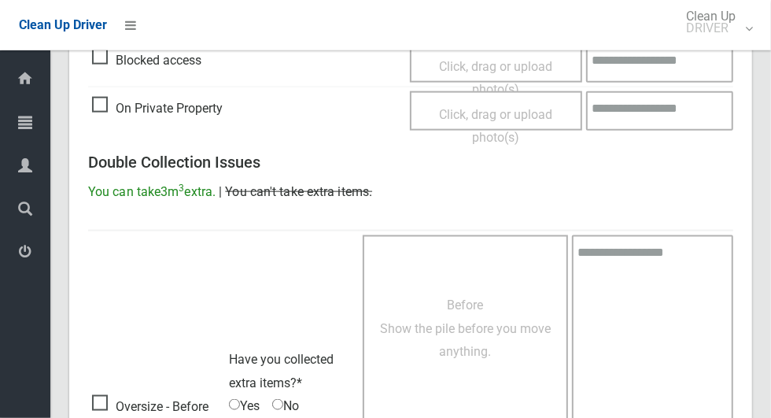
scroll to position [1287, 0]
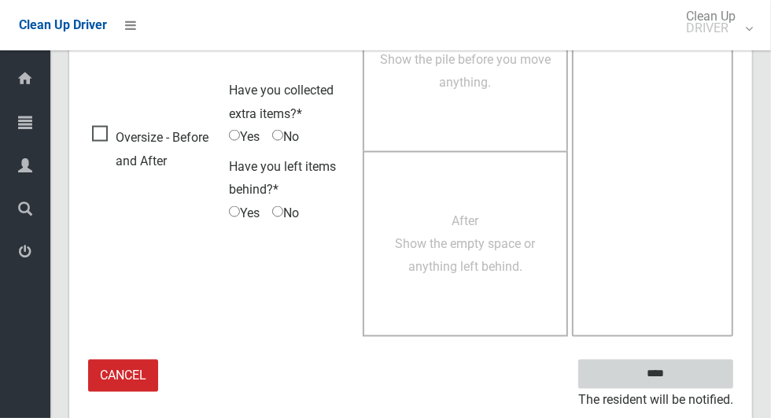
click at [696, 366] on input "****" at bounding box center [655, 373] width 155 height 29
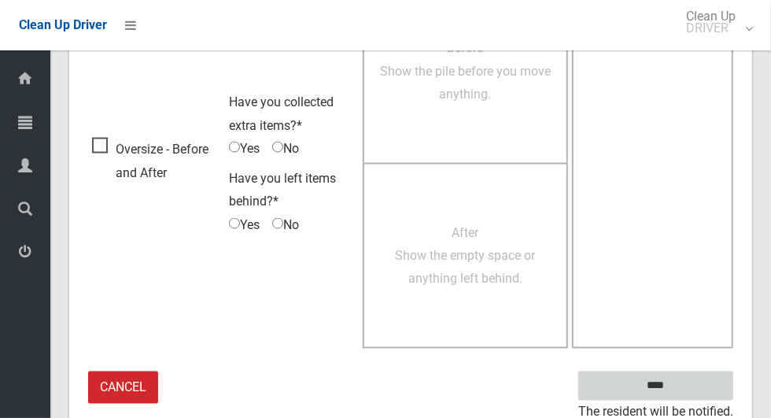
scroll to position [1277, 0]
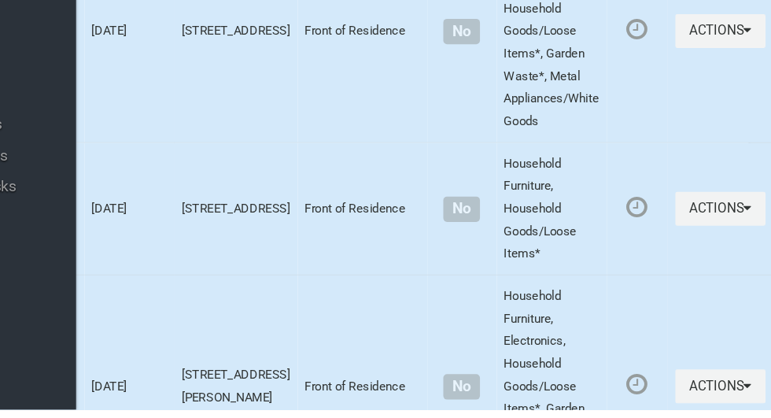
scroll to position [7149, 0]
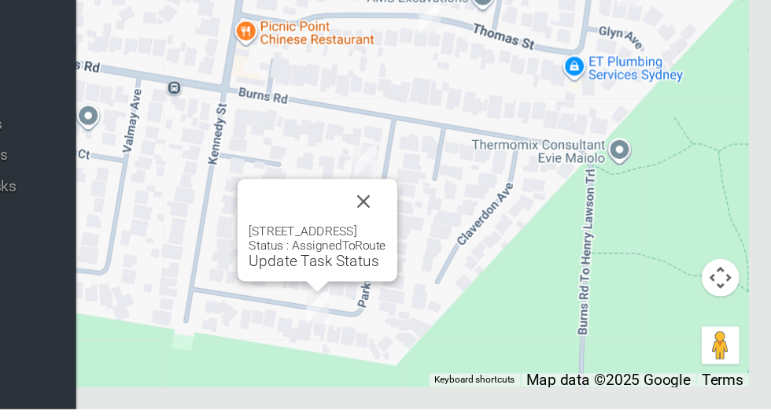
click at [448, 263] on button "Close" at bounding box center [430, 244] width 38 height 38
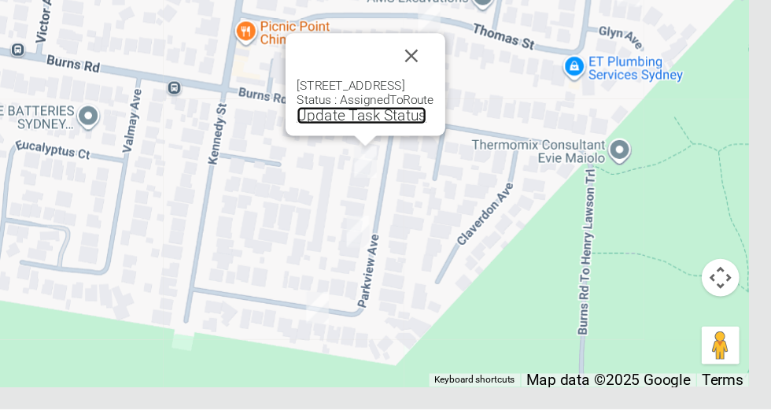
click at [418, 179] on link "Update Task Status" at bounding box center [428, 171] width 109 height 15
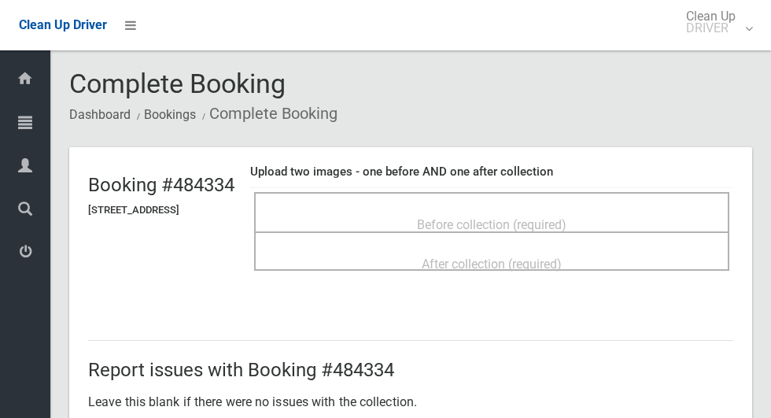
click at [566, 217] on span "Before collection (required)" at bounding box center [491, 224] width 149 height 15
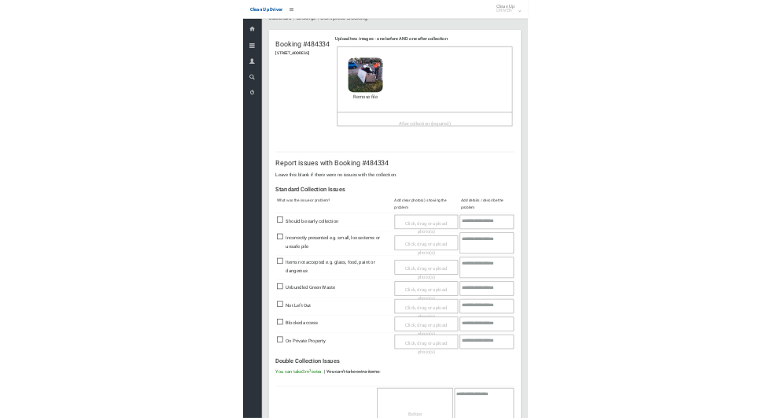
scroll to position [67, 0]
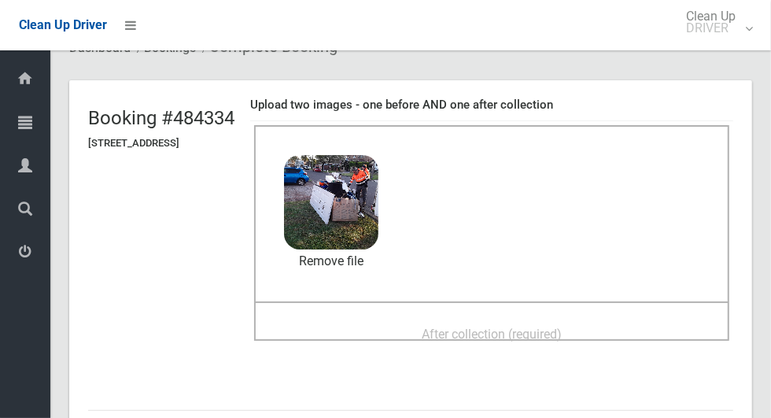
click at [608, 304] on div "After collection (required)" at bounding box center [491, 320] width 475 height 39
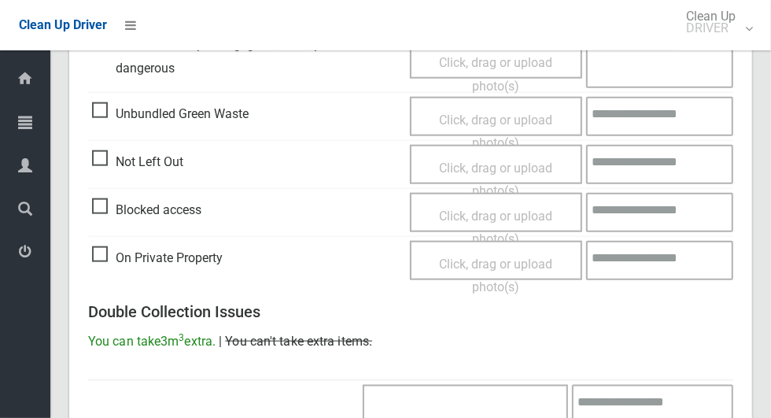
scroll to position [1287, 0]
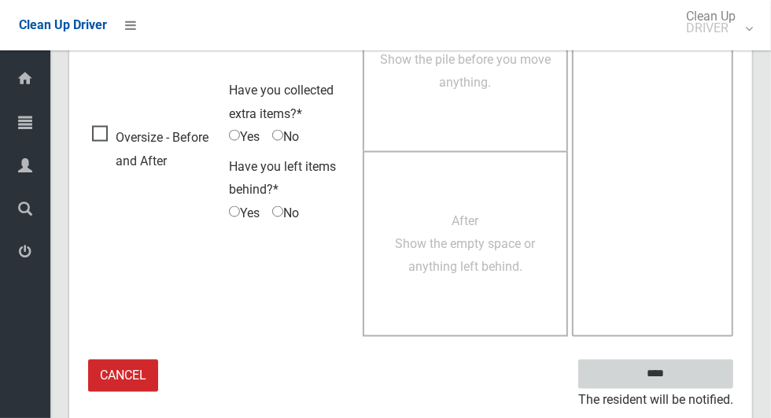
click at [683, 369] on input "****" at bounding box center [655, 373] width 155 height 29
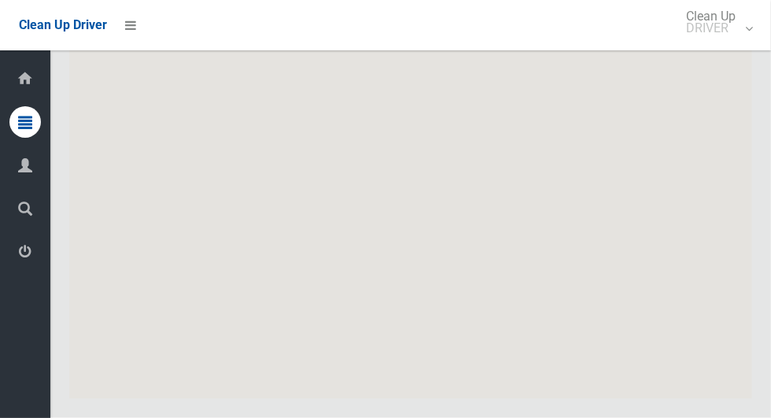
scroll to position [7150, 0]
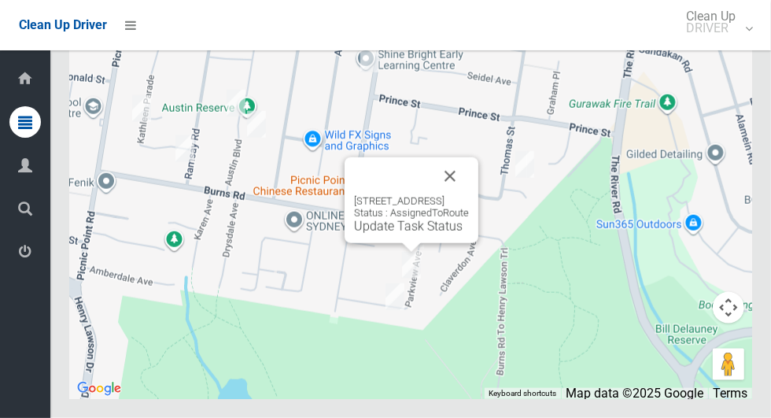
click at [374, 234] on div "[STREET_ADDRESS] Status : AssignedToRoute Update Task Status" at bounding box center [411, 214] width 115 height 39
click at [359, 234] on div "[STREET_ADDRESS] Status : AssignedToRoute Update Task Status" at bounding box center [411, 214] width 115 height 39
click at [354, 234] on div "[STREET_ADDRESS] Status : AssignedToRoute Update Task Status" at bounding box center [411, 214] width 115 height 39
click at [354, 234] on link "Update Task Status" at bounding box center [408, 226] width 109 height 15
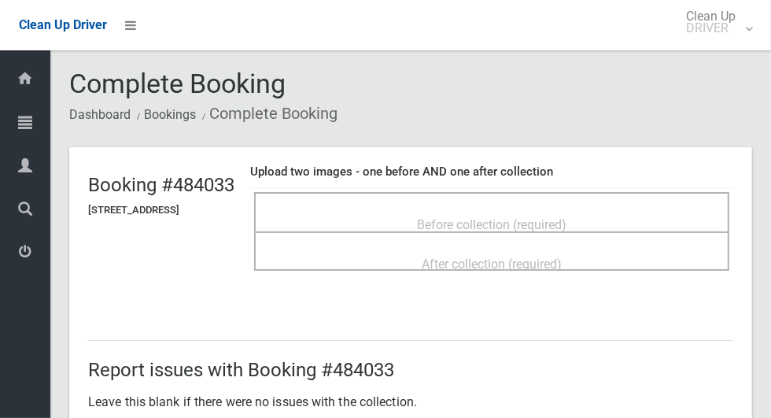
click at [565, 217] on span "Before collection (required)" at bounding box center [491, 224] width 149 height 15
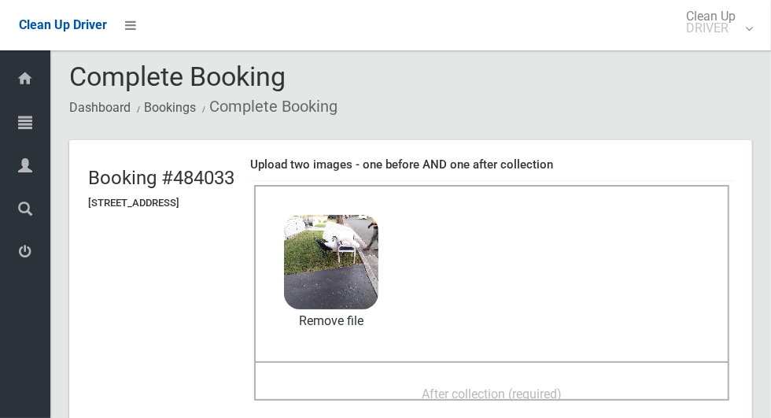
scroll to position [57, 0]
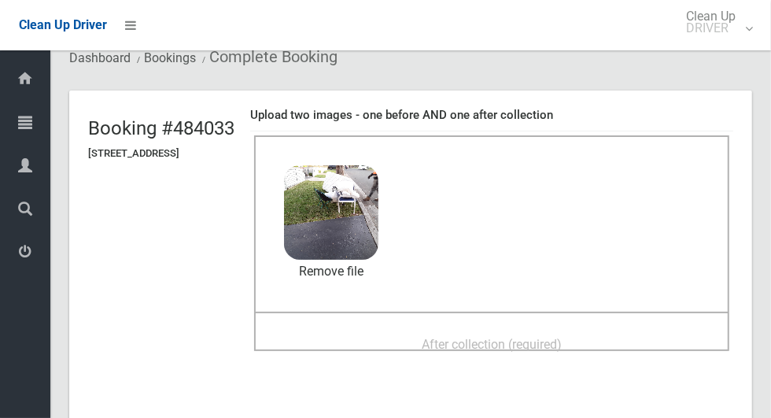
click at [602, 329] on div "After collection (required)" at bounding box center [491, 343] width 440 height 29
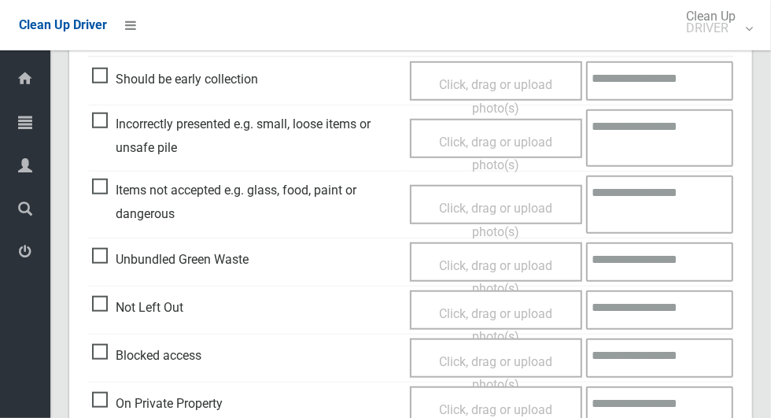
scroll to position [1287, 0]
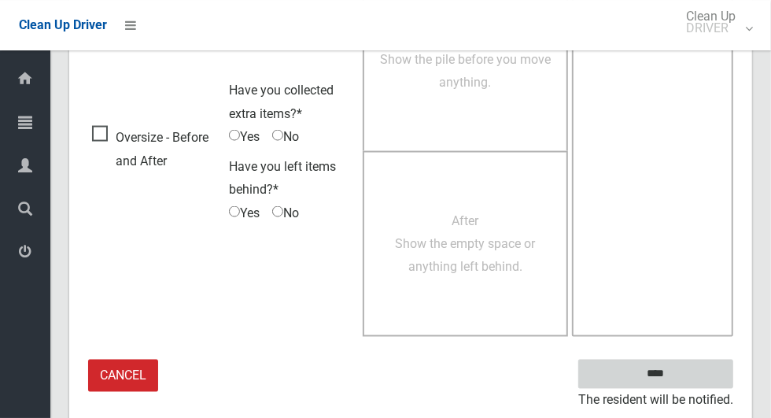
click at [683, 383] on input "****" at bounding box center [655, 373] width 155 height 29
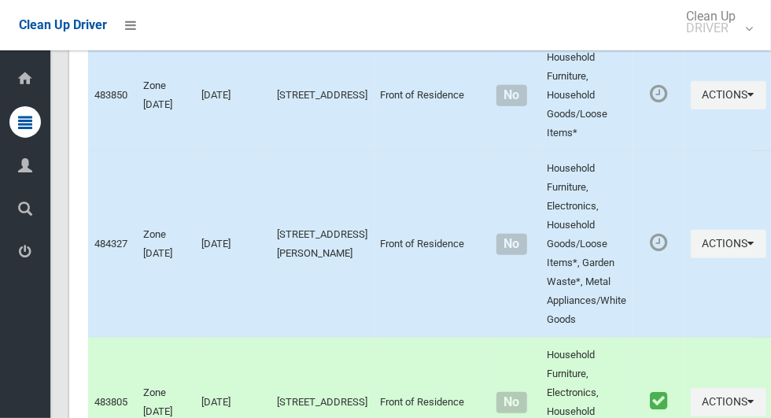
scroll to position [7150, 0]
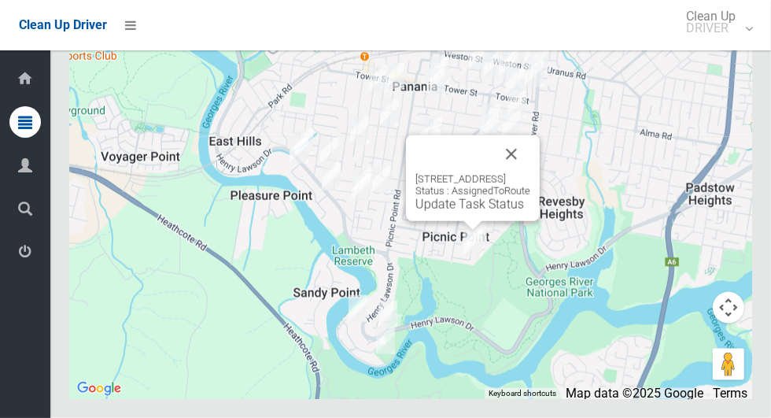
click at [452, 212] on link "Update Task Status" at bounding box center [469, 204] width 109 height 15
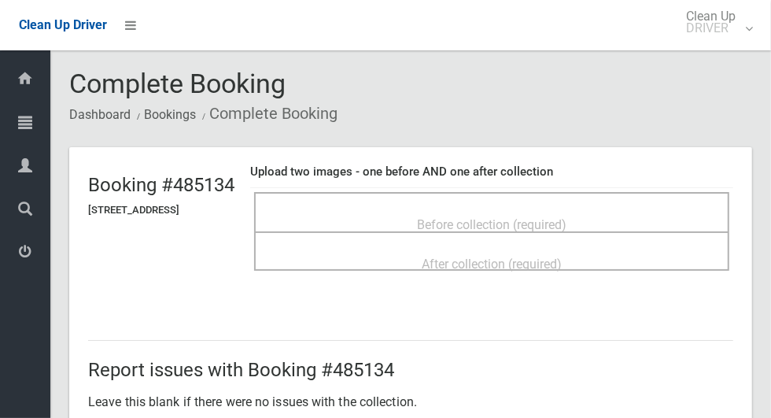
click at [573, 209] on div "Before collection (required)" at bounding box center [491, 223] width 440 height 29
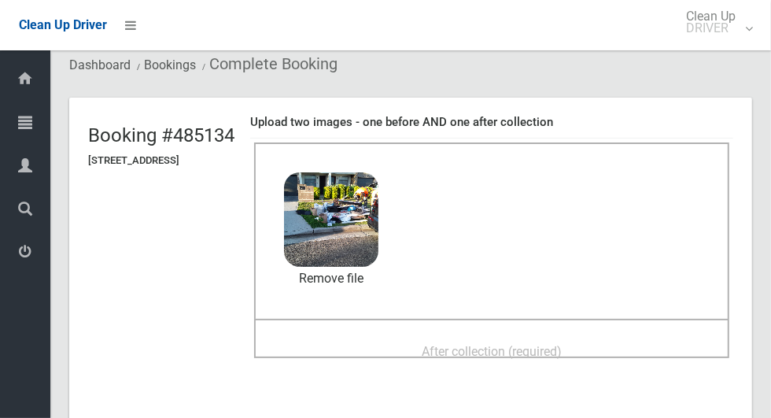
scroll to position [72, 0]
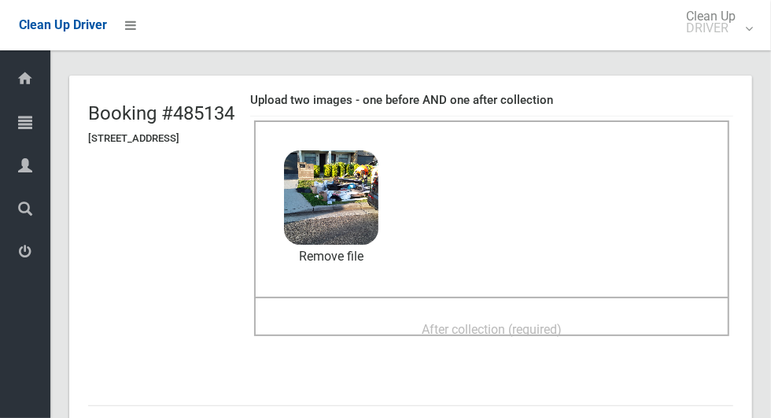
click at [628, 318] on div "After collection (required)" at bounding box center [491, 328] width 440 height 29
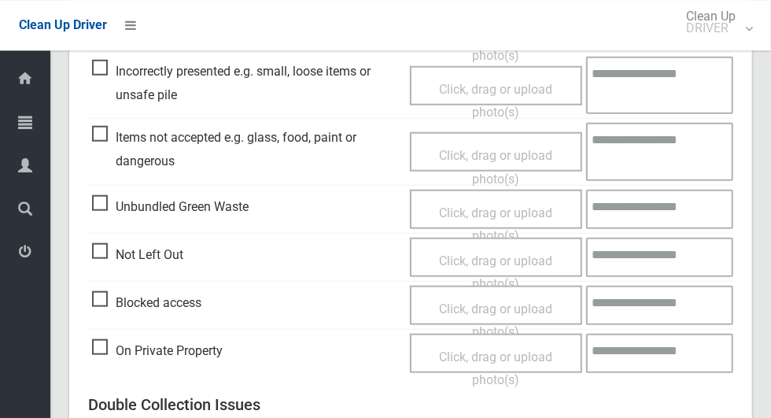
scroll to position [1287, 0]
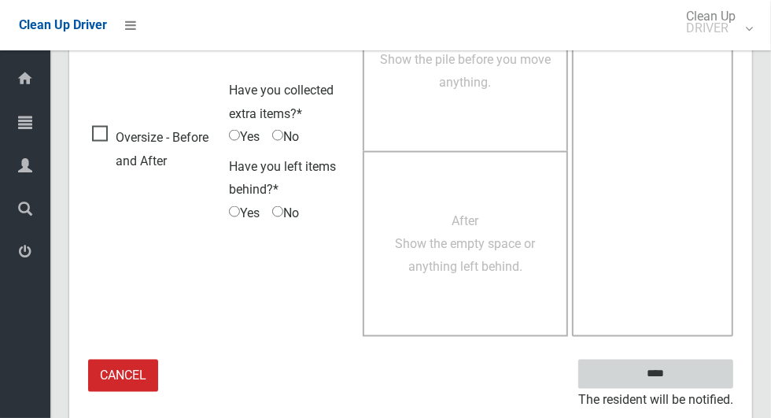
click at [690, 377] on input "****" at bounding box center [655, 373] width 155 height 29
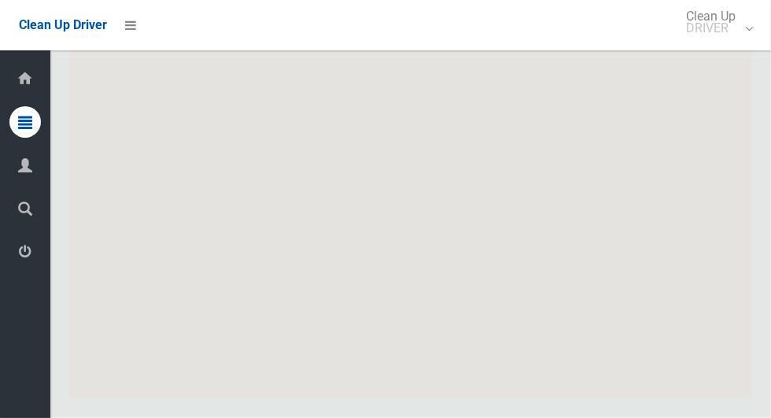
scroll to position [7150, 0]
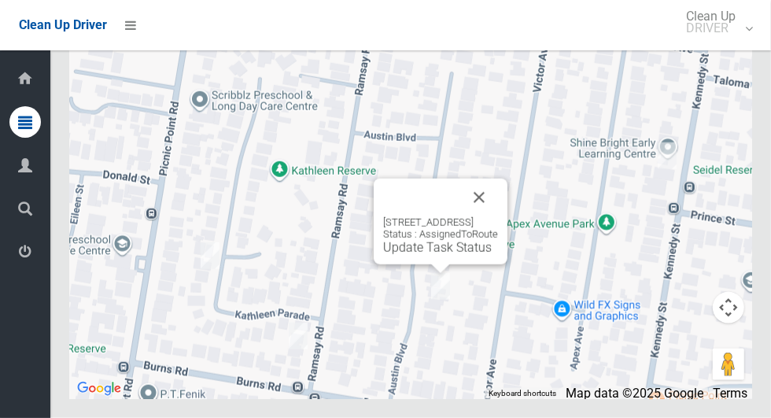
click at [498, 216] on button "Close" at bounding box center [479, 198] width 38 height 38
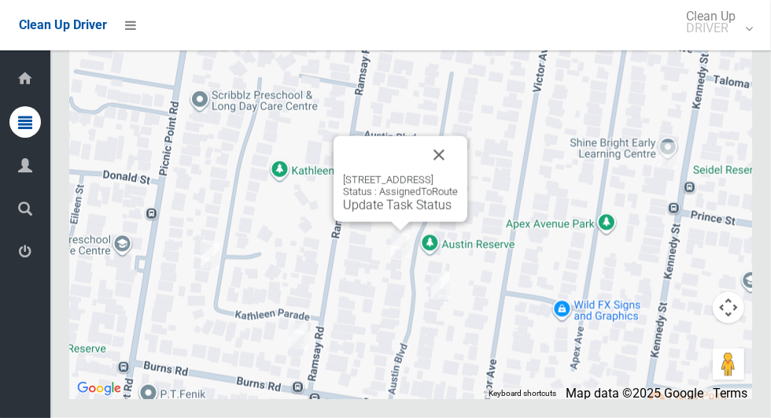
click at [458, 174] on button "Close" at bounding box center [439, 155] width 38 height 38
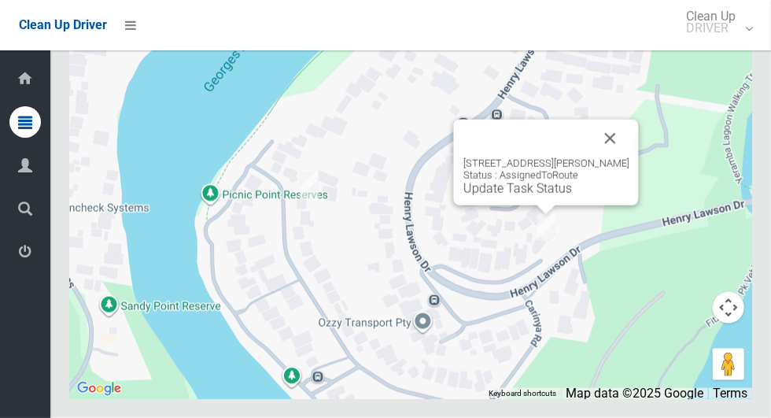
click at [629, 157] on button "Close" at bounding box center [610, 139] width 38 height 38
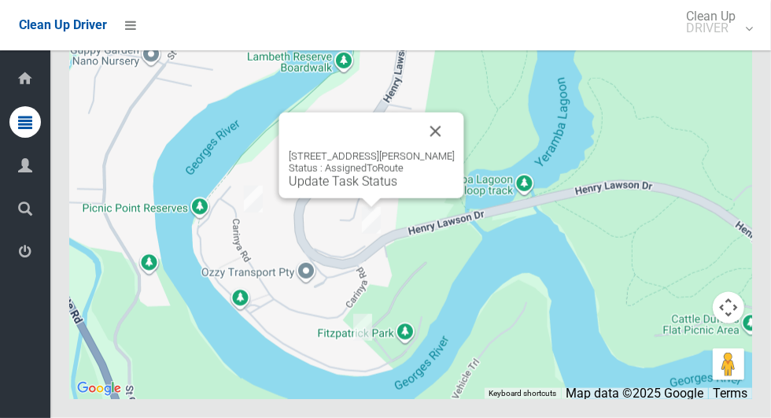
click at [328, 189] on div "921 Henry Lawson Drive, PICNIC POINT NSW 2213 Status : AssignedToRoute Update T…" at bounding box center [372, 169] width 166 height 39
click at [342, 189] on link "Update Task Status" at bounding box center [343, 181] width 109 height 15
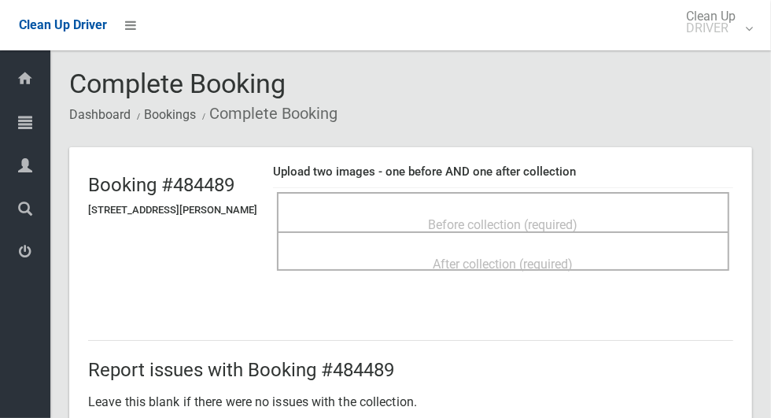
click at [482, 217] on span "Before collection (required)" at bounding box center [503, 224] width 149 height 15
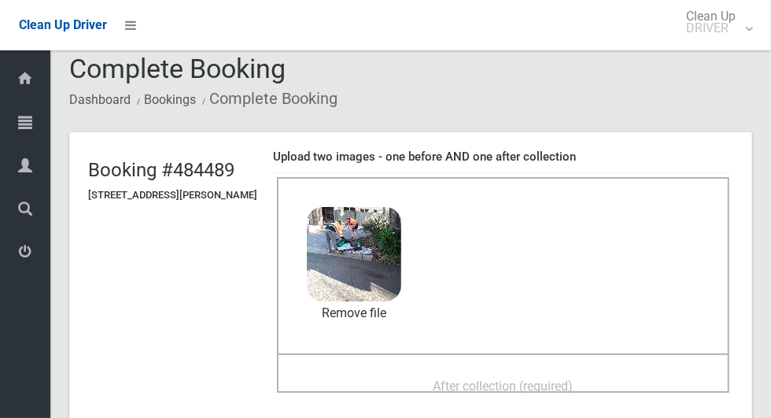
scroll to position [103, 0]
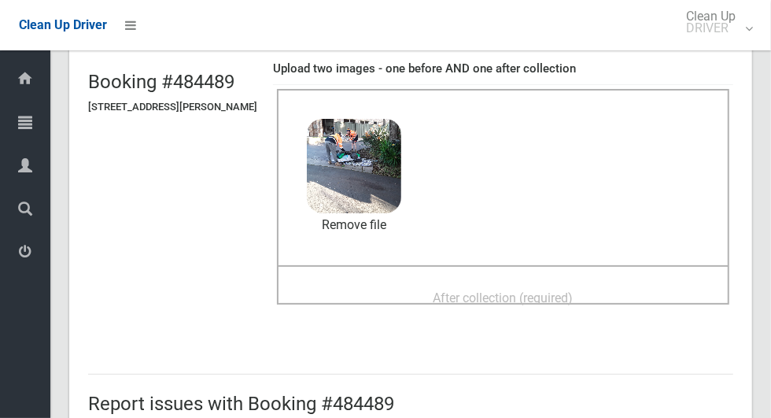
click at [635, 282] on div "After collection (required)" at bounding box center [503, 296] width 418 height 29
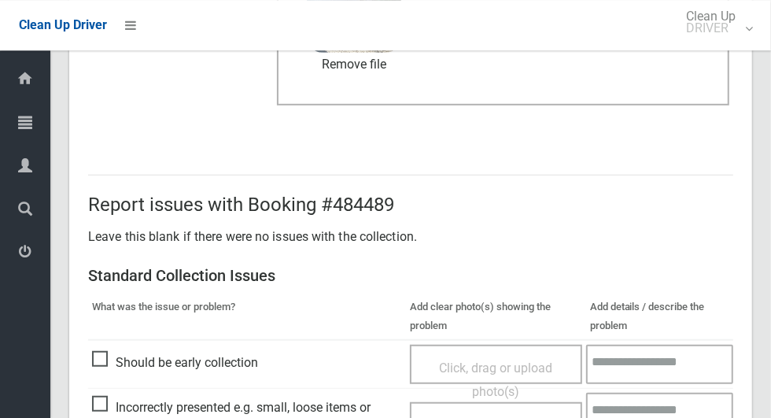
scroll to position [1287, 0]
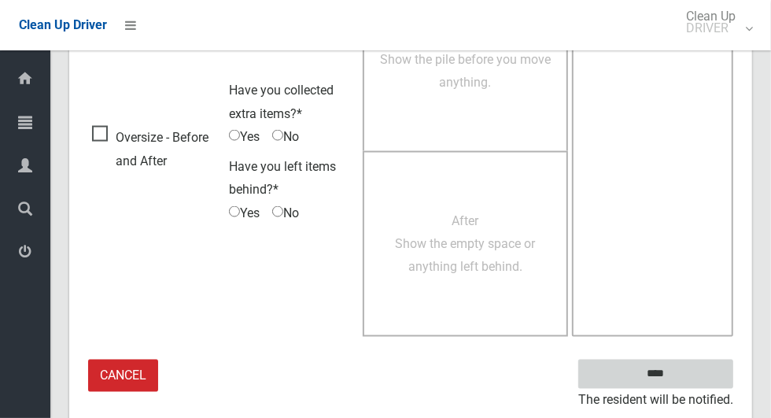
click at [688, 370] on input "****" at bounding box center [655, 373] width 155 height 29
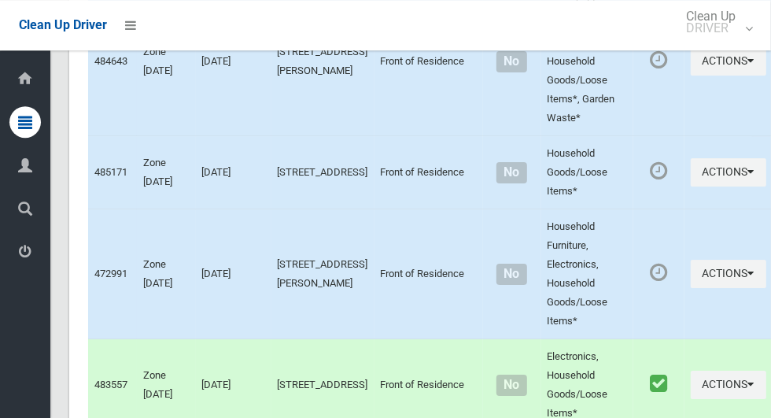
scroll to position [7150, 0]
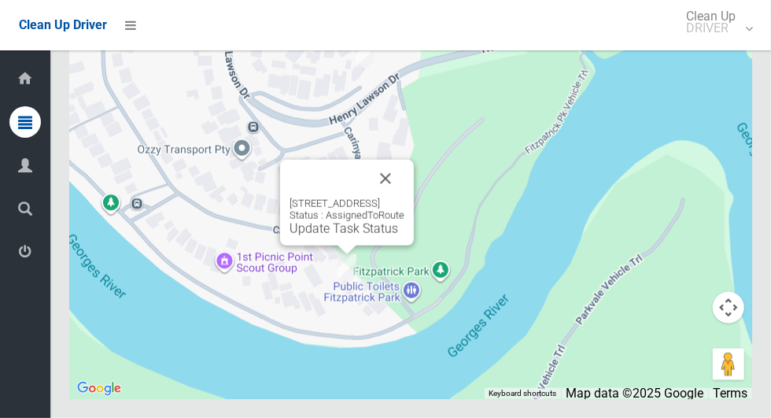
click at [404, 197] on button "Close" at bounding box center [385, 179] width 38 height 38
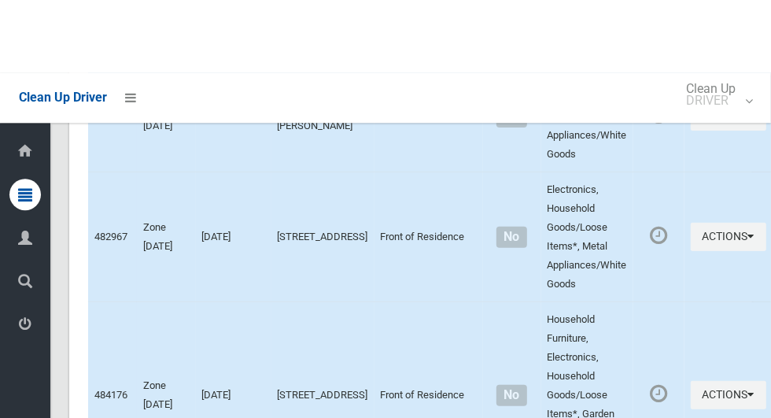
scroll to position [7149, 0]
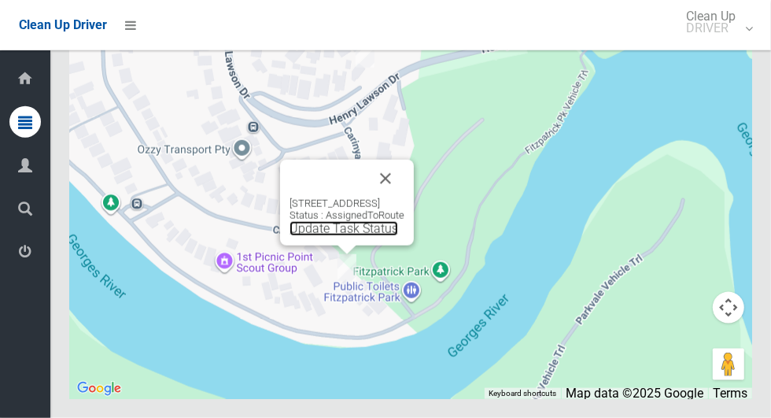
click at [334, 236] on link "Update Task Status" at bounding box center [343, 228] width 109 height 15
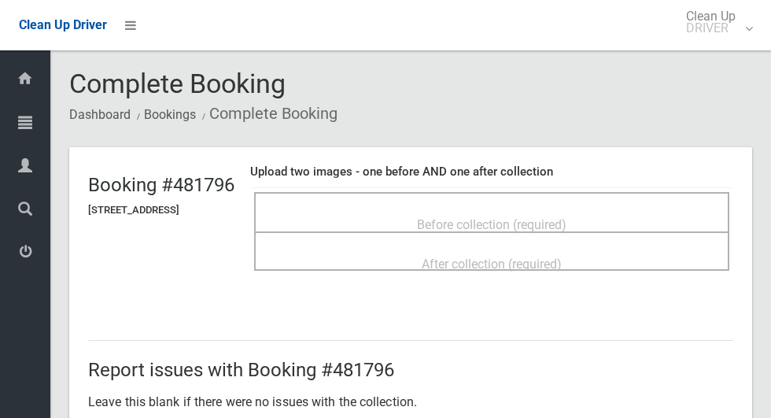
click at [566, 217] on span "Before collection (required)" at bounding box center [491, 224] width 149 height 15
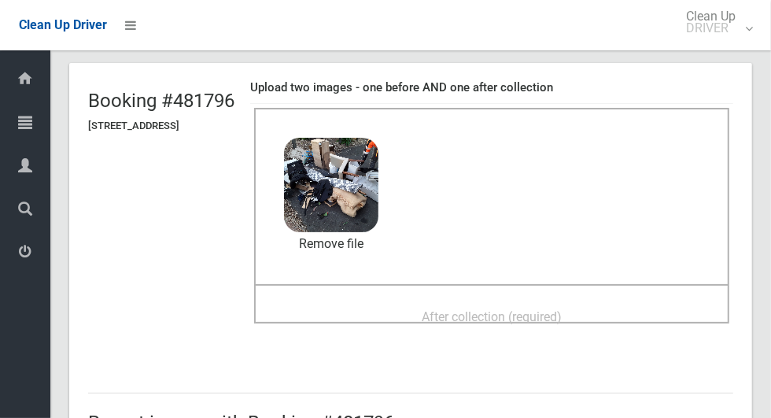
scroll to position [93, 0]
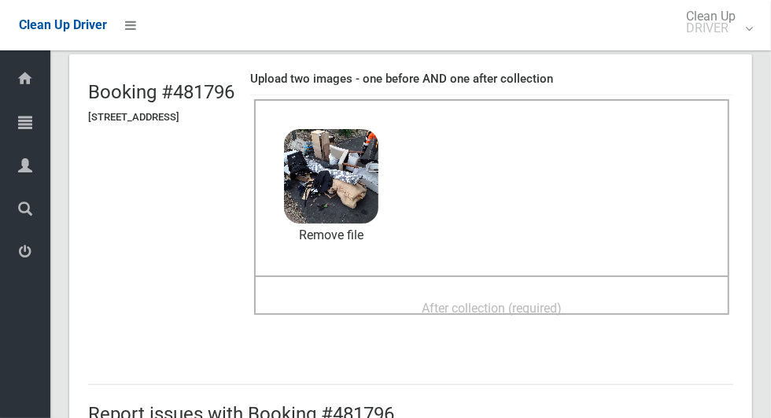
click at [629, 300] on div "After collection (required)" at bounding box center [491, 307] width 440 height 29
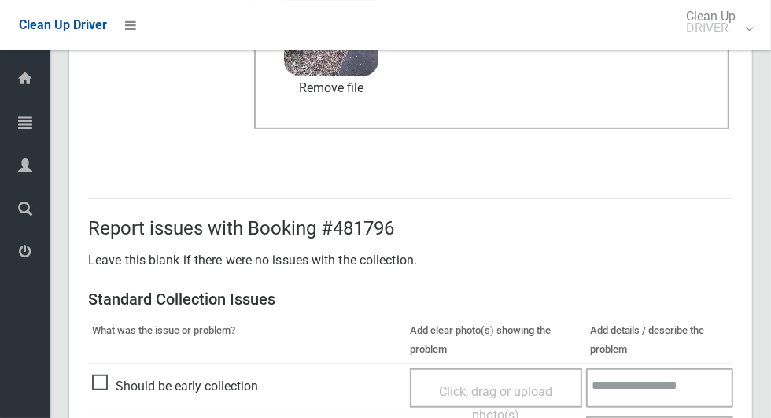
scroll to position [1287, 0]
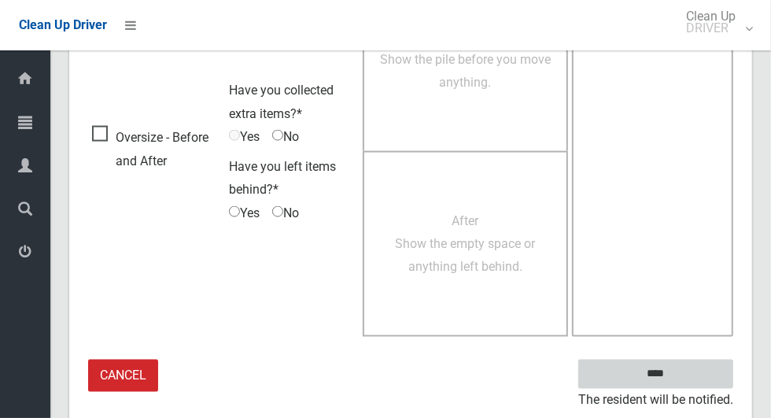
click at [683, 369] on input "****" at bounding box center [655, 373] width 155 height 29
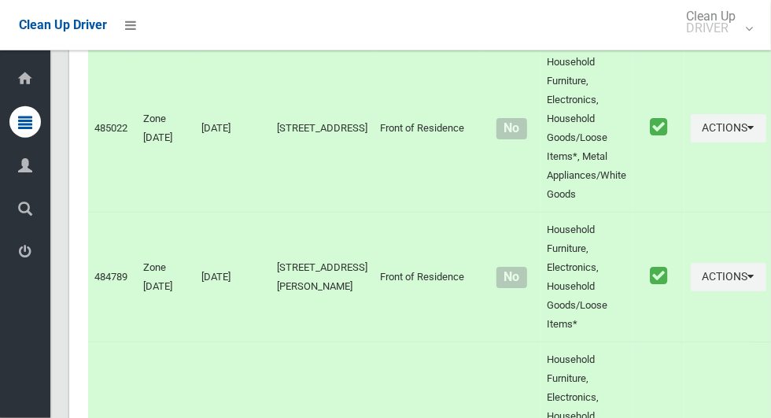
scroll to position [7150, 0]
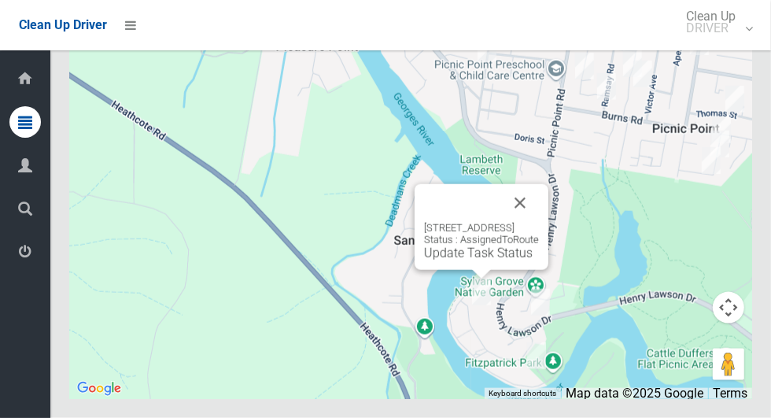
click at [539, 222] on button "Close" at bounding box center [520, 203] width 38 height 38
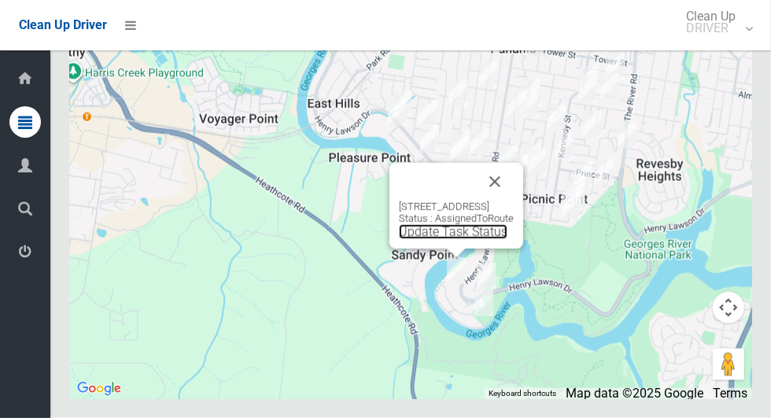
click at [433, 239] on link "Update Task Status" at bounding box center [453, 231] width 109 height 15
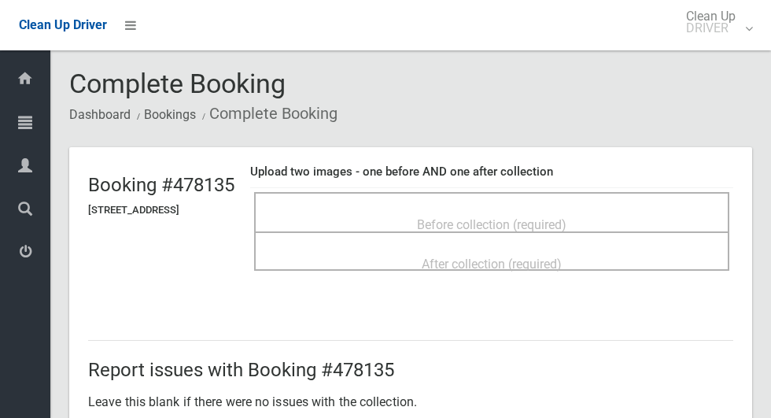
click at [608, 211] on div "Before collection (required)" at bounding box center [491, 223] width 440 height 29
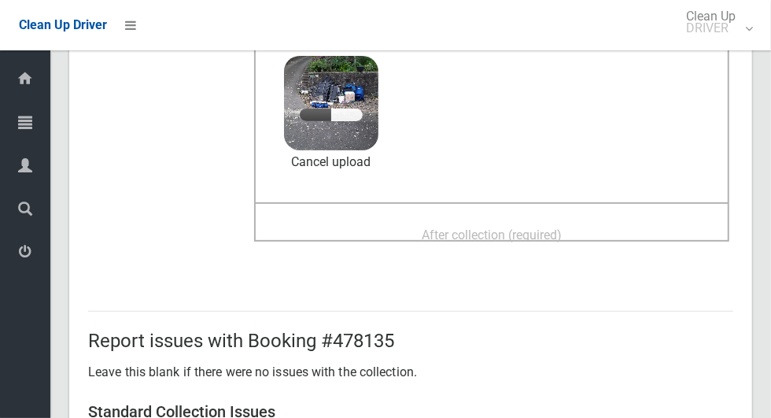
scroll to position [167, 0]
click at [616, 226] on div "After collection (required)" at bounding box center [491, 233] width 440 height 29
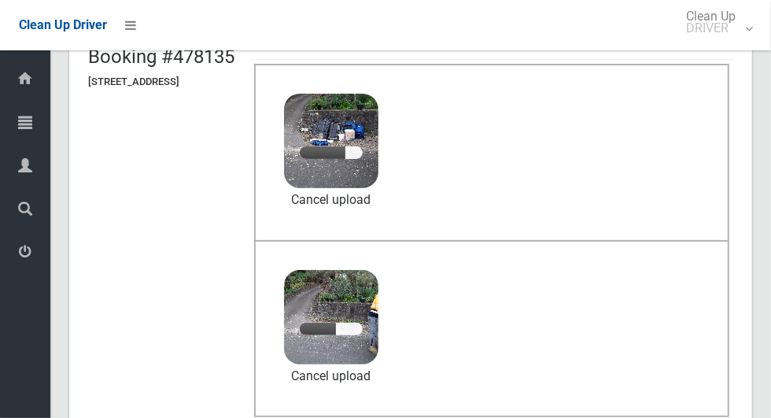
scroll to position [125, 0]
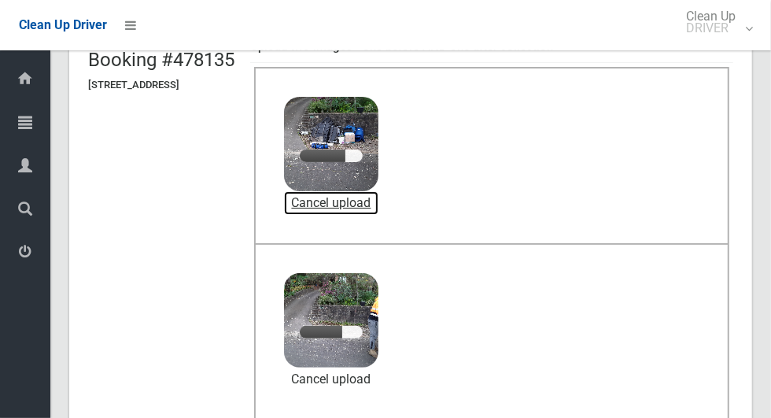
click at [378, 201] on link "Cancel upload" at bounding box center [331, 203] width 94 height 24
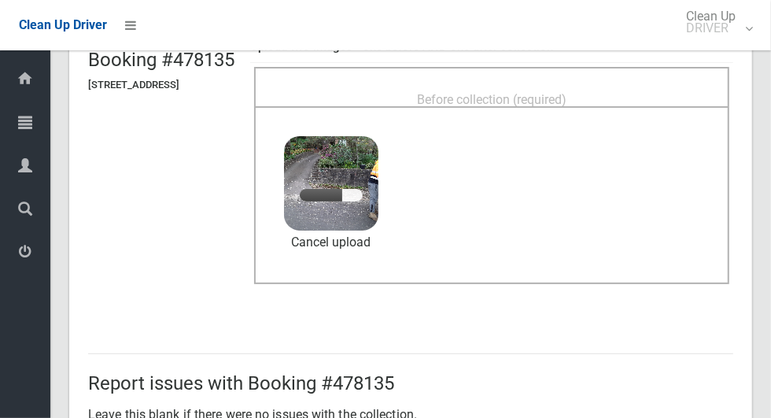
click at [642, 84] on div "Before collection (required)" at bounding box center [491, 98] width 440 height 29
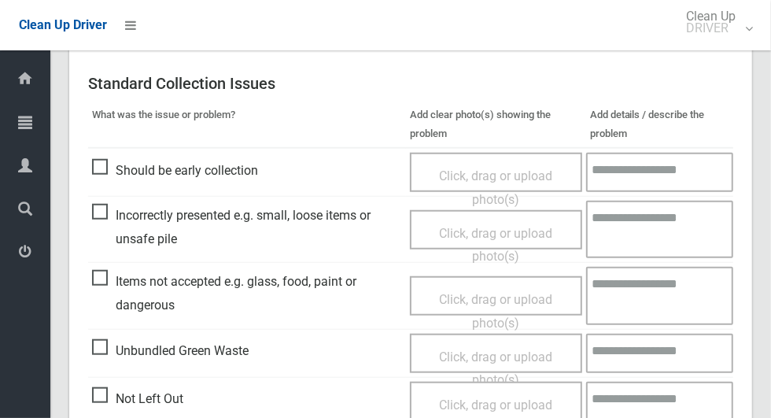
scroll to position [1287, 0]
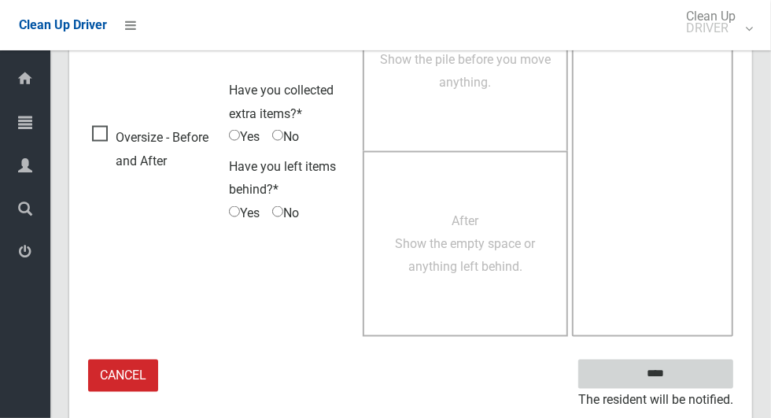
click at [654, 365] on input "****" at bounding box center [655, 373] width 155 height 29
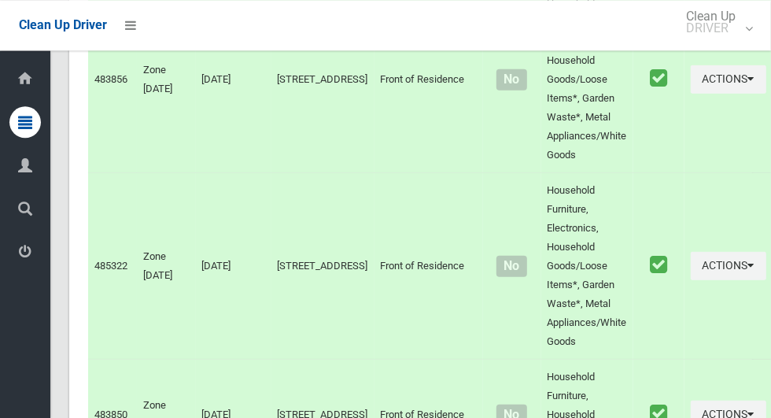
scroll to position [7150, 0]
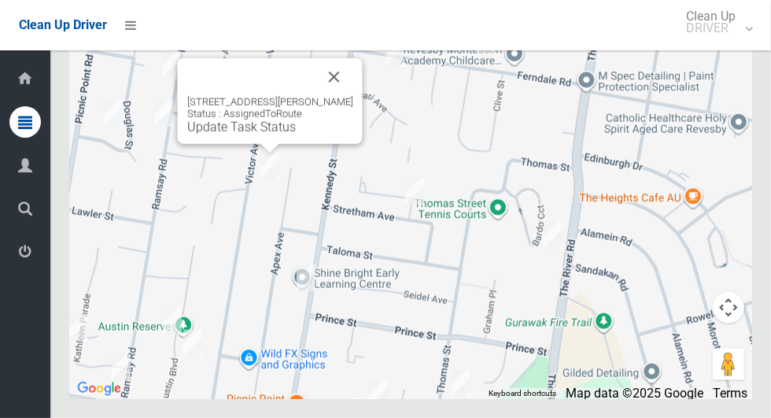
click at [344, 96] on button "Close" at bounding box center [334, 77] width 38 height 38
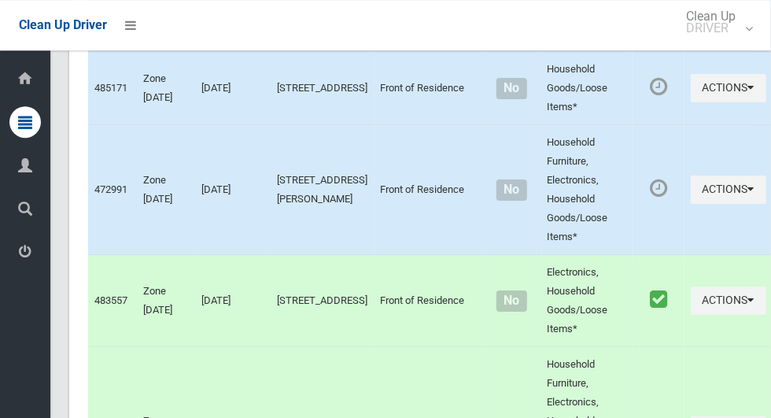
scroll to position [0, 0]
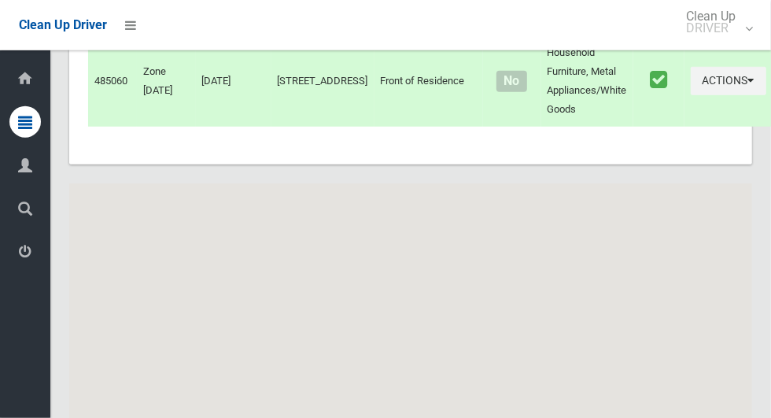
scroll to position [7150, 0]
